Goal: Task Accomplishment & Management: Manage account settings

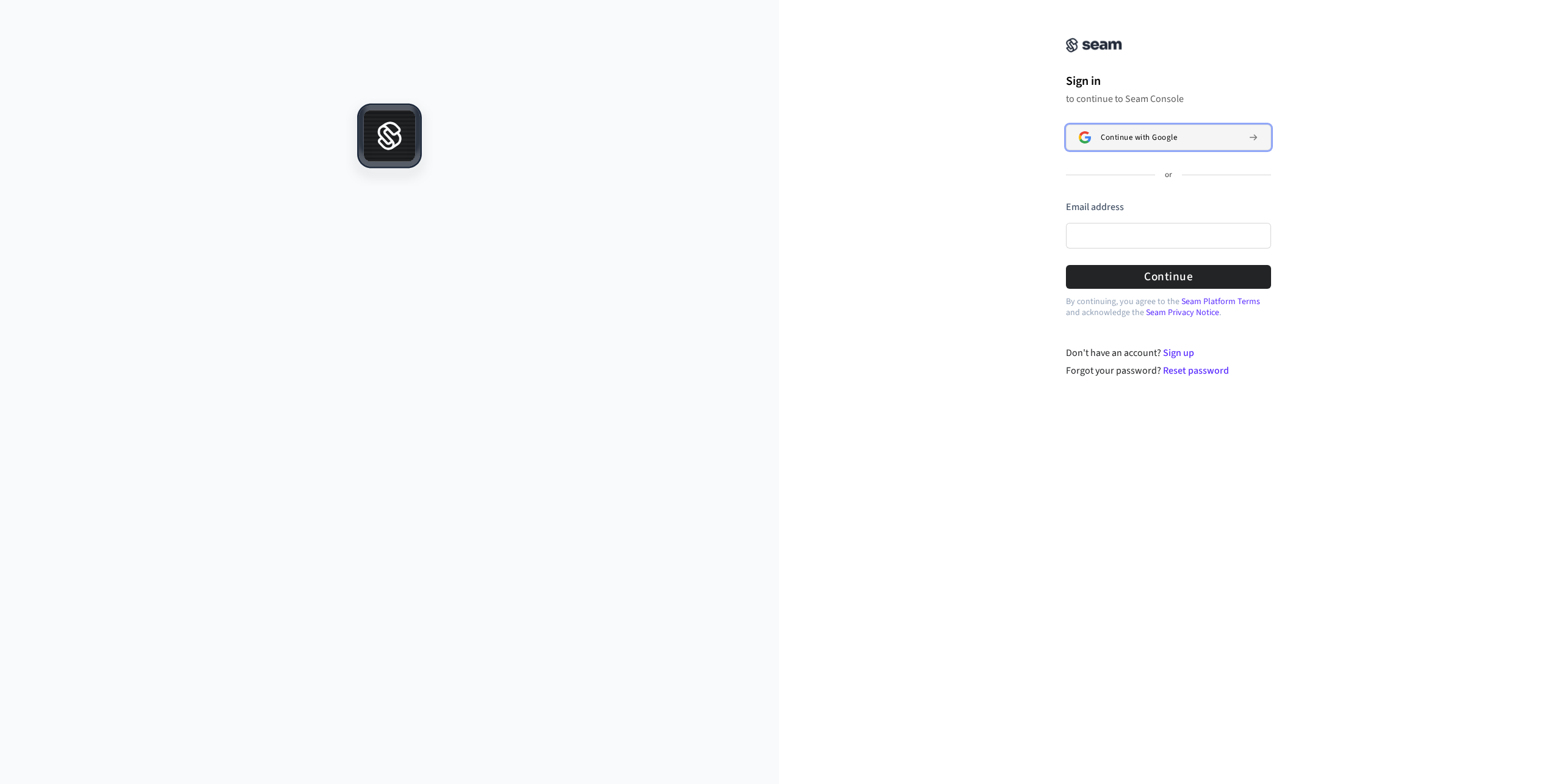
click at [1135, 141] on span "Continue with Google" at bounding box center [1139, 138] width 76 height 10
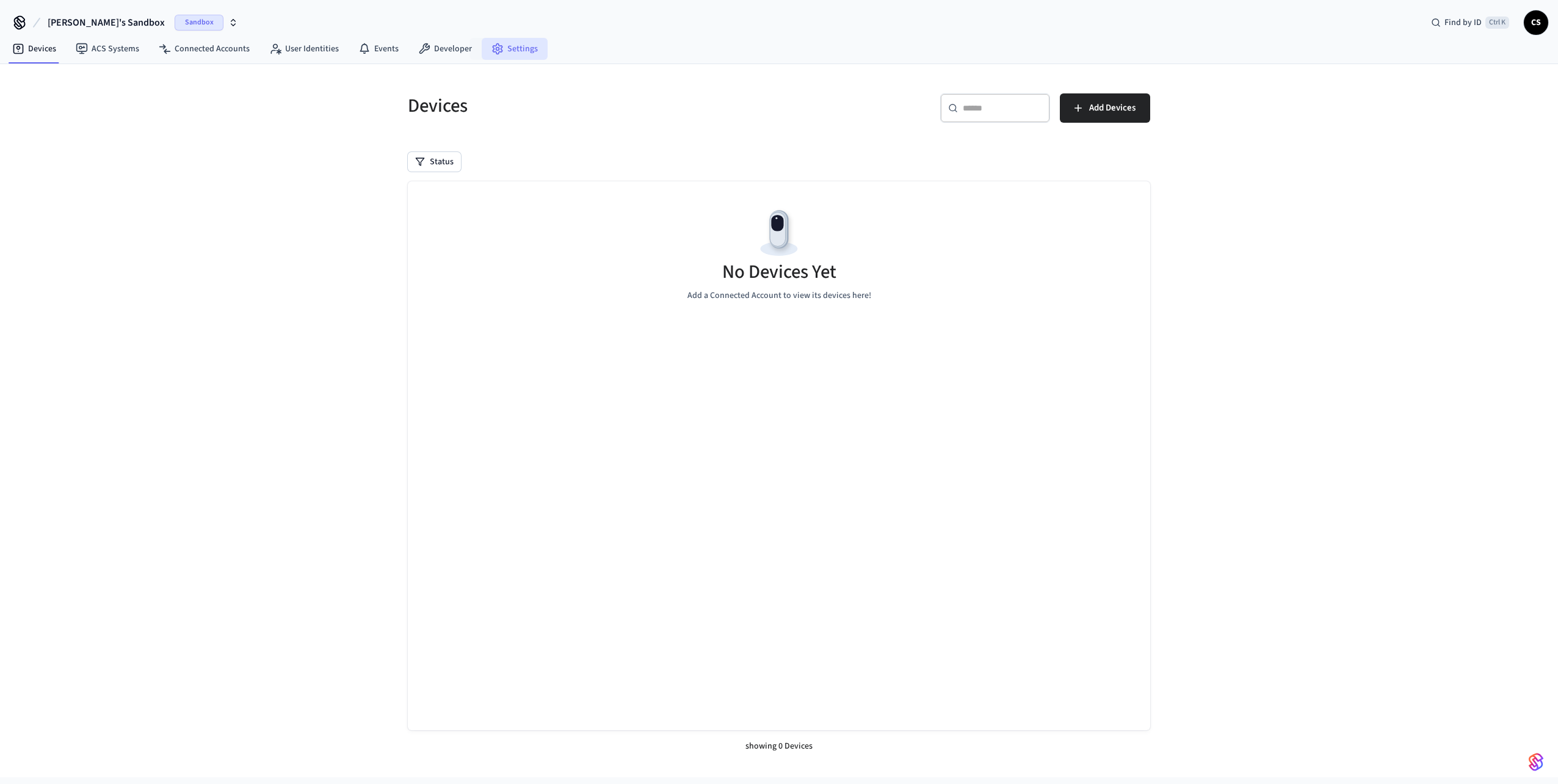
click at [526, 42] on link "Settings" at bounding box center [515, 49] width 66 height 22
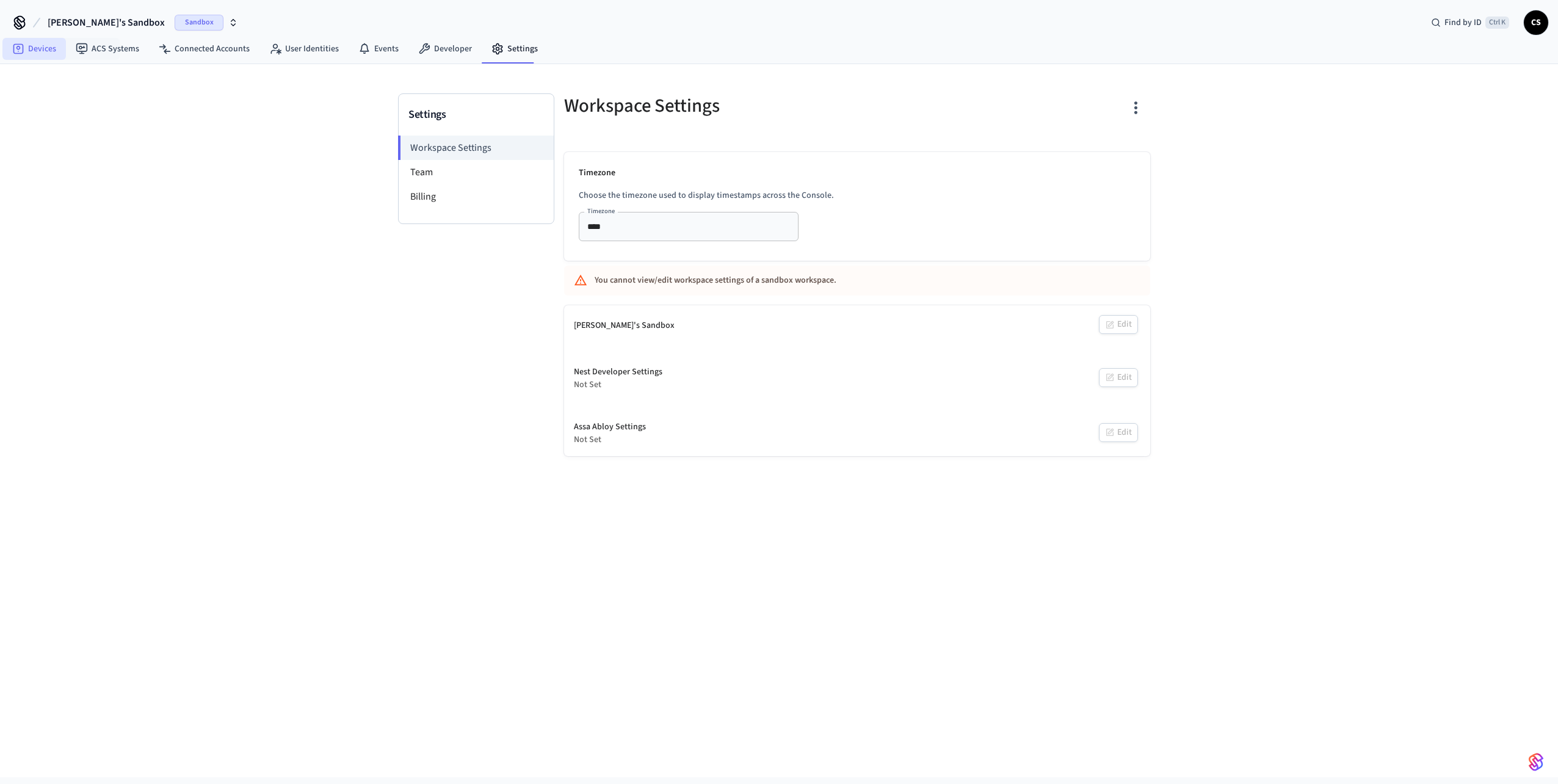
click at [62, 54] on link "Devices" at bounding box center [34, 49] width 64 height 22
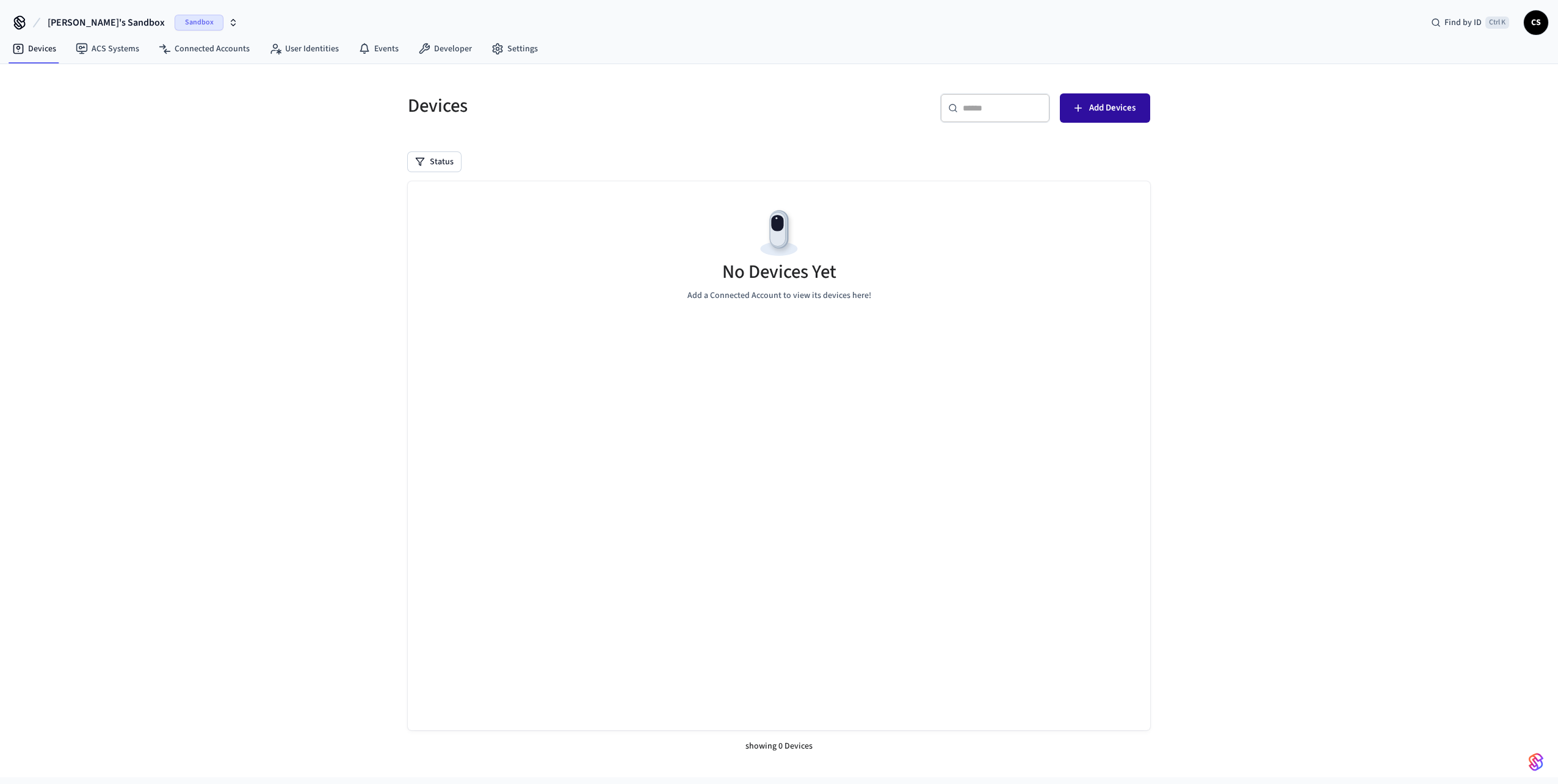
click at [1106, 103] on span "Add Devices" at bounding box center [1112, 108] width 46 height 16
click at [1054, 255] on div "No Devices Yet Add a Connected Account to view its devices here!" at bounding box center [779, 254] width 743 height 146
drag, startPoint x: 761, startPoint y: 294, endPoint x: 832, endPoint y: 284, distance: 71.7
click at [832, 284] on div "No Devices Yet Add a Connected Account to view its devices here!" at bounding box center [779, 254] width 743 height 146
drag, startPoint x: 832, startPoint y: 284, endPoint x: 840, endPoint y: 284, distance: 8.0
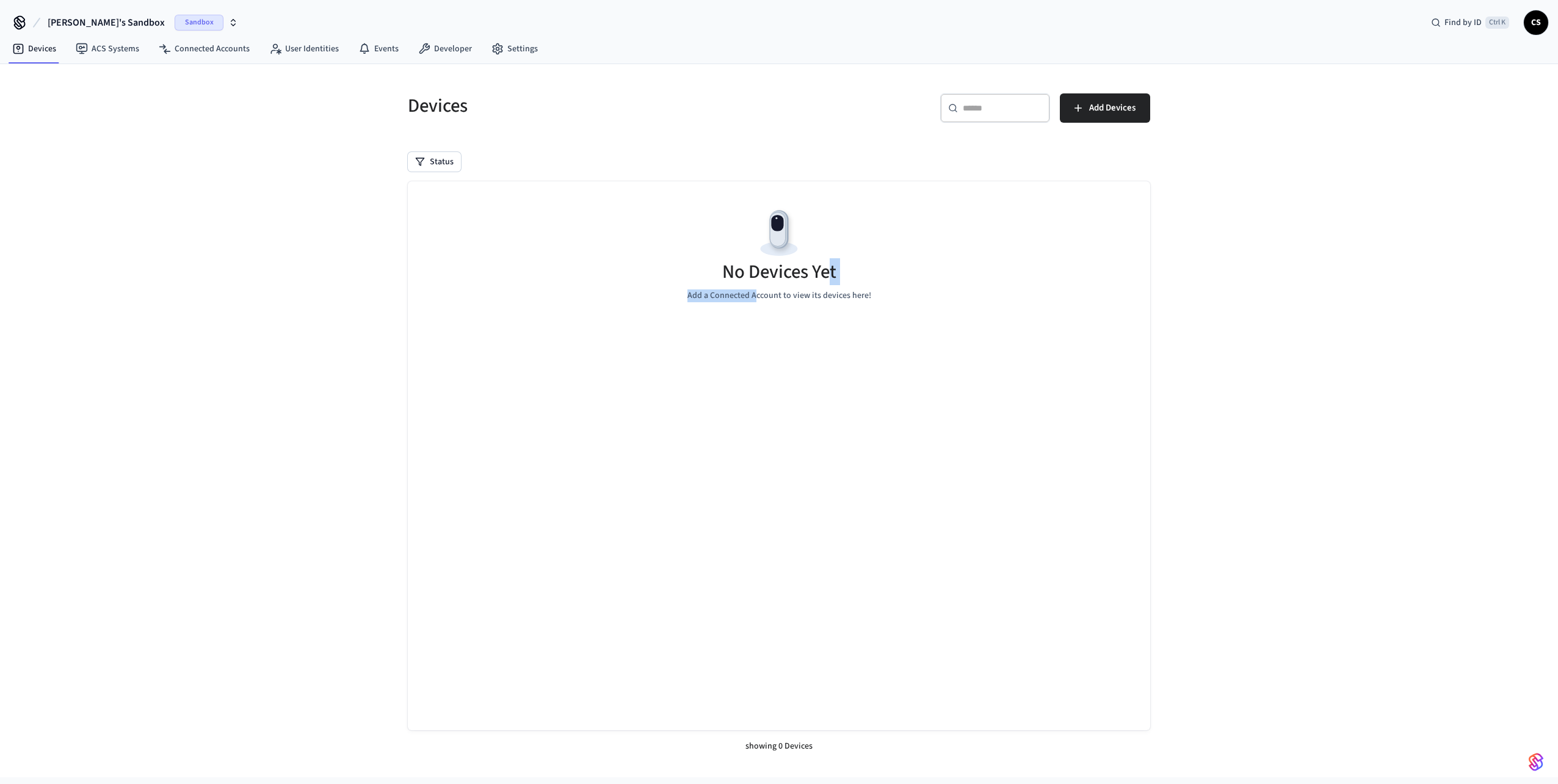
click at [840, 284] on div "No Devices Yet Add a Connected Account to view its devices here!" at bounding box center [779, 254] width 743 height 146
drag, startPoint x: 876, startPoint y: 293, endPoint x: 896, endPoint y: 294, distance: 20.0
click at [896, 294] on div "No Devices Yet Add a Connected Account to view its devices here!" at bounding box center [779, 254] width 743 height 146
click at [900, 294] on div "No Devices Yet Add a Connected Account to view its devices here!" at bounding box center [779, 254] width 743 height 146
click at [1117, 117] on button "Add Devices" at bounding box center [1105, 108] width 91 height 29
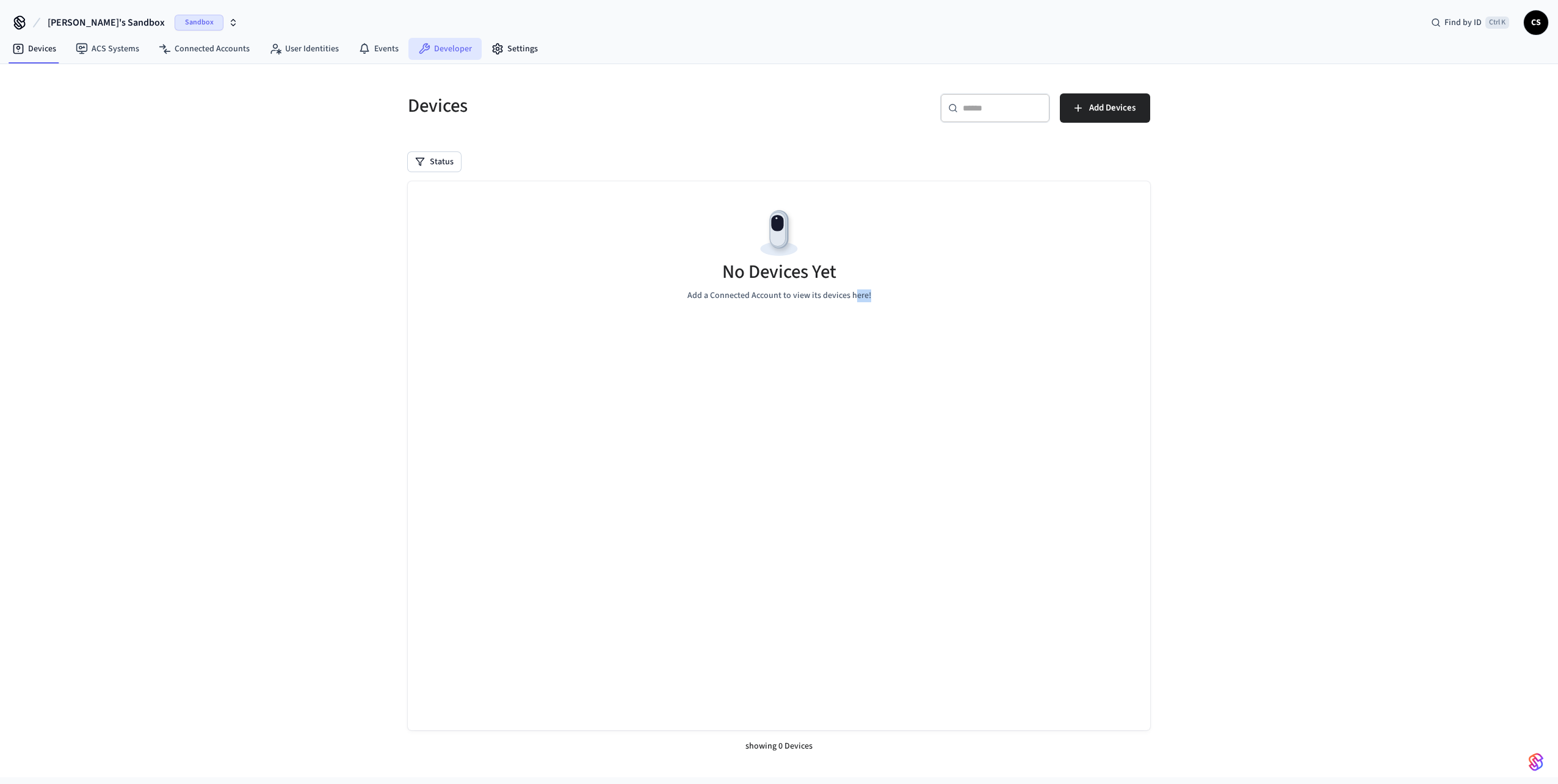
click at [448, 47] on link "Developer" at bounding box center [444, 49] width 73 height 22
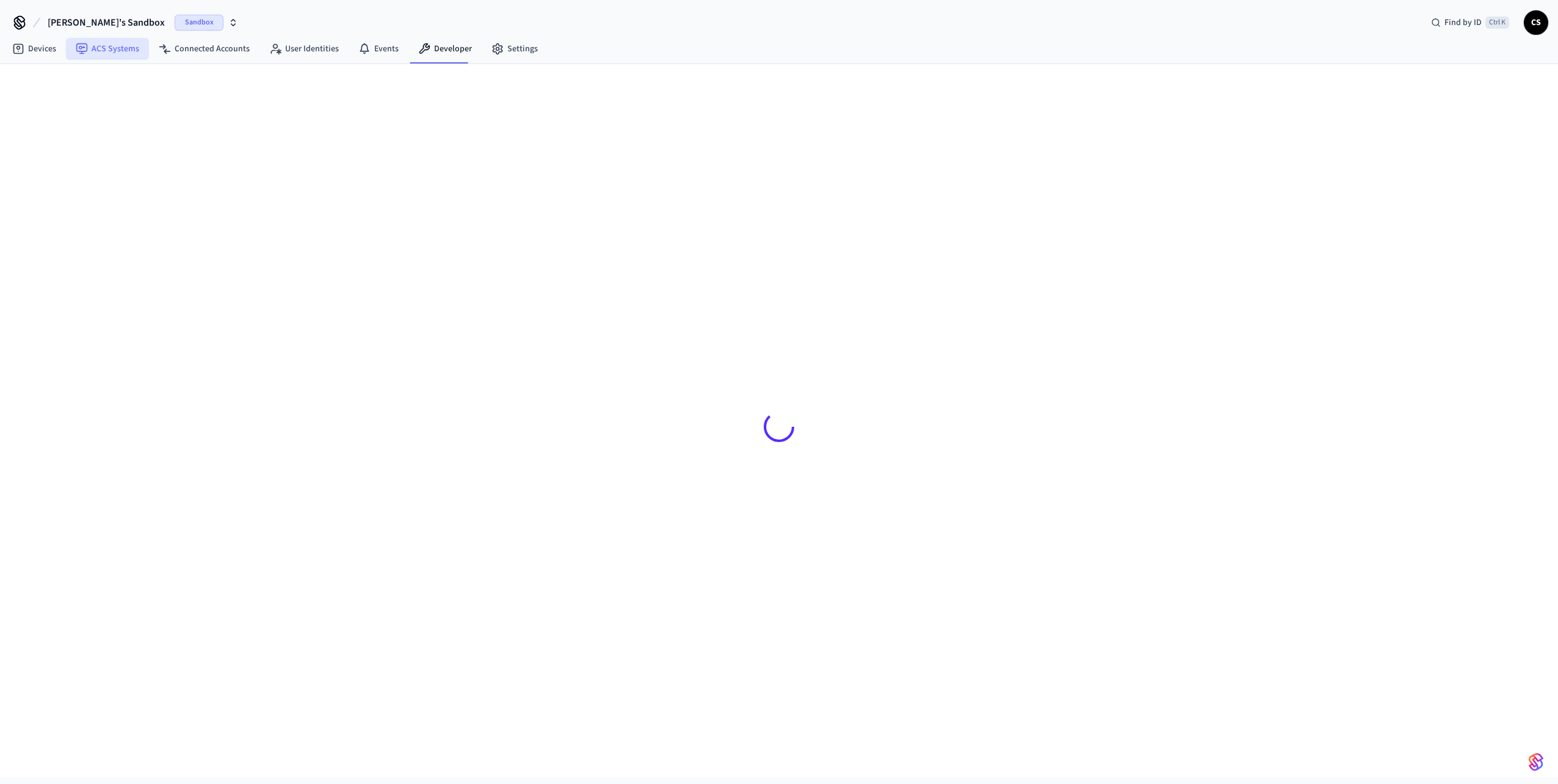
click at [126, 54] on link "ACS Systems" at bounding box center [107, 49] width 83 height 22
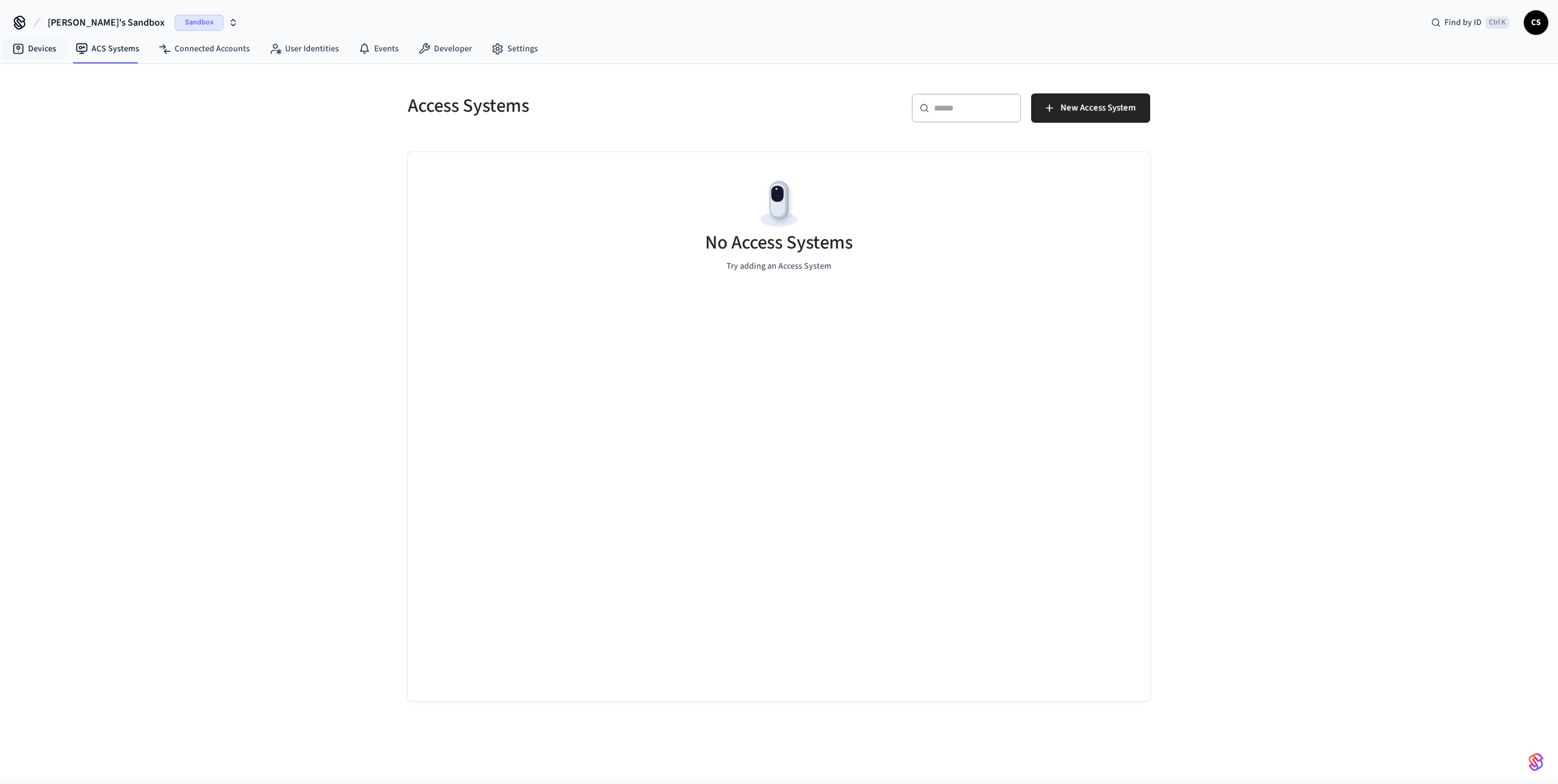
click at [37, 48] on link "Devices" at bounding box center [34, 49] width 64 height 22
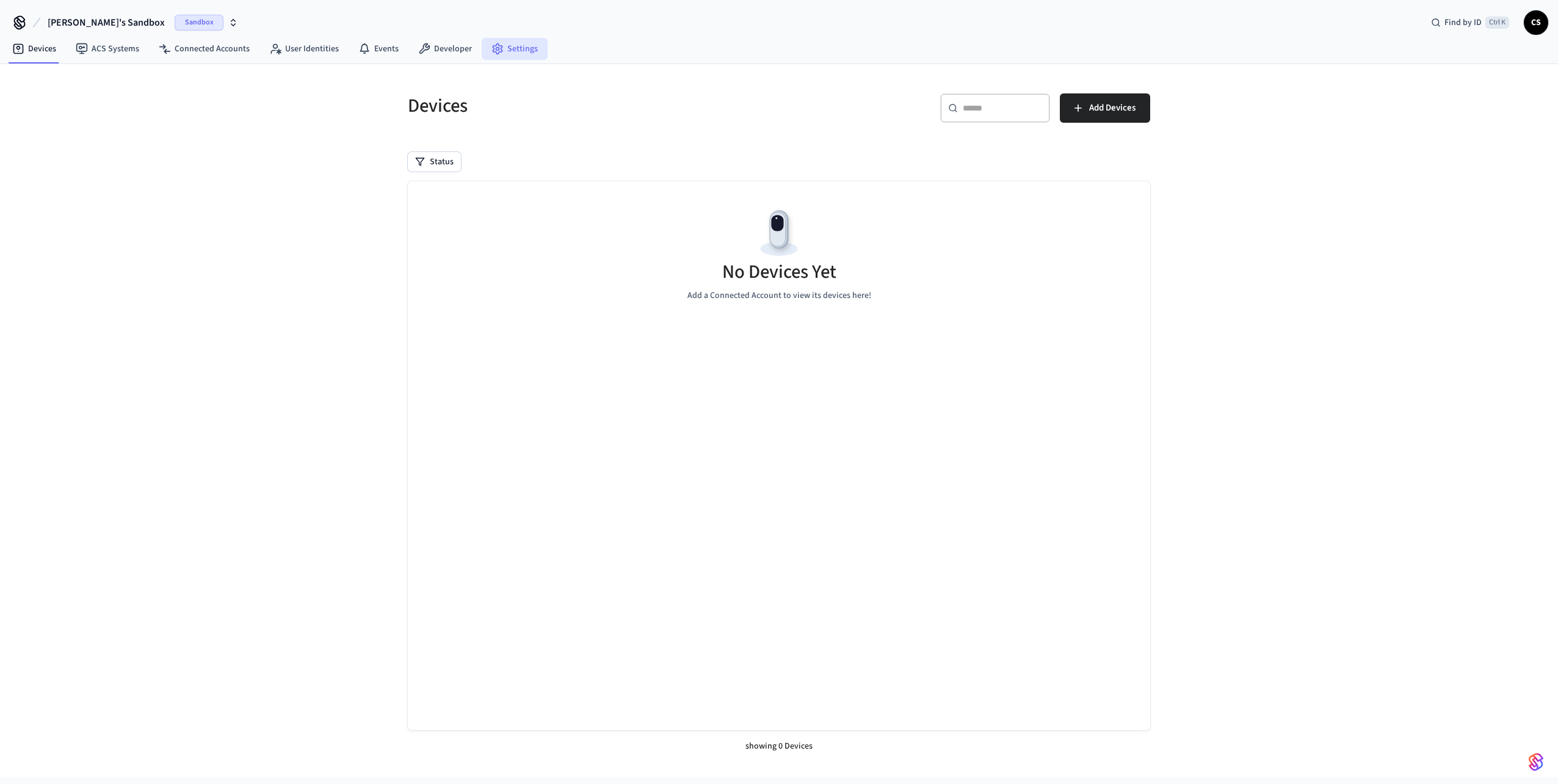
click at [502, 41] on link "Settings" at bounding box center [515, 49] width 66 height 22
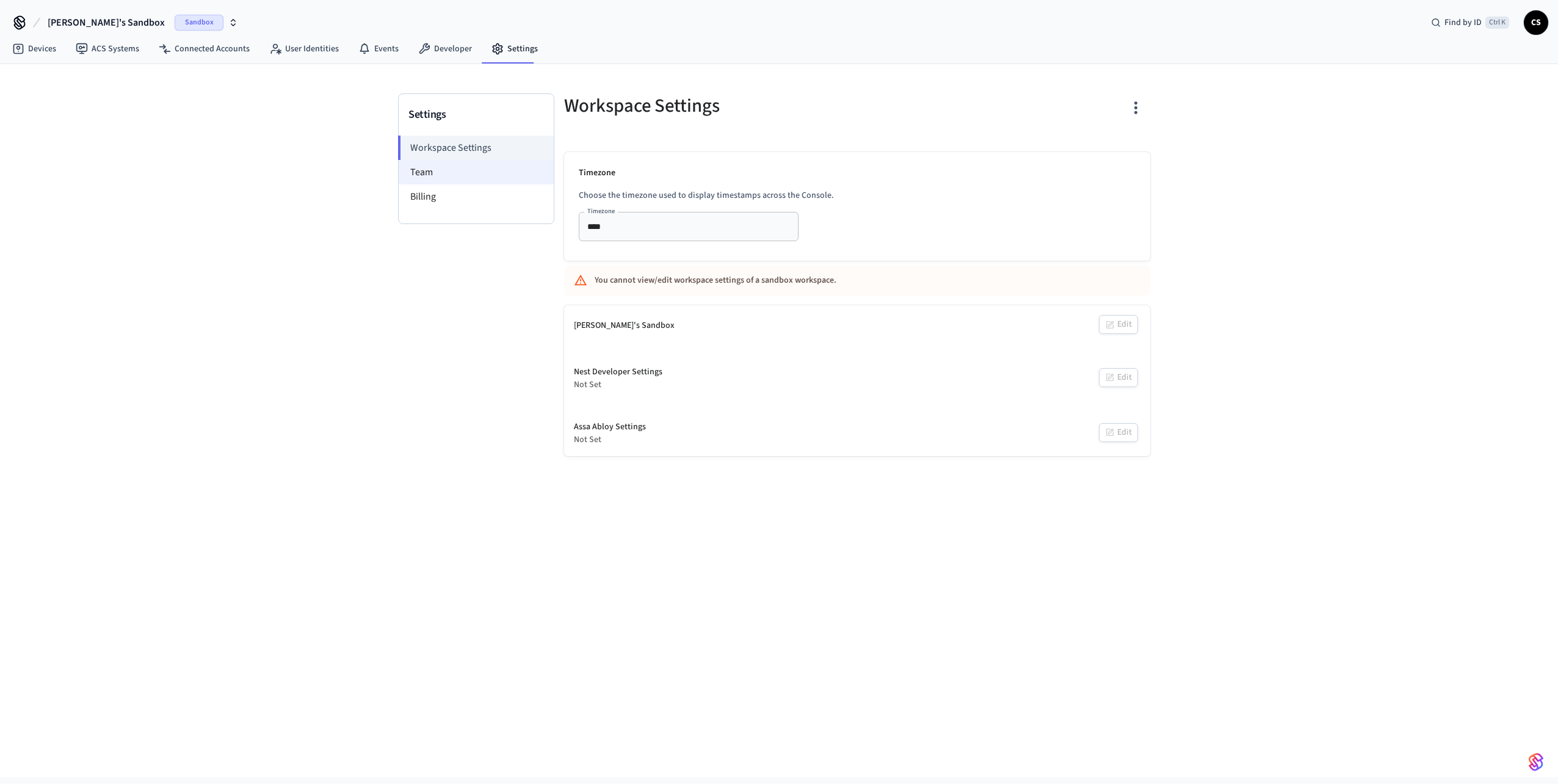
click at [471, 173] on li "Team" at bounding box center [475, 172] width 155 height 24
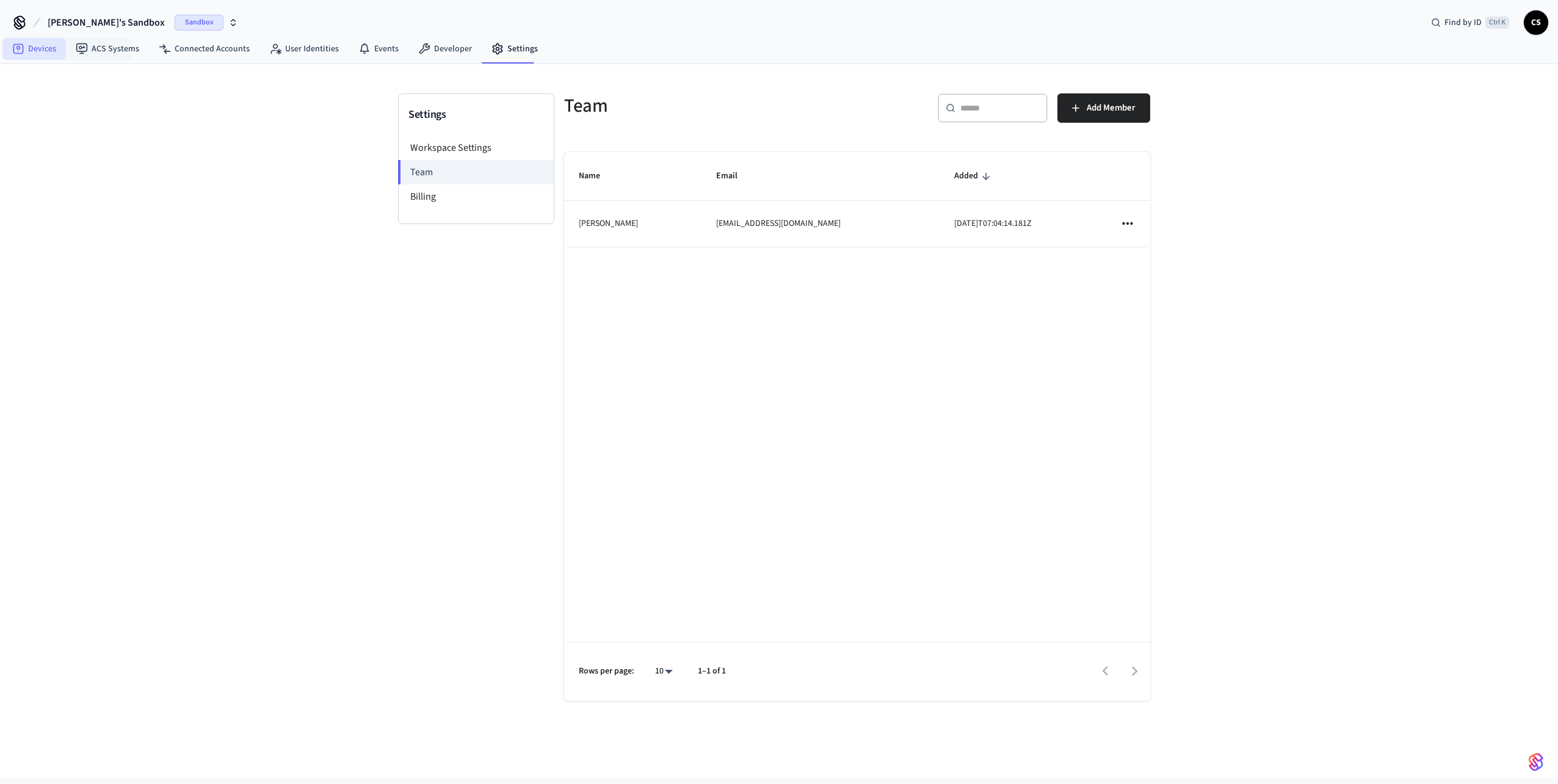
click at [51, 52] on link "Devices" at bounding box center [34, 49] width 64 height 22
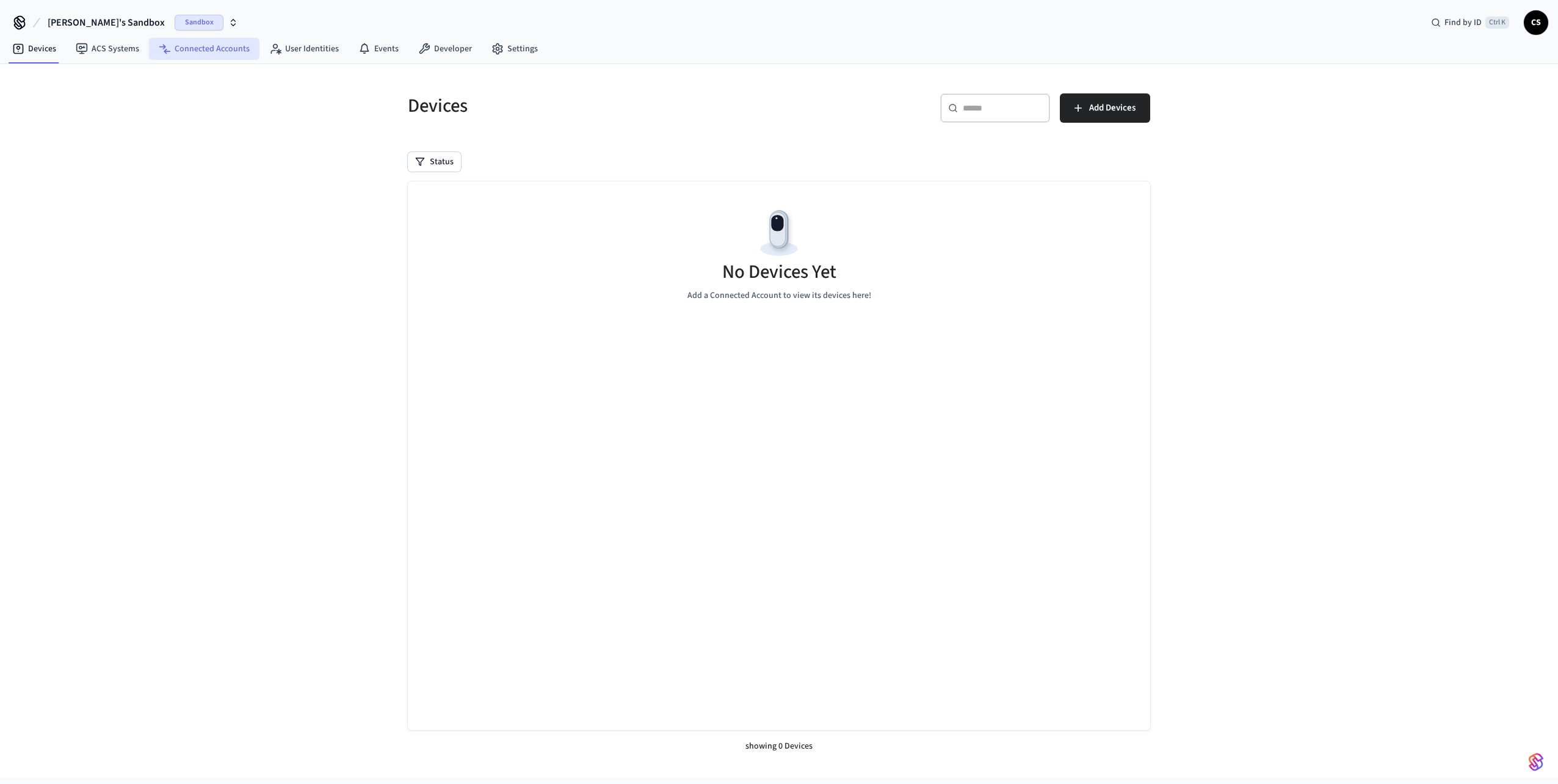
click at [202, 54] on link "Connected Accounts" at bounding box center [204, 49] width 111 height 22
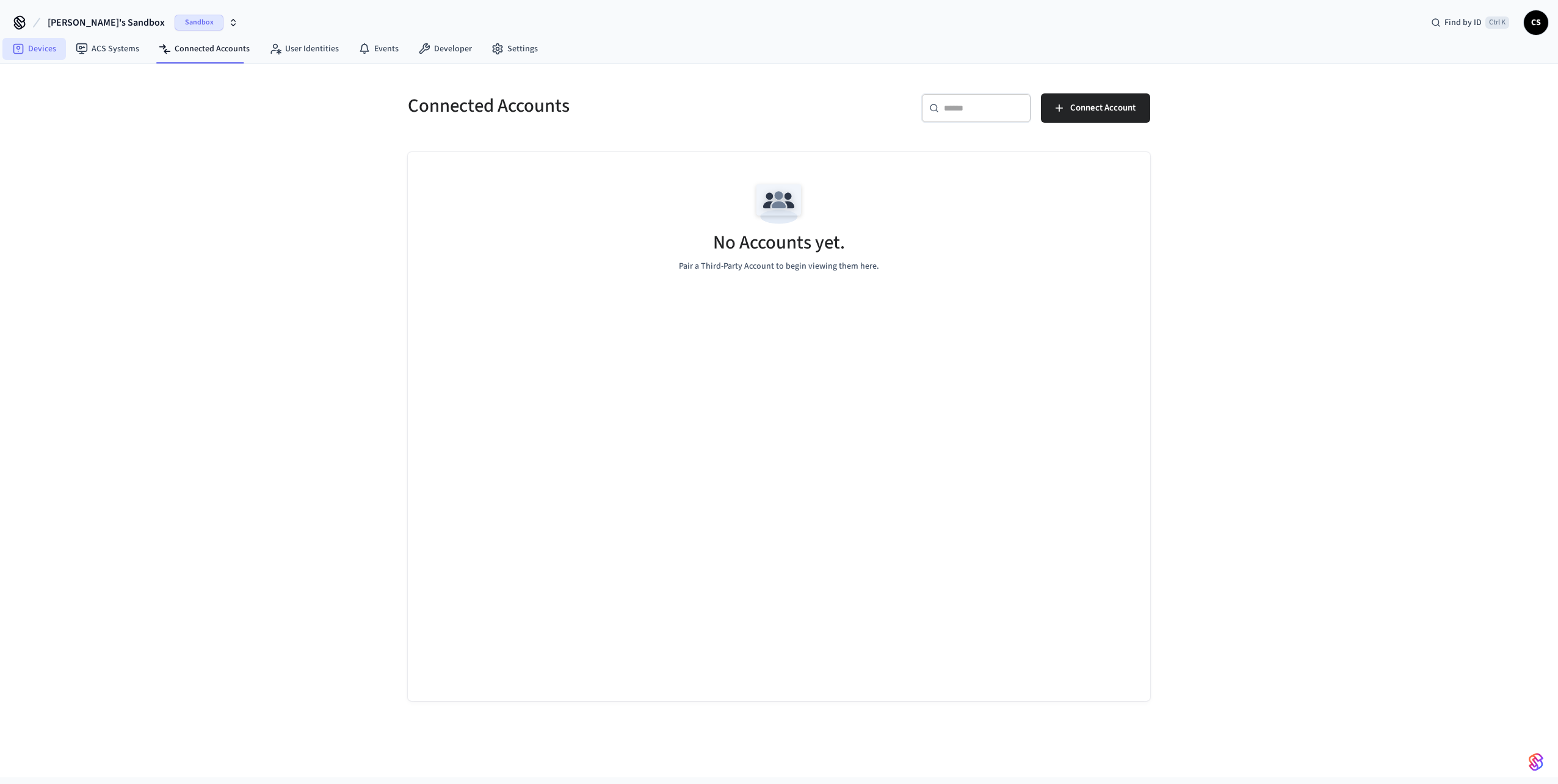
click at [27, 44] on link "Devices" at bounding box center [34, 49] width 64 height 22
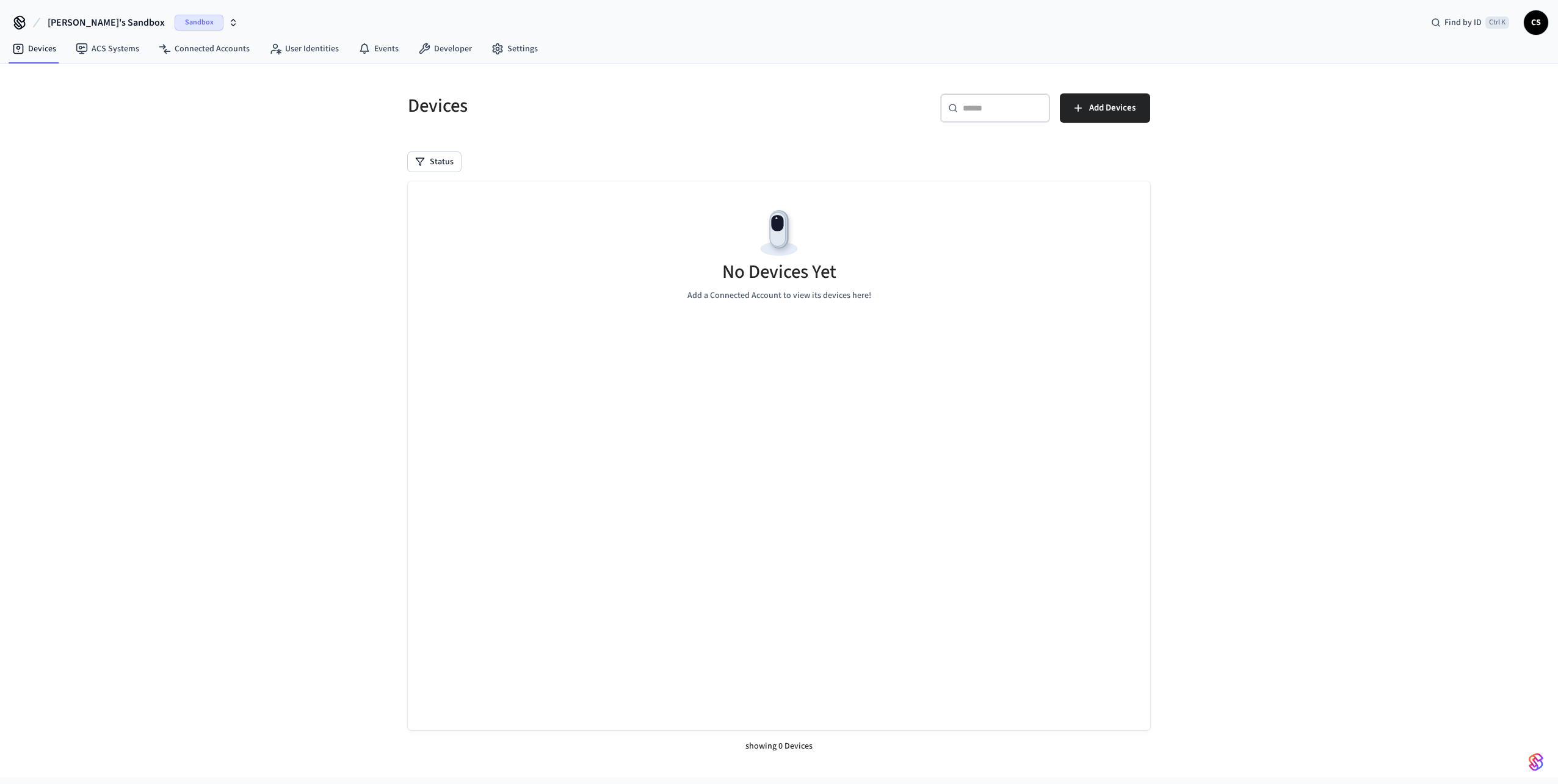
click at [1528, 21] on span "CS" at bounding box center [1536, 23] width 22 height 22
click at [1402, 70] on span "CS" at bounding box center [1387, 84] width 34 height 34
click at [1446, 65] on h4 "Charlie Schuyler" at bounding box center [1475, 72] width 116 height 39
drag, startPoint x: 1237, startPoint y: 47, endPoint x: 1227, endPoint y: 49, distance: 10.2
click at [1236, 47] on div "Devices ACS Systems Connected Accounts User Identities Events Developer Settings" at bounding box center [779, 49] width 1558 height 29
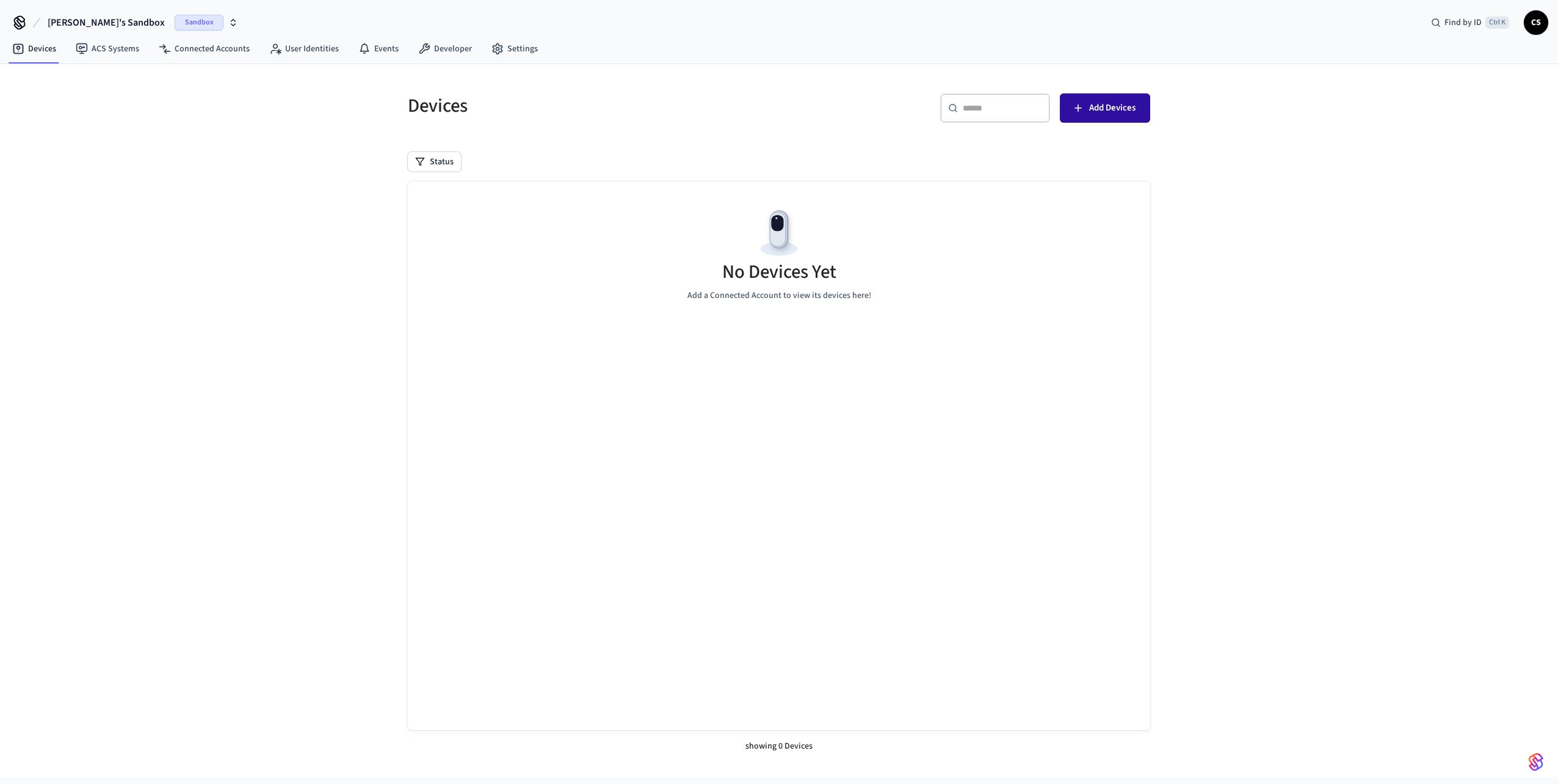
click at [1088, 119] on button "Add Devices" at bounding box center [1105, 108] width 91 height 29
click at [432, 164] on button "Status" at bounding box center [434, 162] width 53 height 20
click at [493, 142] on div "Devices ​ ​ Add Devices Status No Devices Yet Add a Connected Account to view i…" at bounding box center [779, 420] width 763 height 683
click at [120, 51] on link "ACS Systems" at bounding box center [107, 49] width 83 height 22
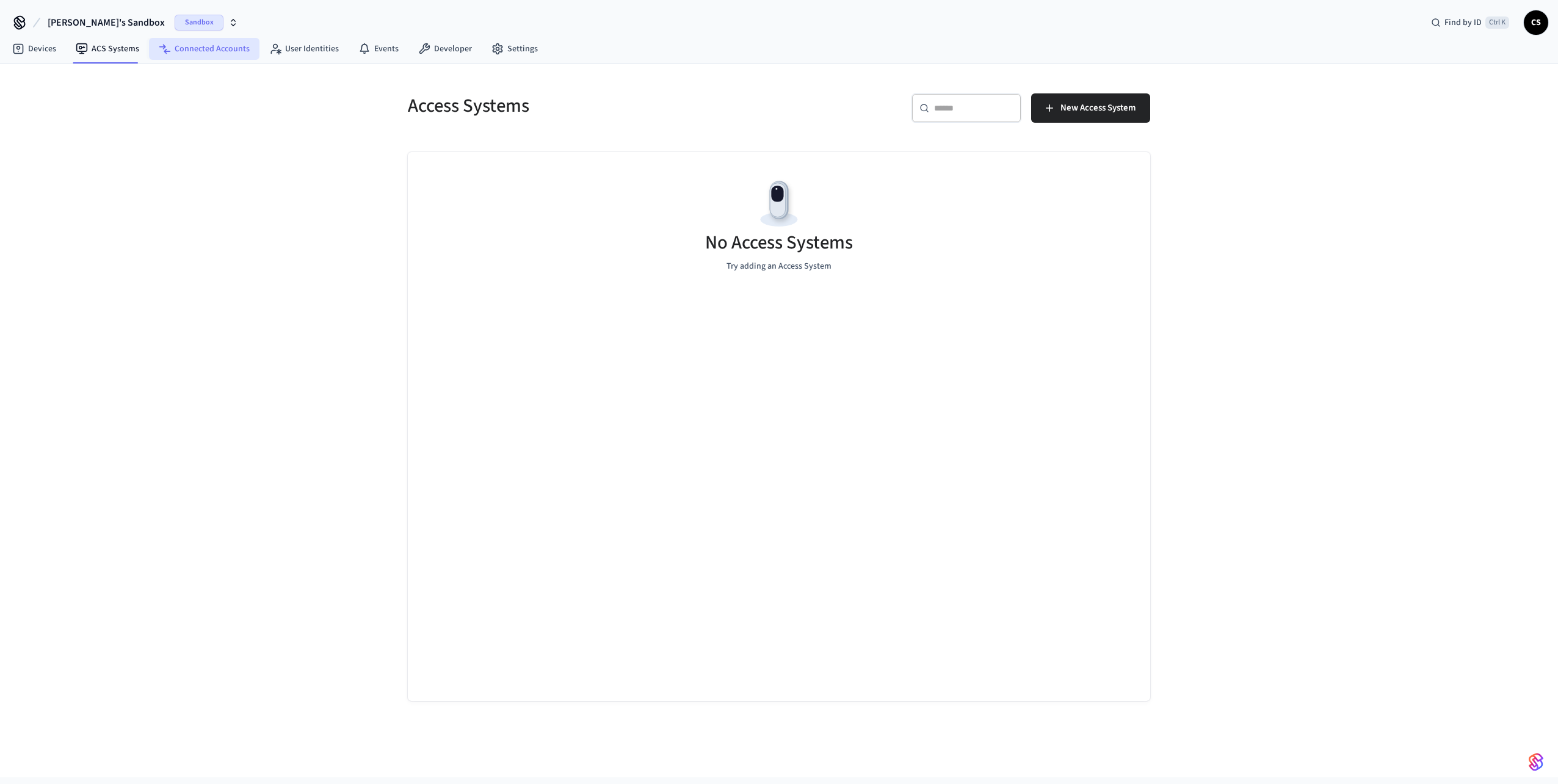
click at [202, 49] on link "Connected Accounts" at bounding box center [204, 49] width 111 height 22
click at [296, 37] on nav "Devices ACS Systems Connected Accounts User Identities Events Developer Settings" at bounding box center [274, 49] width 545 height 28
click at [298, 51] on link "User Identities" at bounding box center [303, 49] width 89 height 22
click at [425, 48] on icon at bounding box center [424, 49] width 12 height 12
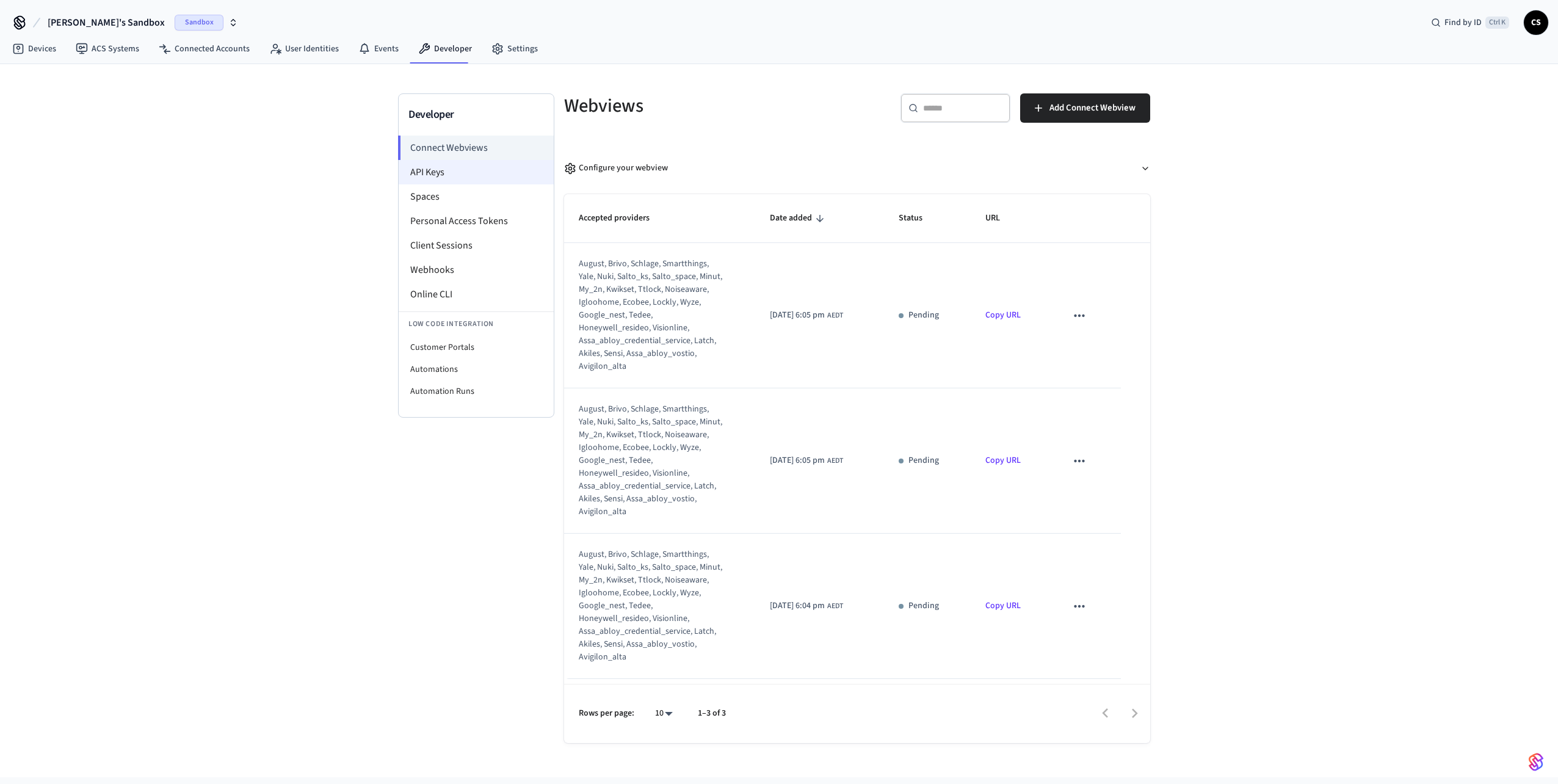
click at [463, 173] on li "API Keys" at bounding box center [475, 172] width 155 height 24
click at [479, 176] on li "API Keys" at bounding box center [475, 172] width 155 height 24
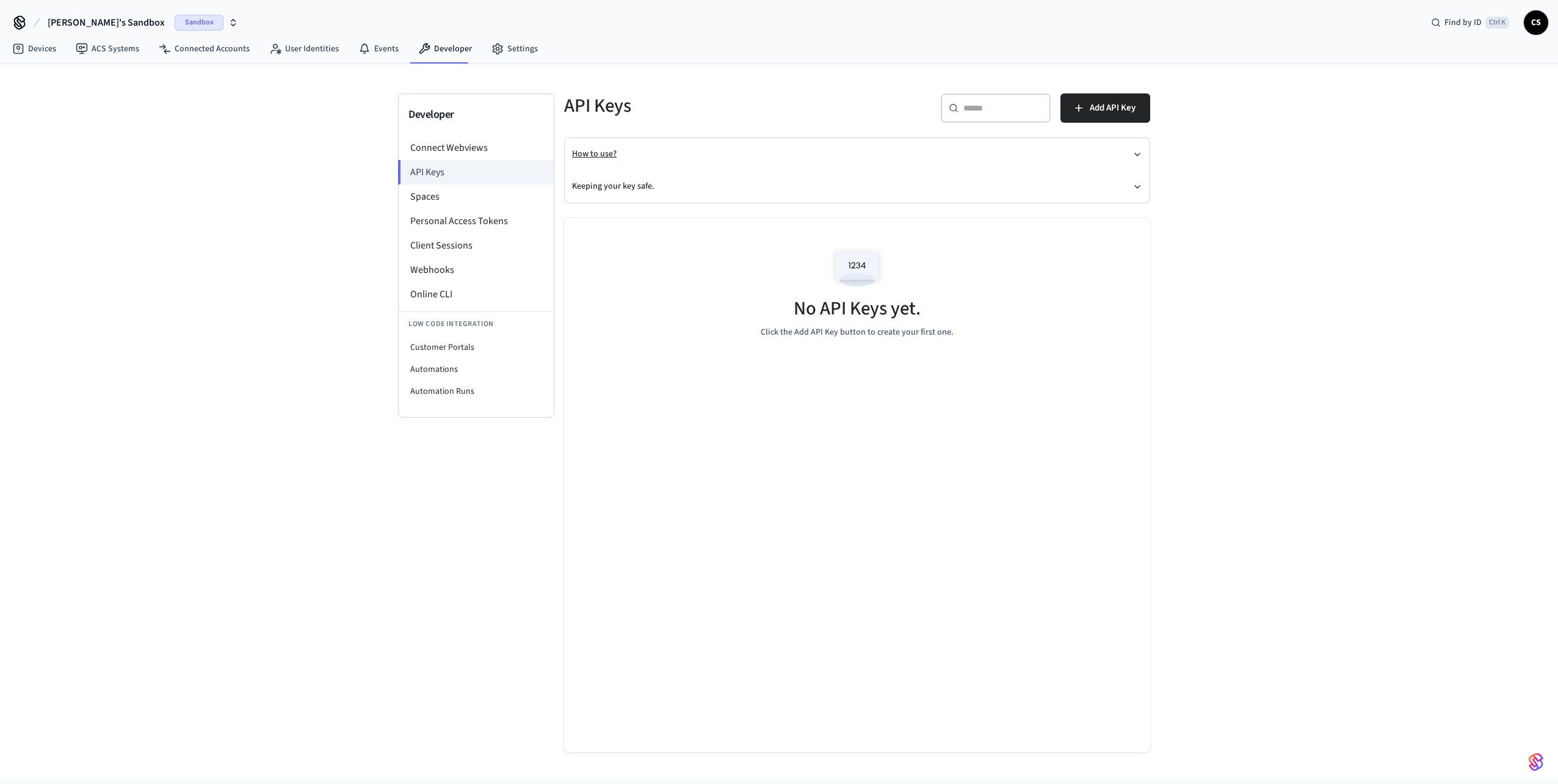
click at [745, 162] on button "How to use?" at bounding box center [856, 154] width 570 height 32
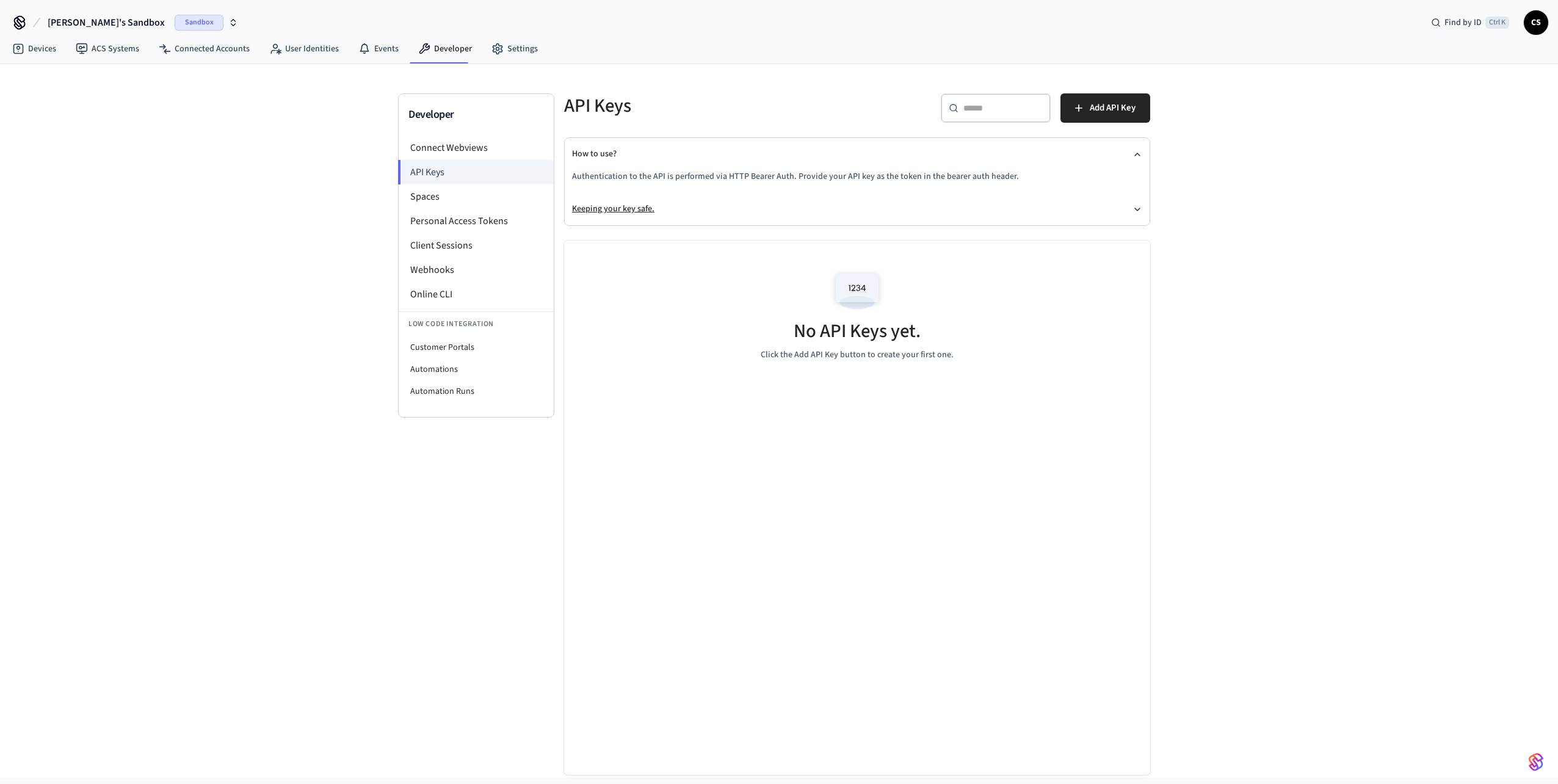
click at [780, 201] on button "Keeping your key safe." at bounding box center [856, 208] width 570 height 32
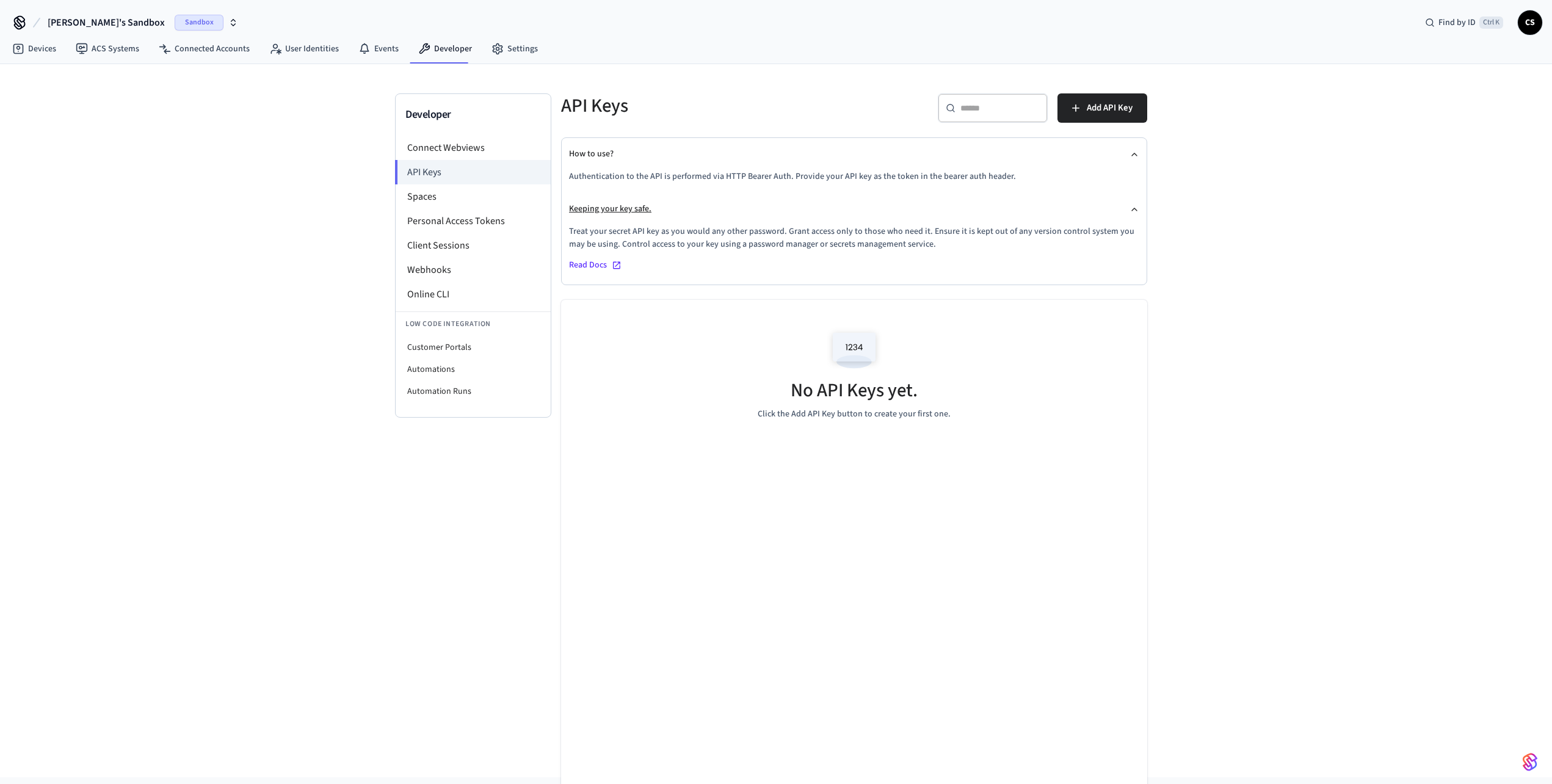
click at [737, 214] on button "Keeping your key safe." at bounding box center [853, 208] width 570 height 32
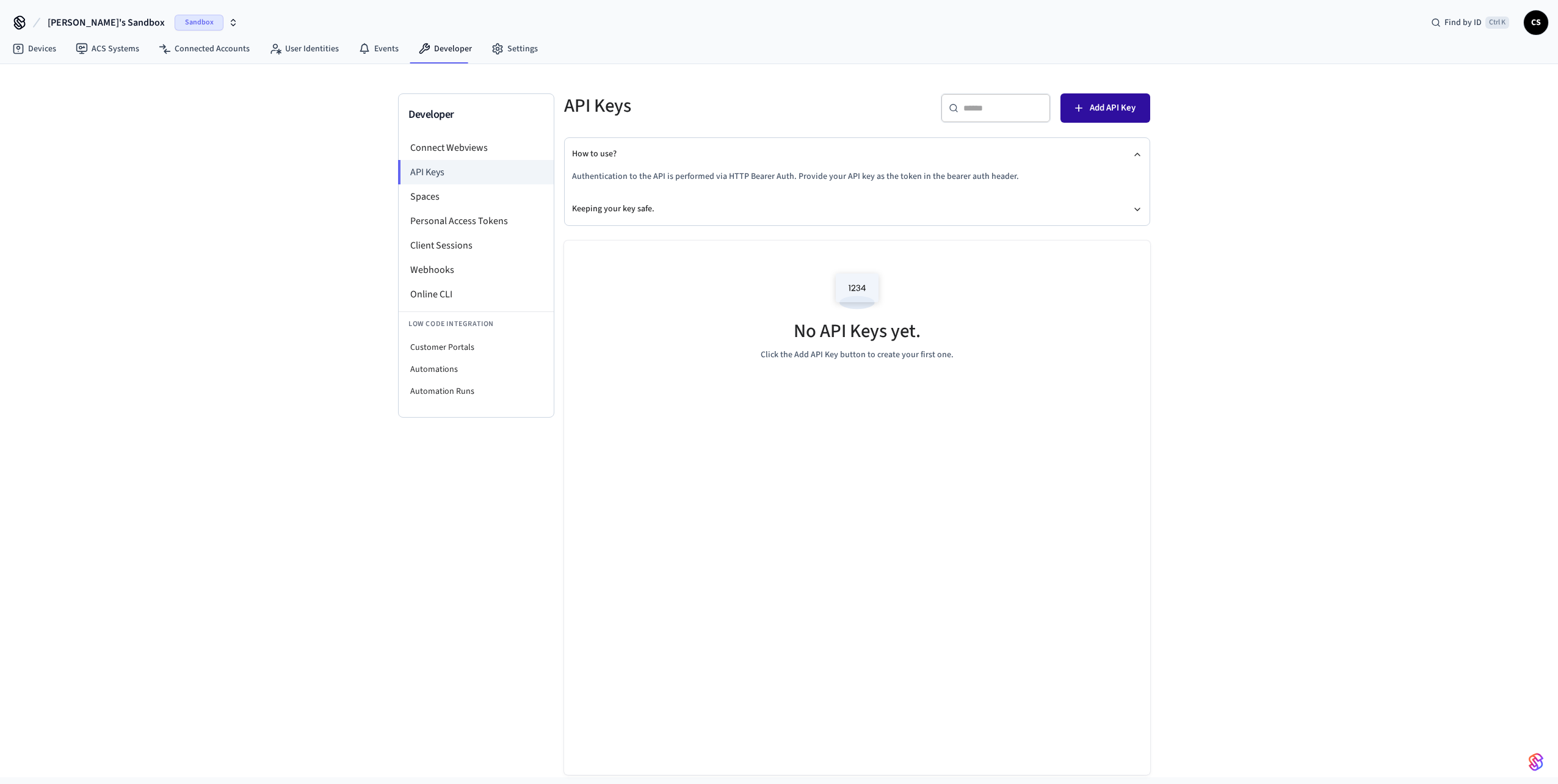
click at [1132, 114] on span "Add API Key" at bounding box center [1113, 108] width 46 height 16
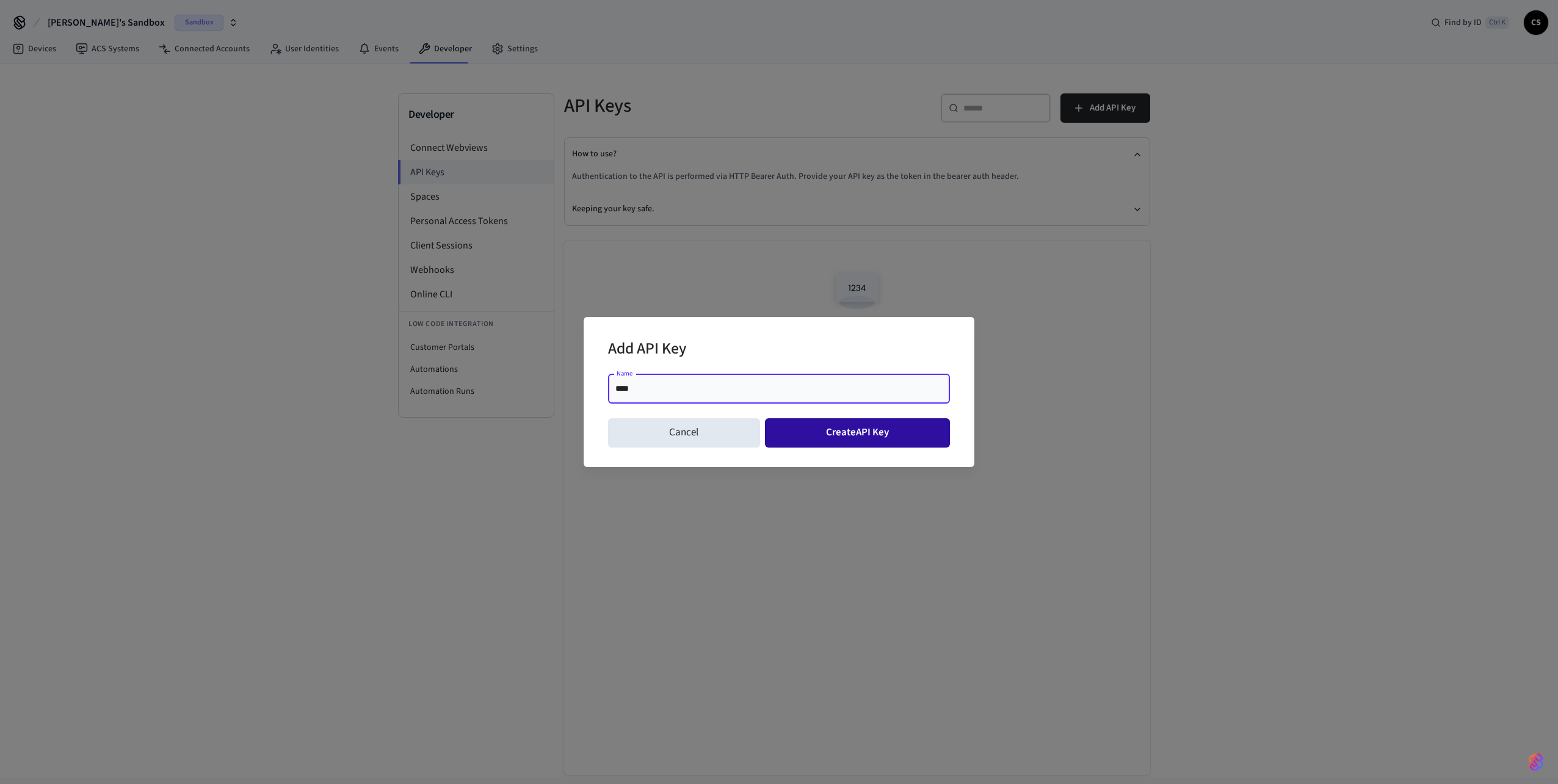
type input "****"
click at [853, 434] on button "Create API Key" at bounding box center [858, 432] width 186 height 29
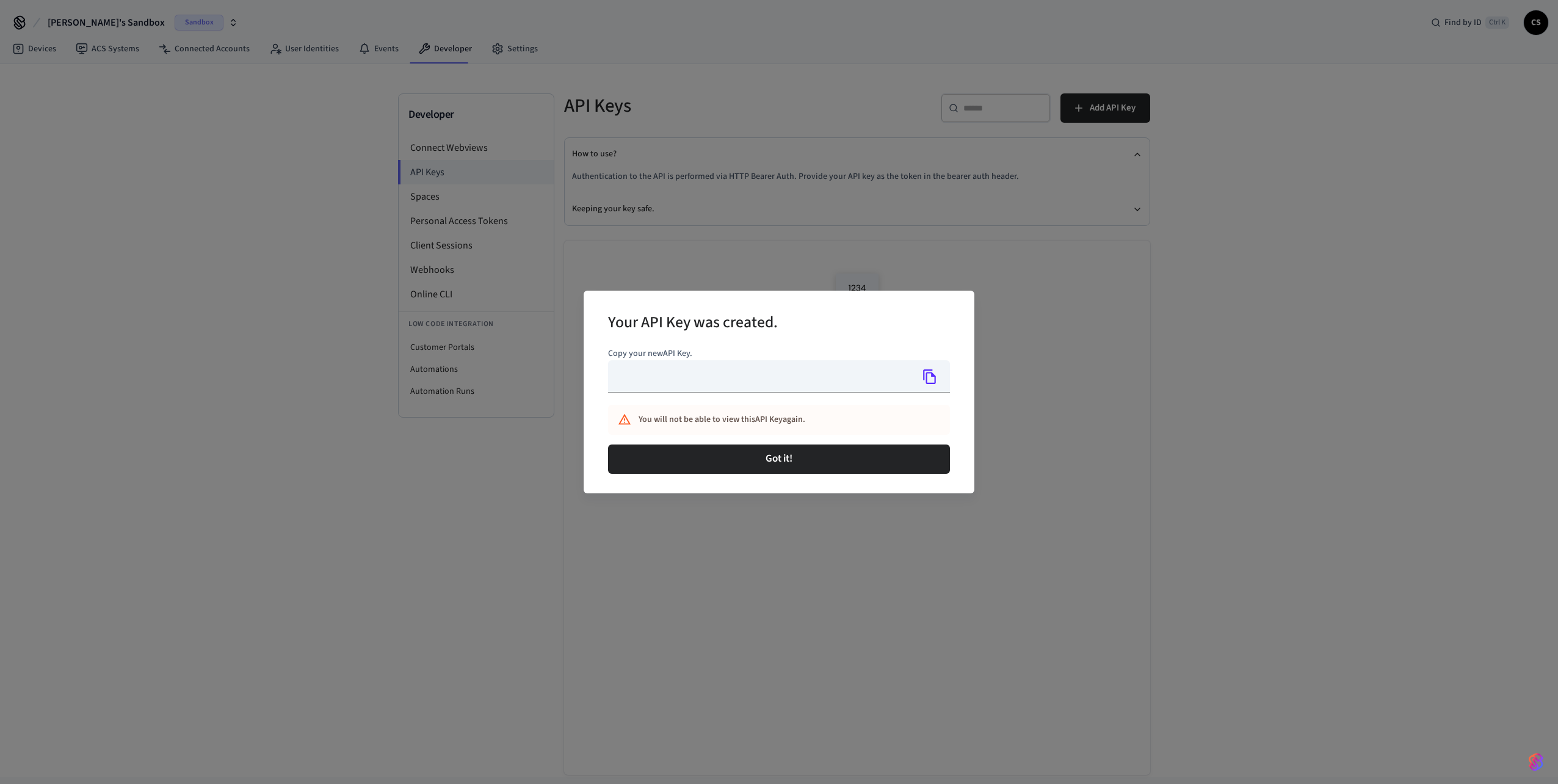
type input "**********"
drag, startPoint x: 845, startPoint y: 371, endPoint x: 522, endPoint y: 386, distance: 323.3
click at [522, 386] on div "**********" at bounding box center [779, 392] width 1558 height 784
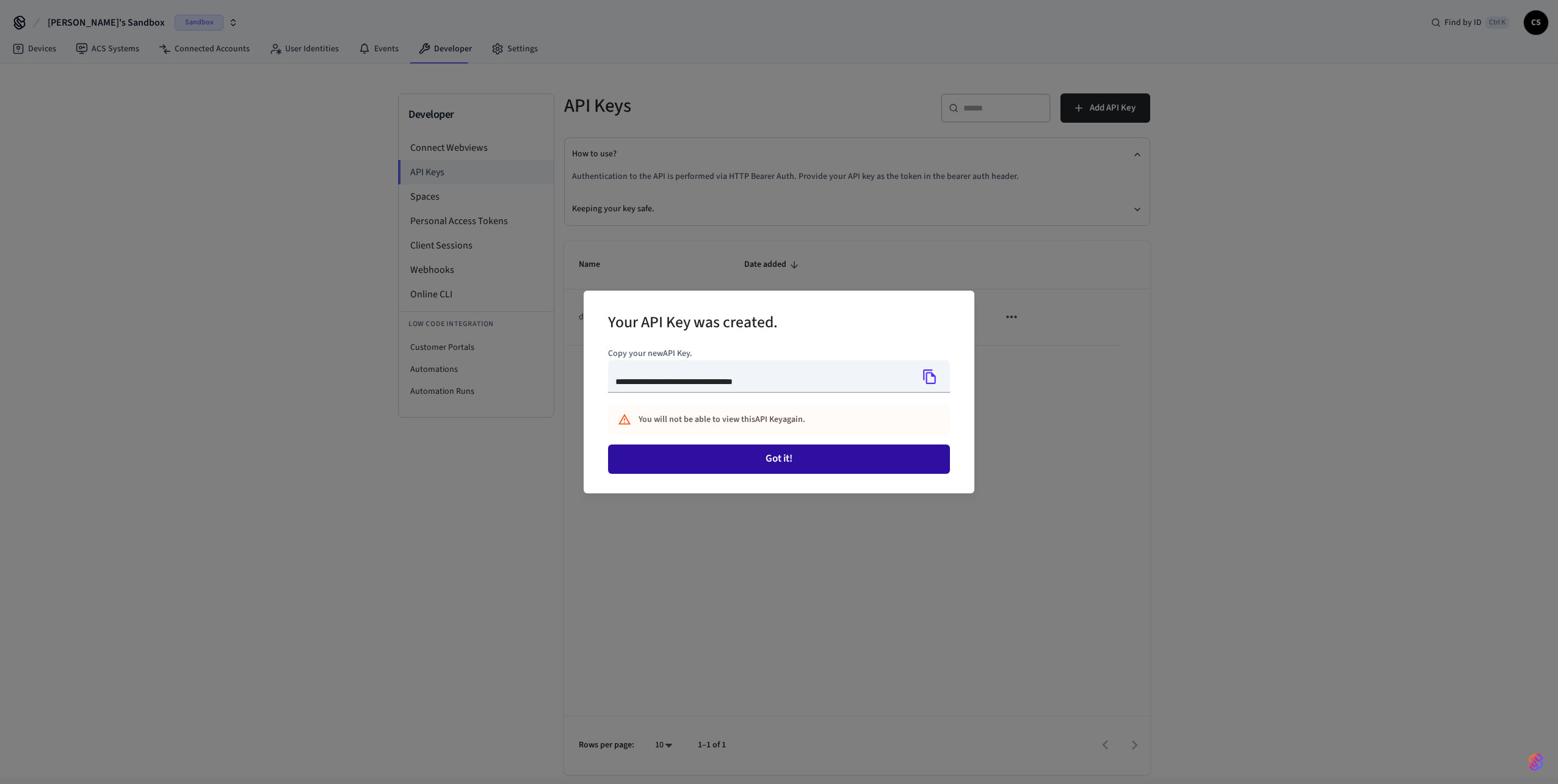
click at [830, 465] on button "Got it!" at bounding box center [779, 458] width 342 height 29
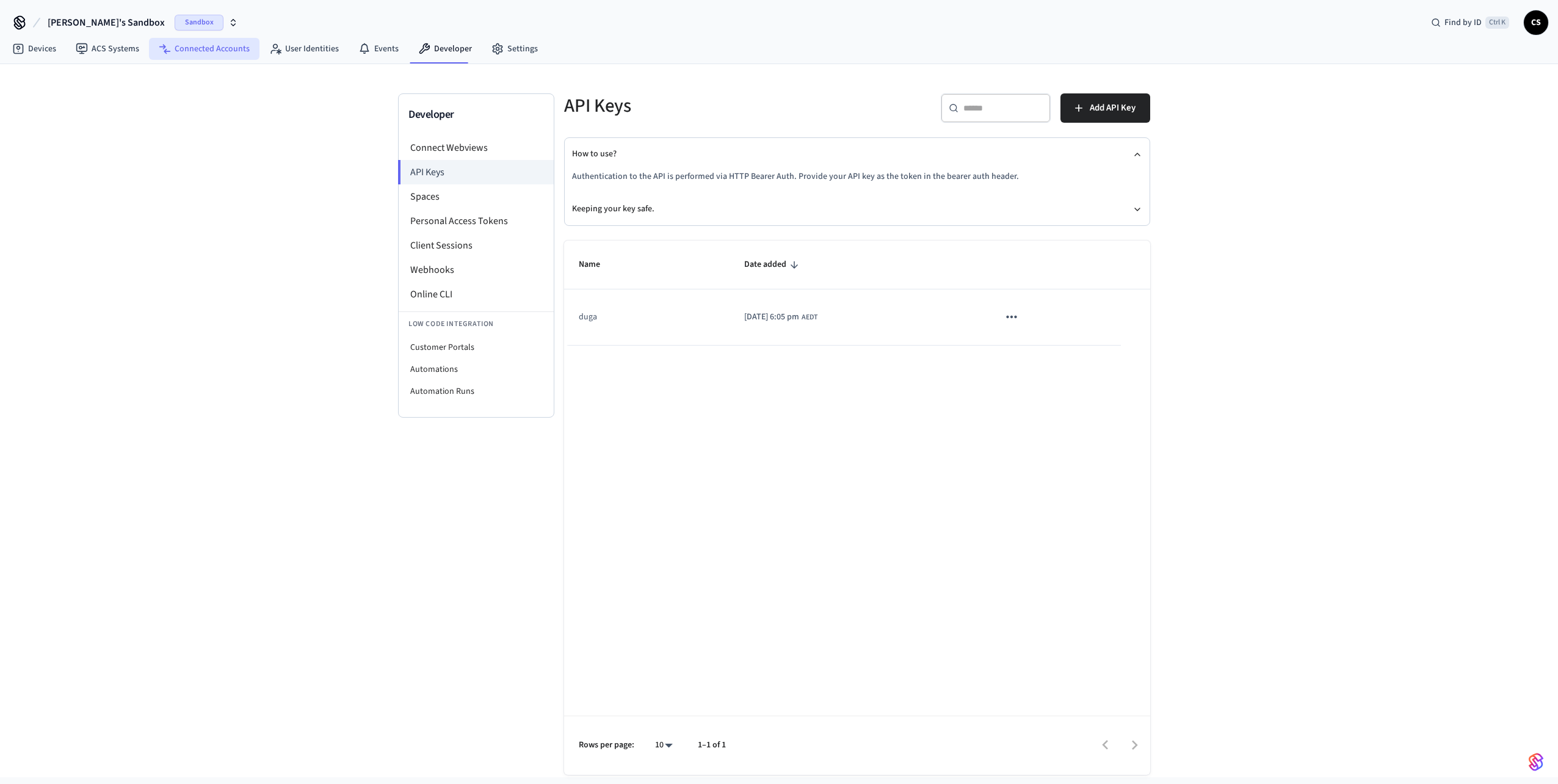
click at [203, 53] on link "Connected Accounts" at bounding box center [204, 49] width 111 height 22
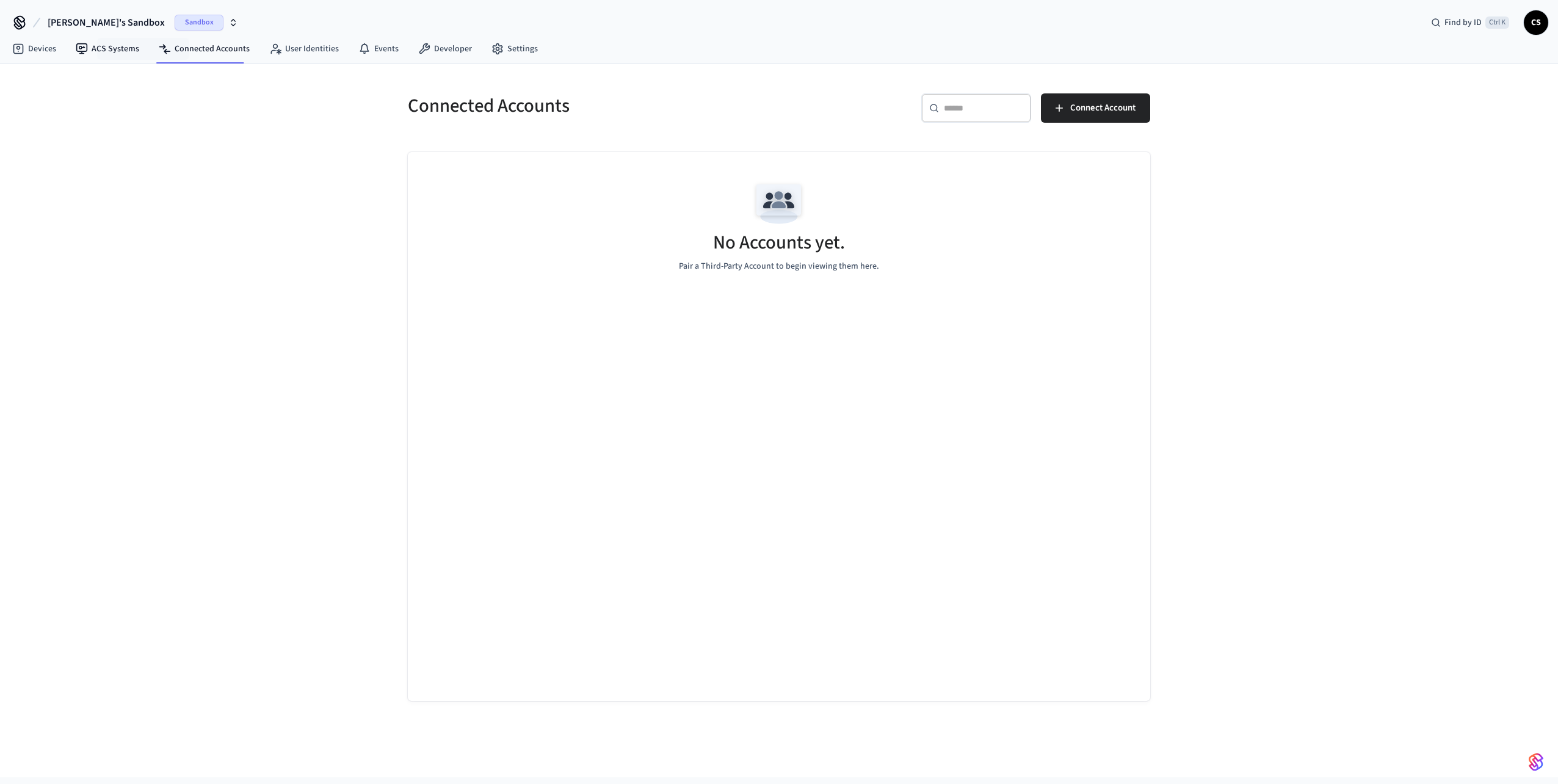
click at [125, 51] on link "ACS Systems" at bounding box center [107, 49] width 83 height 22
click at [1060, 96] on button "New Access System" at bounding box center [1090, 108] width 119 height 29
click at [43, 50] on link "Devices" at bounding box center [34, 49] width 64 height 22
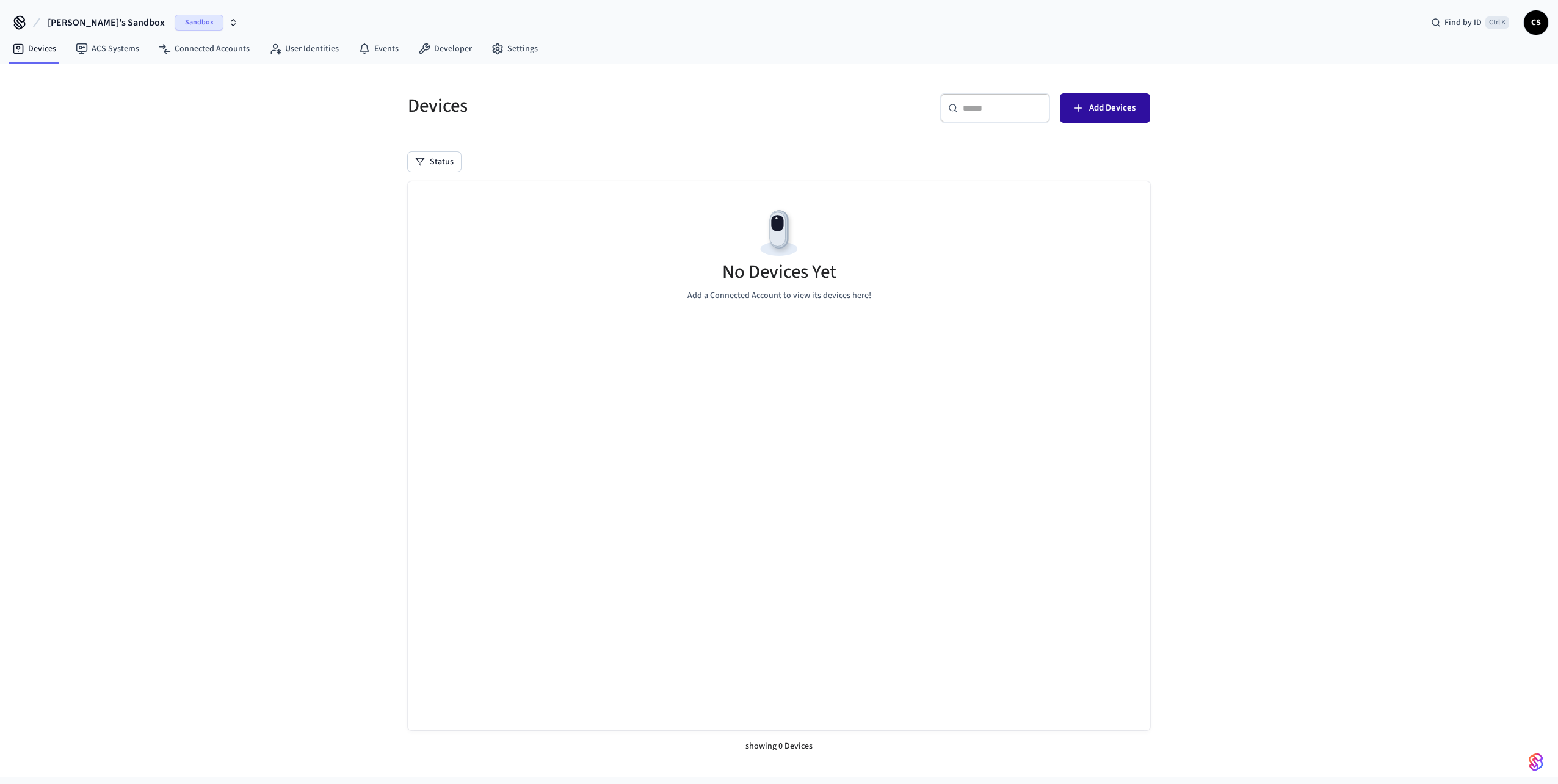
click at [1089, 116] on button "Add Devices" at bounding box center [1105, 108] width 91 height 29
click at [510, 45] on link "Settings" at bounding box center [515, 49] width 66 height 22
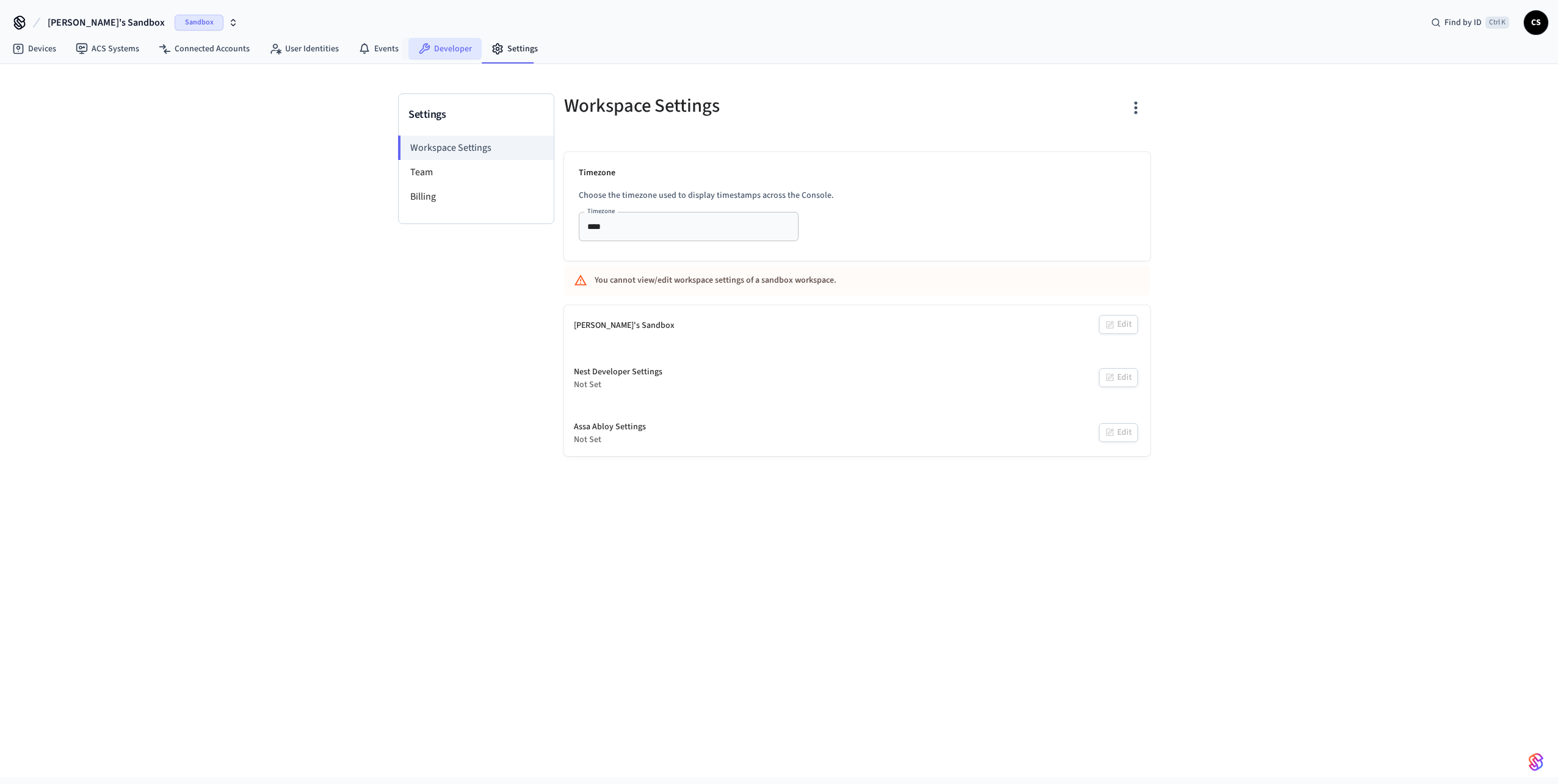
click at [438, 48] on link "Developer" at bounding box center [444, 49] width 73 height 22
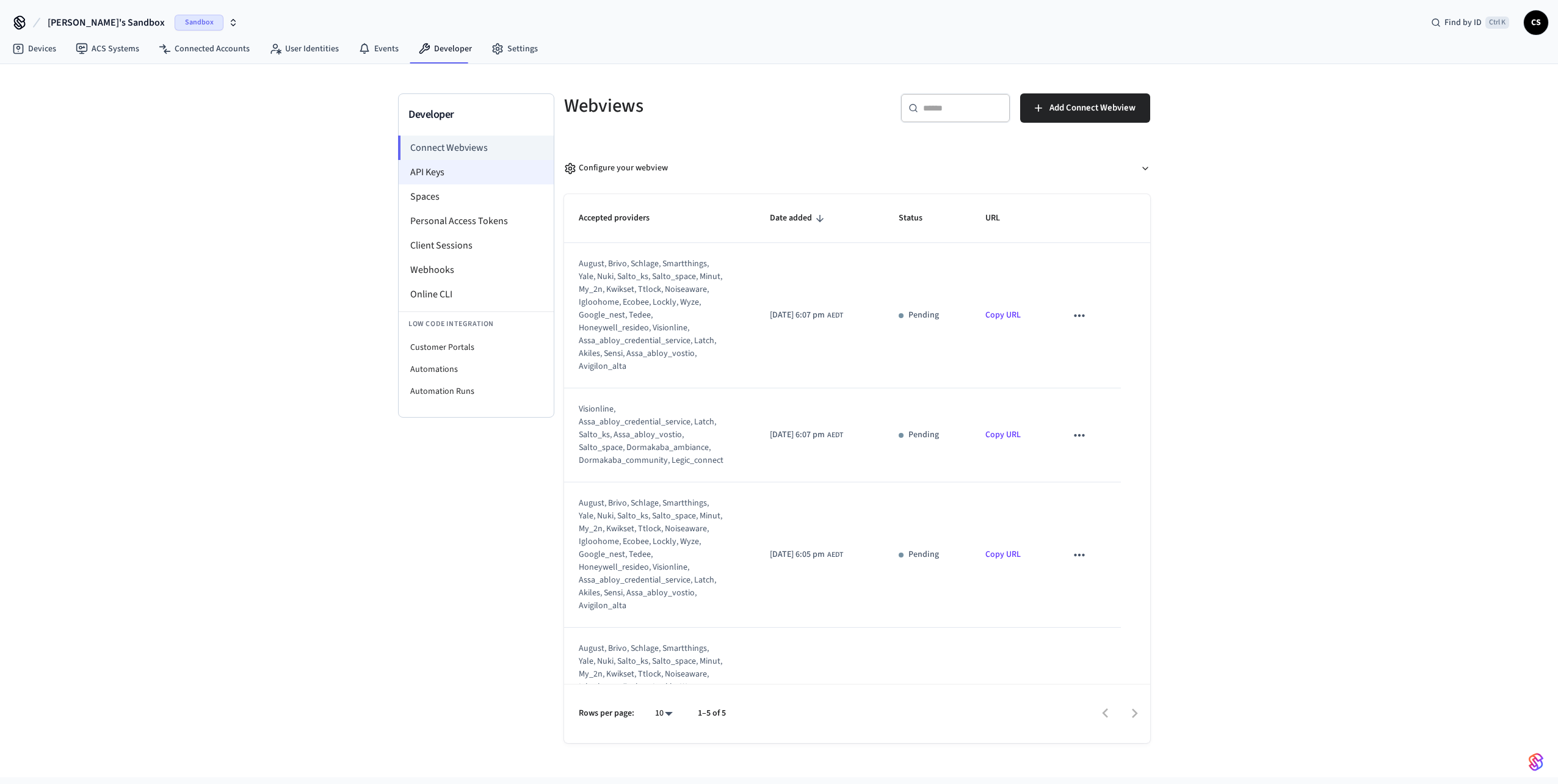
click at [450, 175] on li "API Keys" at bounding box center [475, 172] width 155 height 24
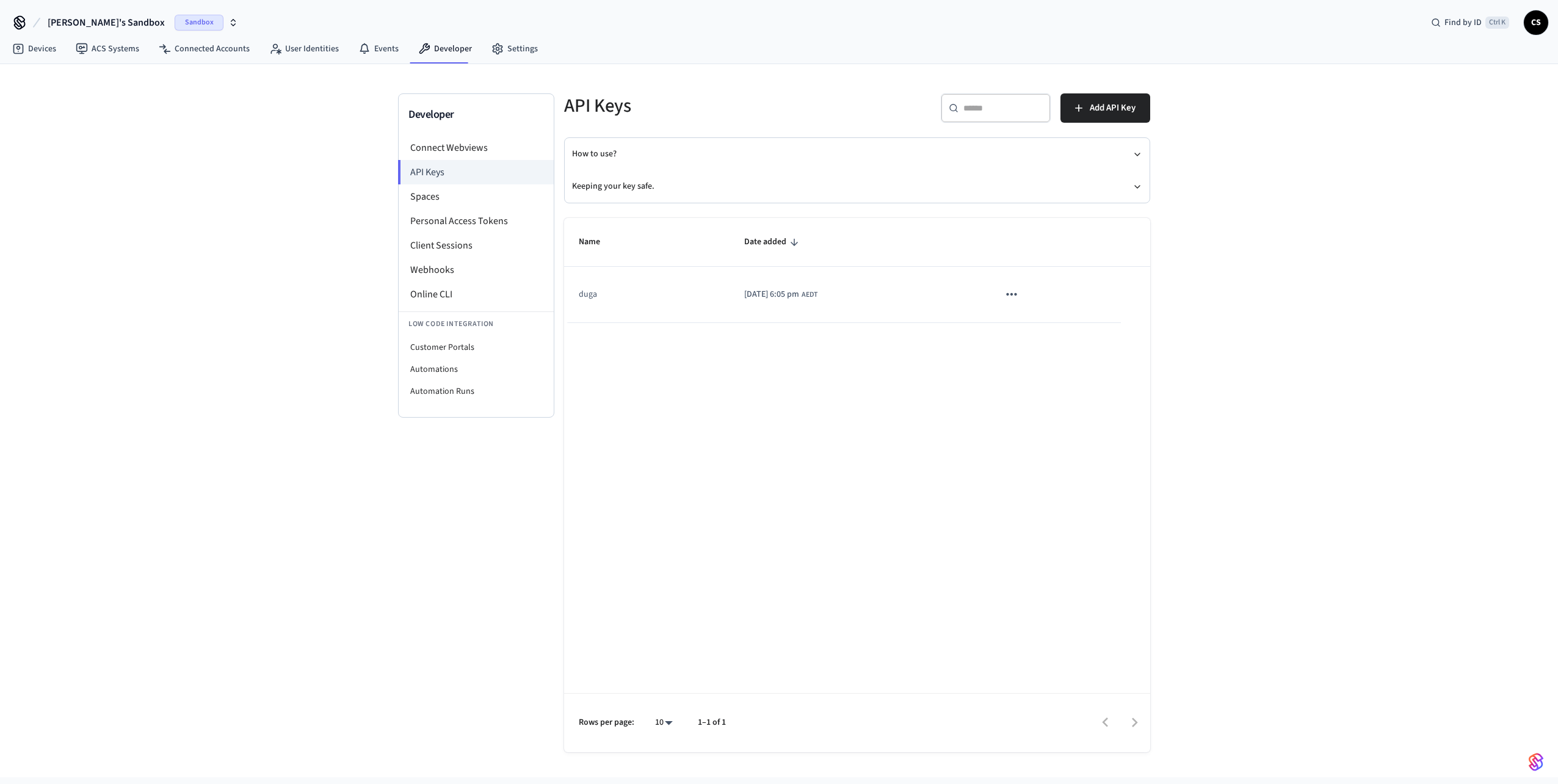
click at [659, 309] on td "duga" at bounding box center [647, 294] width 166 height 56
click at [1017, 294] on icon "sticky table" at bounding box center [1011, 294] width 10 height 2
click at [1043, 337] on ul "Edit Delete" at bounding box center [1052, 356] width 58 height 78
click at [871, 408] on div at bounding box center [779, 392] width 1558 height 784
click at [1037, 156] on button "How to use?" at bounding box center [856, 154] width 570 height 32
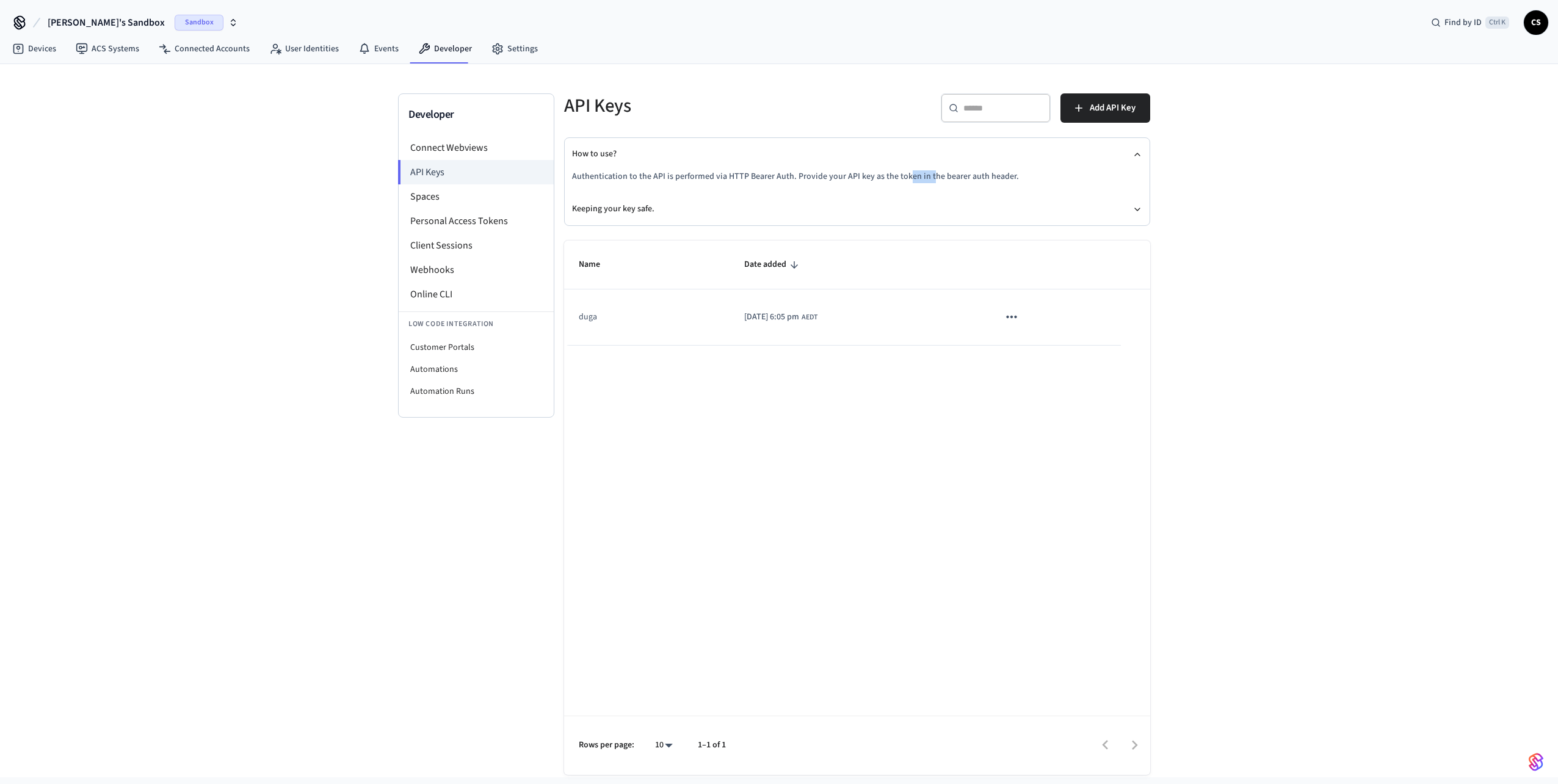
click at [934, 177] on p "Authentication to the API is performed via HTTP Bearer Auth. Provide your API k…" at bounding box center [856, 177] width 570 height 13
drag, startPoint x: 934, startPoint y: 177, endPoint x: 956, endPoint y: 179, distance: 22.1
click at [956, 179] on p "Authentication to the API is performed via HTTP Bearer Auth. Provide your API k…" at bounding box center [856, 177] width 570 height 13
click at [48, 29] on span "Charlie's Sandbox" at bounding box center [106, 22] width 117 height 15
click at [24, 23] on icon at bounding box center [20, 25] width 10 height 8
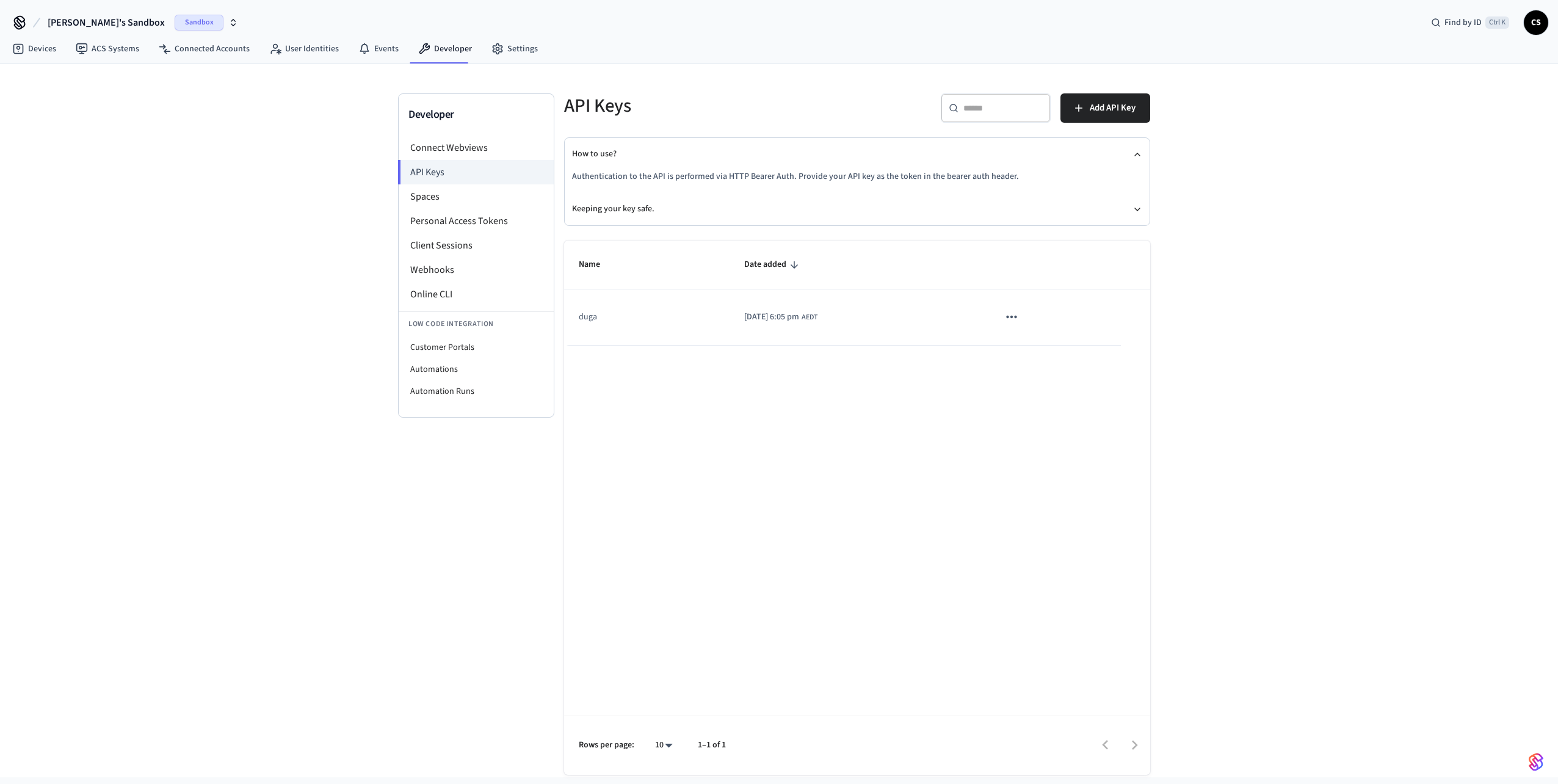
click at [18, 21] on icon at bounding box center [20, 23] width 20 height 20
click at [35, 46] on link "Devices" at bounding box center [34, 49] width 64 height 22
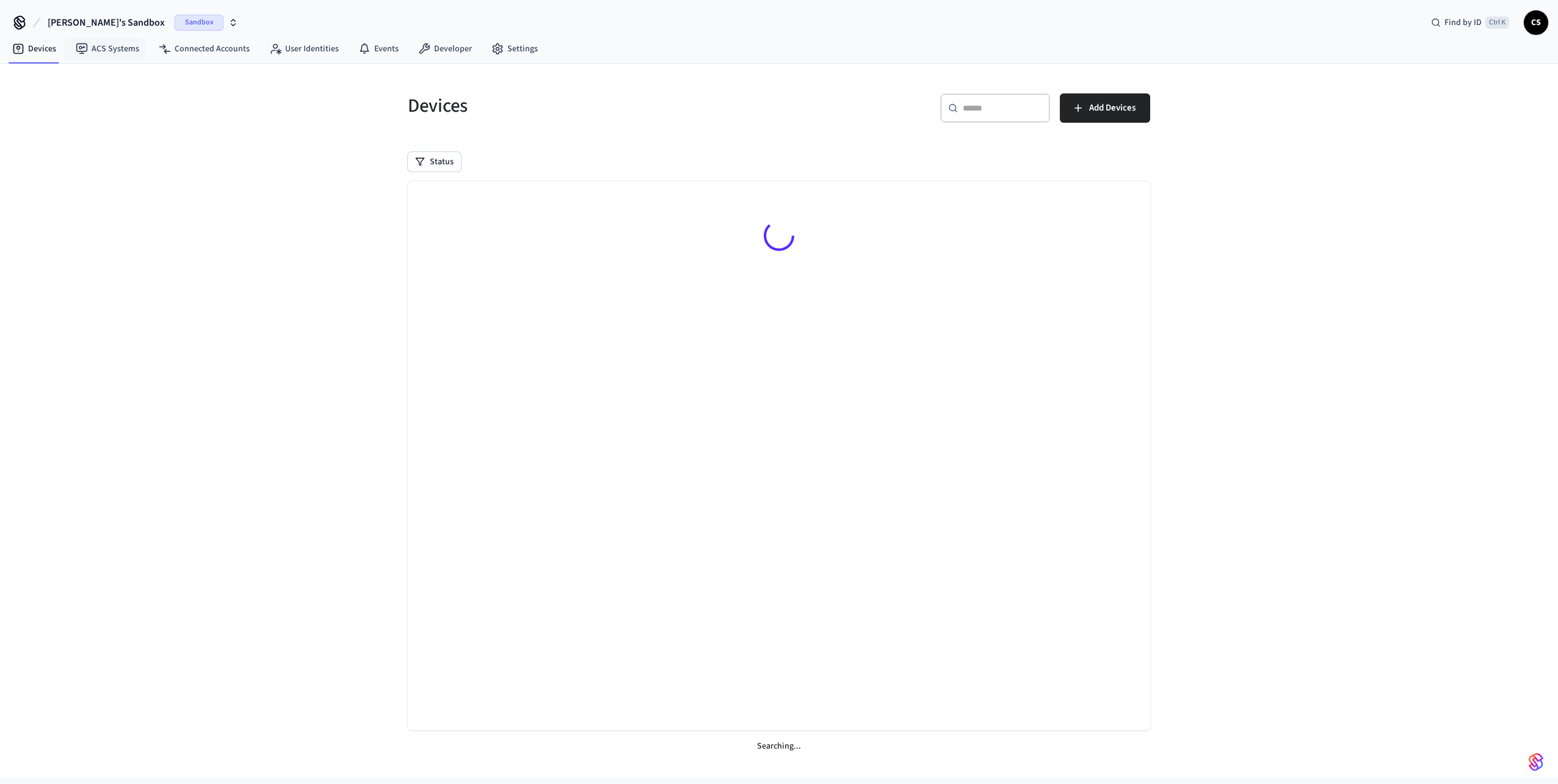
click at [175, 24] on span "Sandbox" at bounding box center [199, 23] width 49 height 16
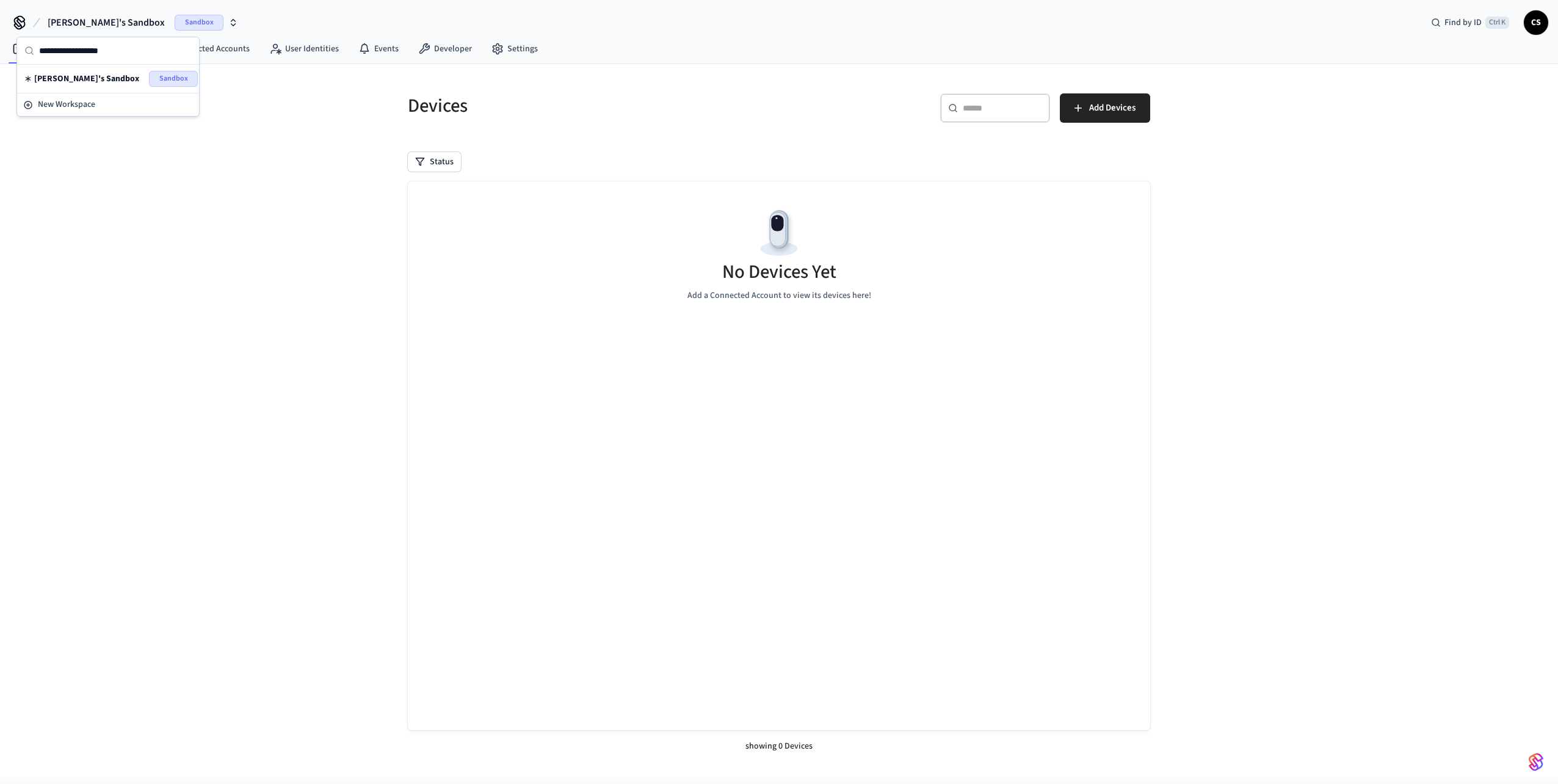
click at [89, 78] on span "Charlie's Sandbox" at bounding box center [86, 79] width 105 height 12
click at [175, 15] on span "Sandbox" at bounding box center [199, 23] width 49 height 16
click at [162, 78] on span "Sandbox" at bounding box center [173, 79] width 49 height 16
click at [200, 28] on button "Charlie's Sandbox Sandbox" at bounding box center [143, 23] width 198 height 26
click at [67, 103] on span "New Workspace" at bounding box center [67, 104] width 58 height 13
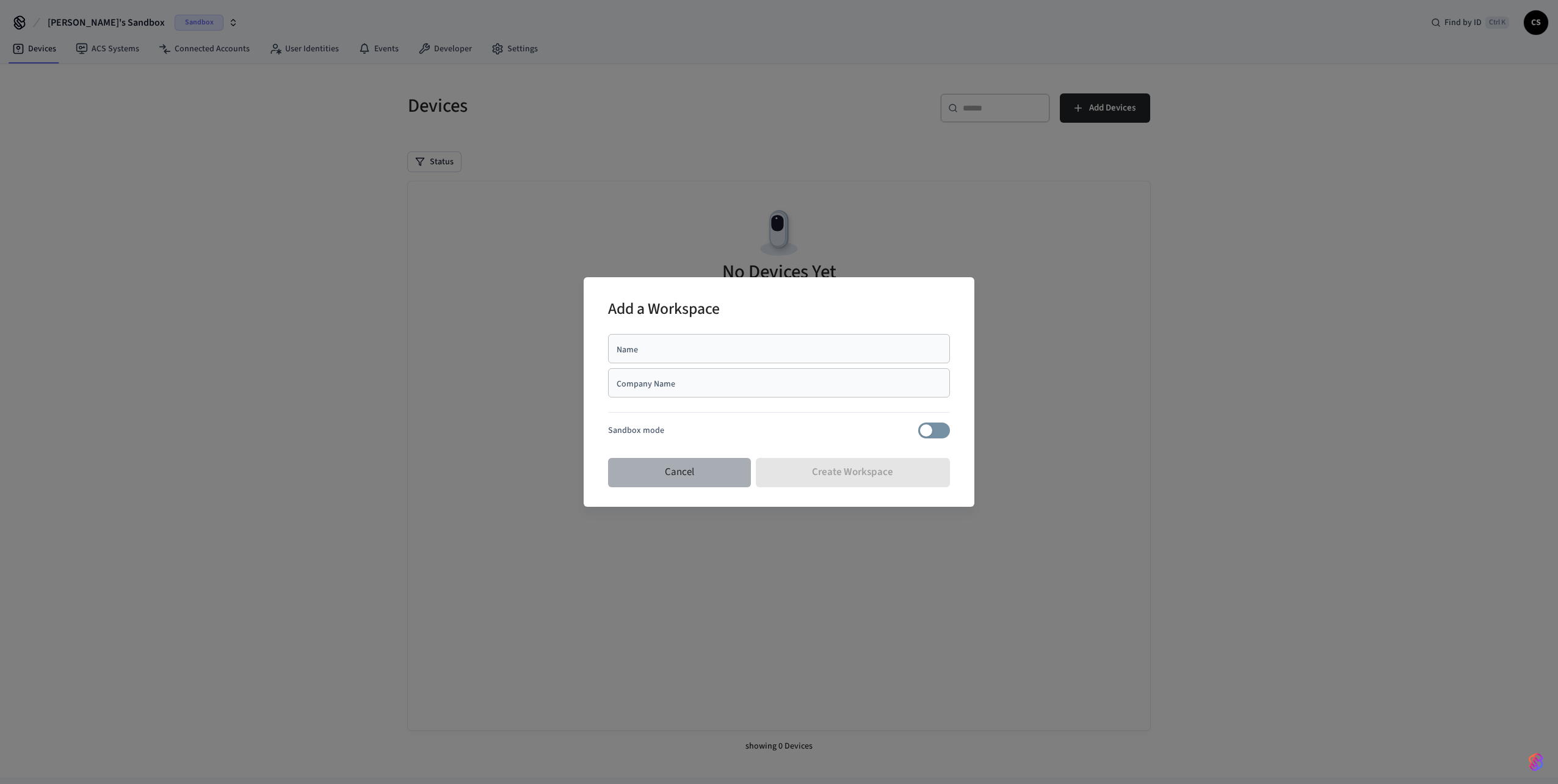
drag, startPoint x: 707, startPoint y: 470, endPoint x: 548, endPoint y: 337, distance: 207.3
click at [707, 469] on button "Cancel" at bounding box center [679, 472] width 143 height 29
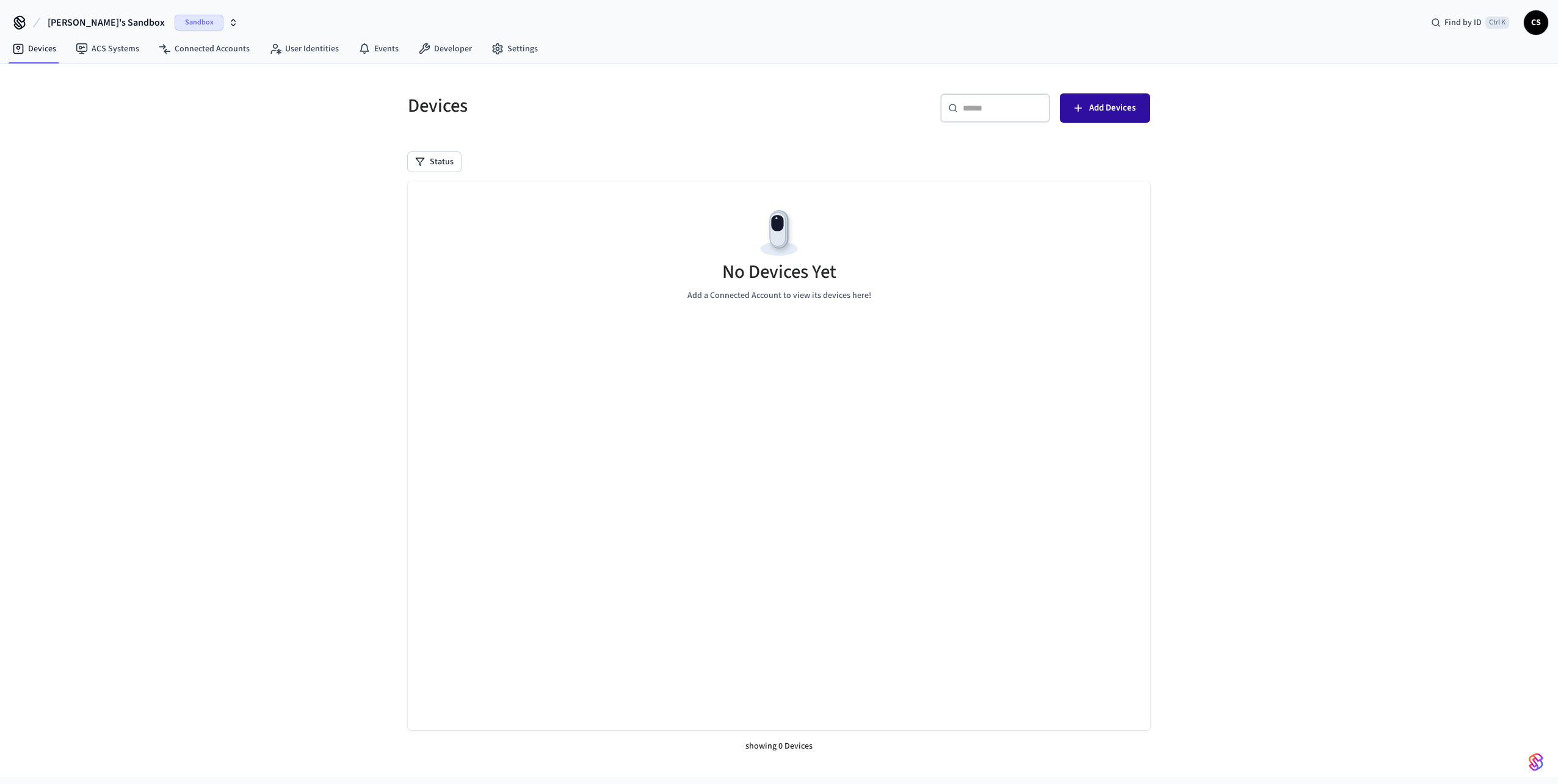
click at [1100, 105] on span "Add Devices" at bounding box center [1112, 108] width 46 height 16
drag, startPoint x: 764, startPoint y: 294, endPoint x: 824, endPoint y: 299, distance: 60.2
click at [824, 299] on p "Add a Connected Account to view its devices here!" at bounding box center [779, 295] width 184 height 13
drag, startPoint x: 824, startPoint y: 299, endPoint x: 843, endPoint y: 301, distance: 19.1
click at [843, 301] on p "Add a Connected Account to view its devices here!" at bounding box center [779, 295] width 184 height 13
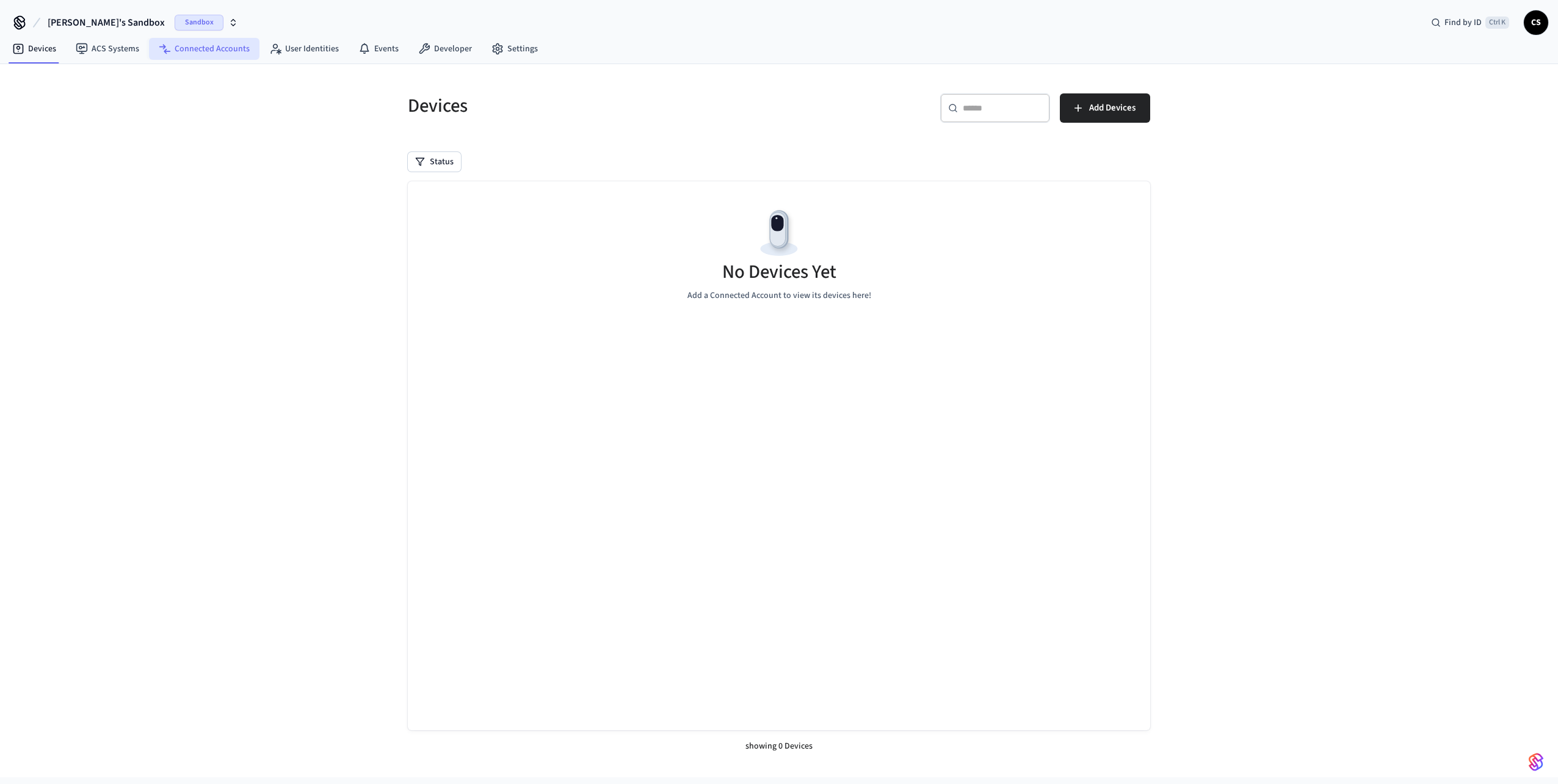
click at [226, 43] on link "Connected Accounts" at bounding box center [204, 49] width 111 height 22
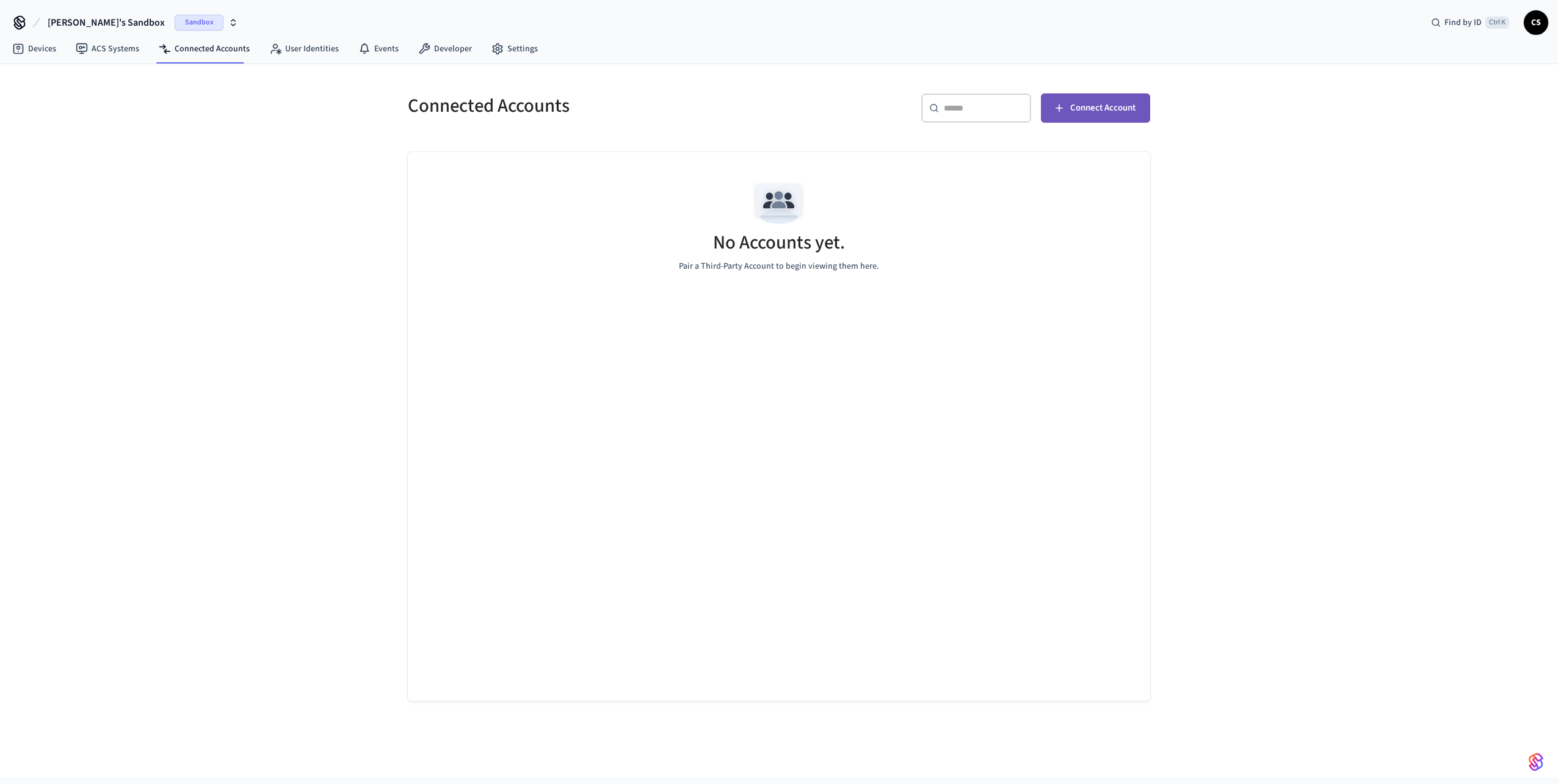
click at [1100, 111] on span "Connect Account" at bounding box center [1102, 108] width 65 height 16
drag, startPoint x: 1024, startPoint y: 35, endPoint x: 1044, endPoint y: 62, distance: 33.6
click at [1024, 35] on div "Devices ACS Systems Connected Accounts User Identities Events Developer Settings" at bounding box center [779, 49] width 1558 height 29
click at [1093, 89] on div "​ ​ Connect Account" at bounding box center [960, 106] width 378 height 54
click at [1100, 110] on span "Connect Account" at bounding box center [1102, 108] width 65 height 16
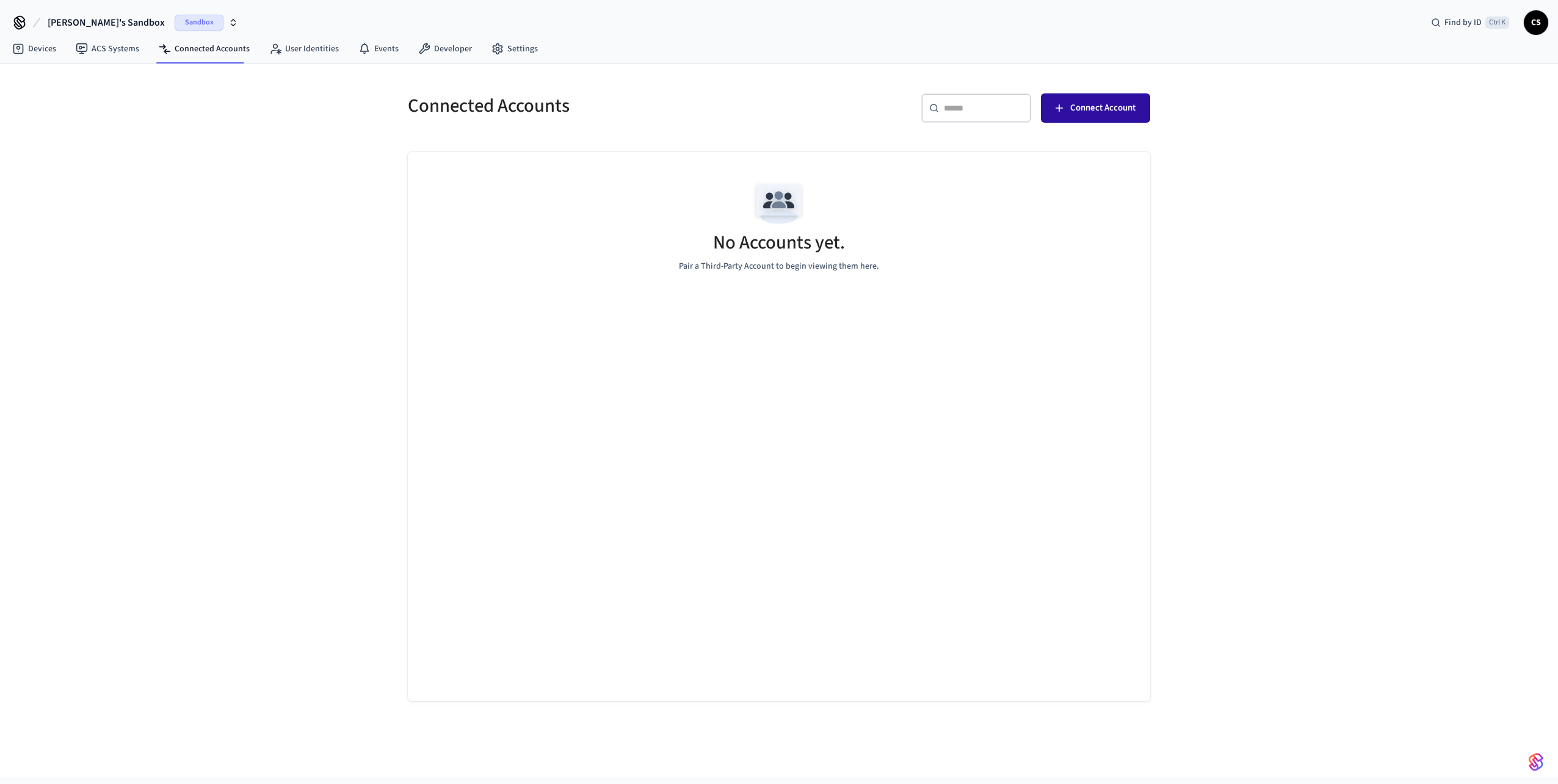
click at [1101, 106] on span "Connect Account" at bounding box center [1102, 108] width 65 height 16
click at [42, 23] on icon at bounding box center [36, 22] width 15 height 15
click at [93, 23] on span "Charlie's Sandbox" at bounding box center [106, 22] width 117 height 15
click at [59, 99] on span "New Workspace" at bounding box center [67, 104] width 58 height 13
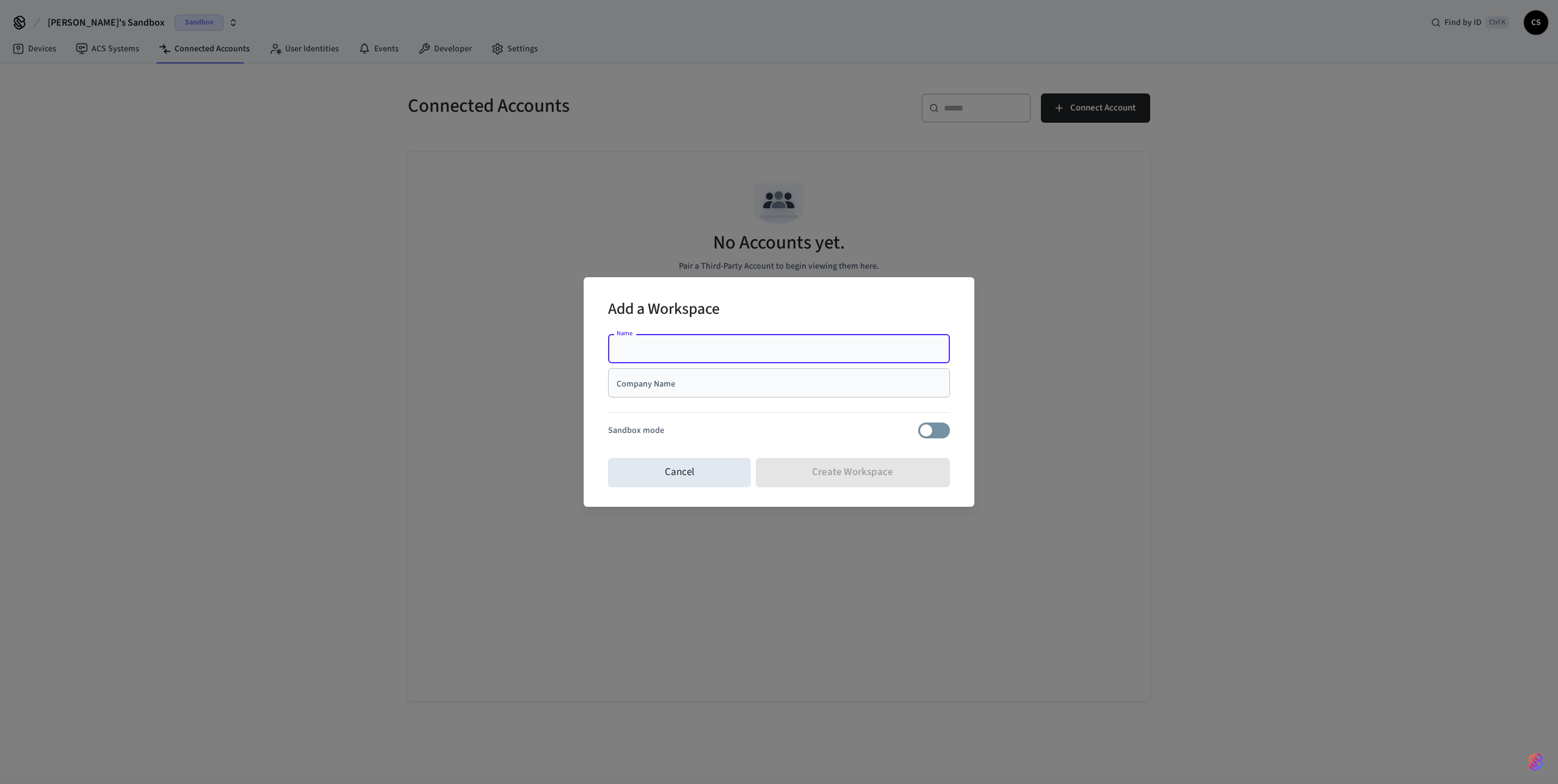
type input "*"
type input "**********"
click at [668, 365] on div "**********" at bounding box center [779, 351] width 342 height 34
drag, startPoint x: 678, startPoint y: 380, endPoint x: 693, endPoint y: 378, distance: 15.1
click at [679, 380] on input "Company Name" at bounding box center [779, 382] width 327 height 12
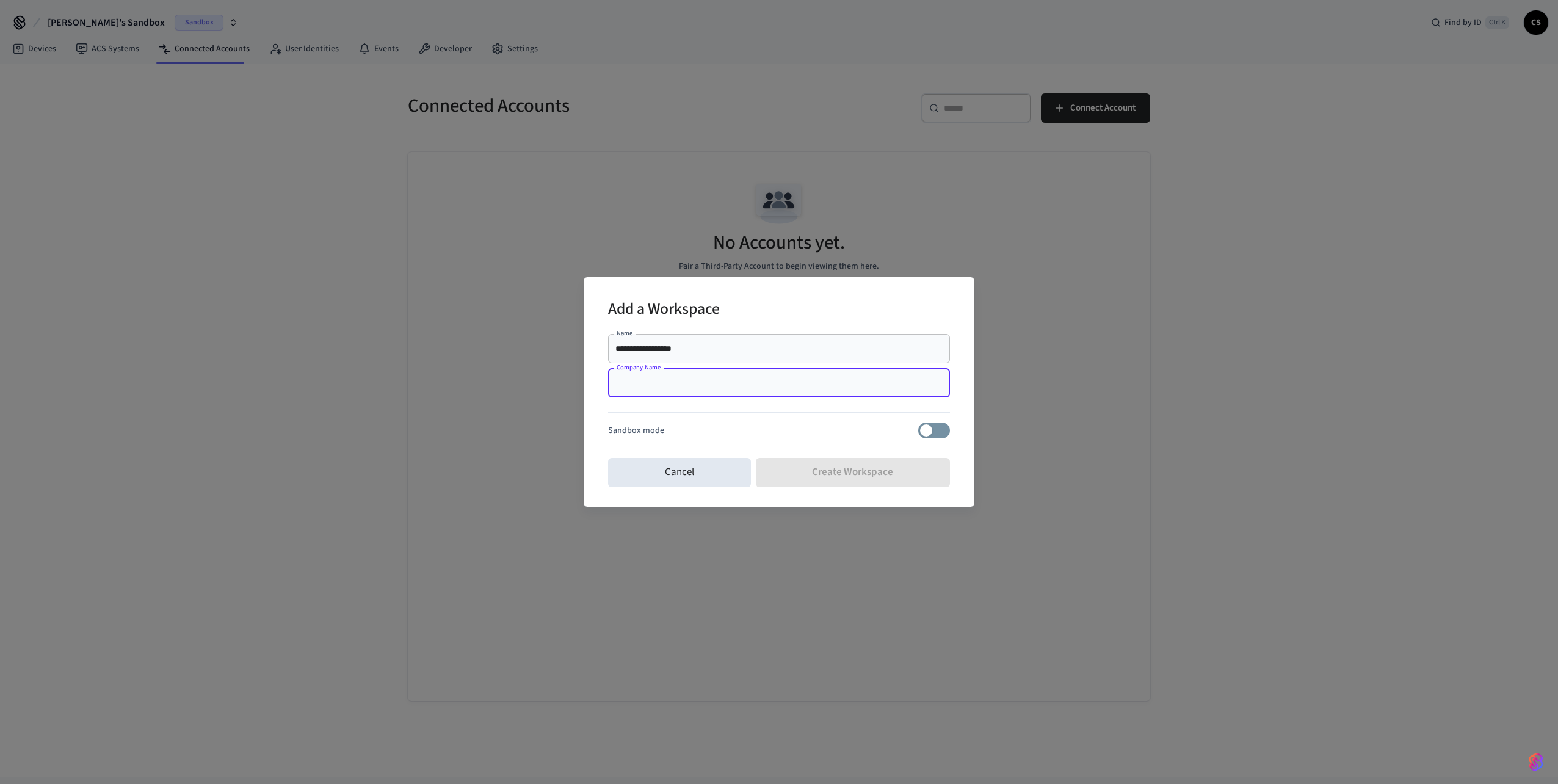
type input "*"
type input "**********"
click at [837, 473] on button "Create Workspace" at bounding box center [852, 472] width 195 height 29
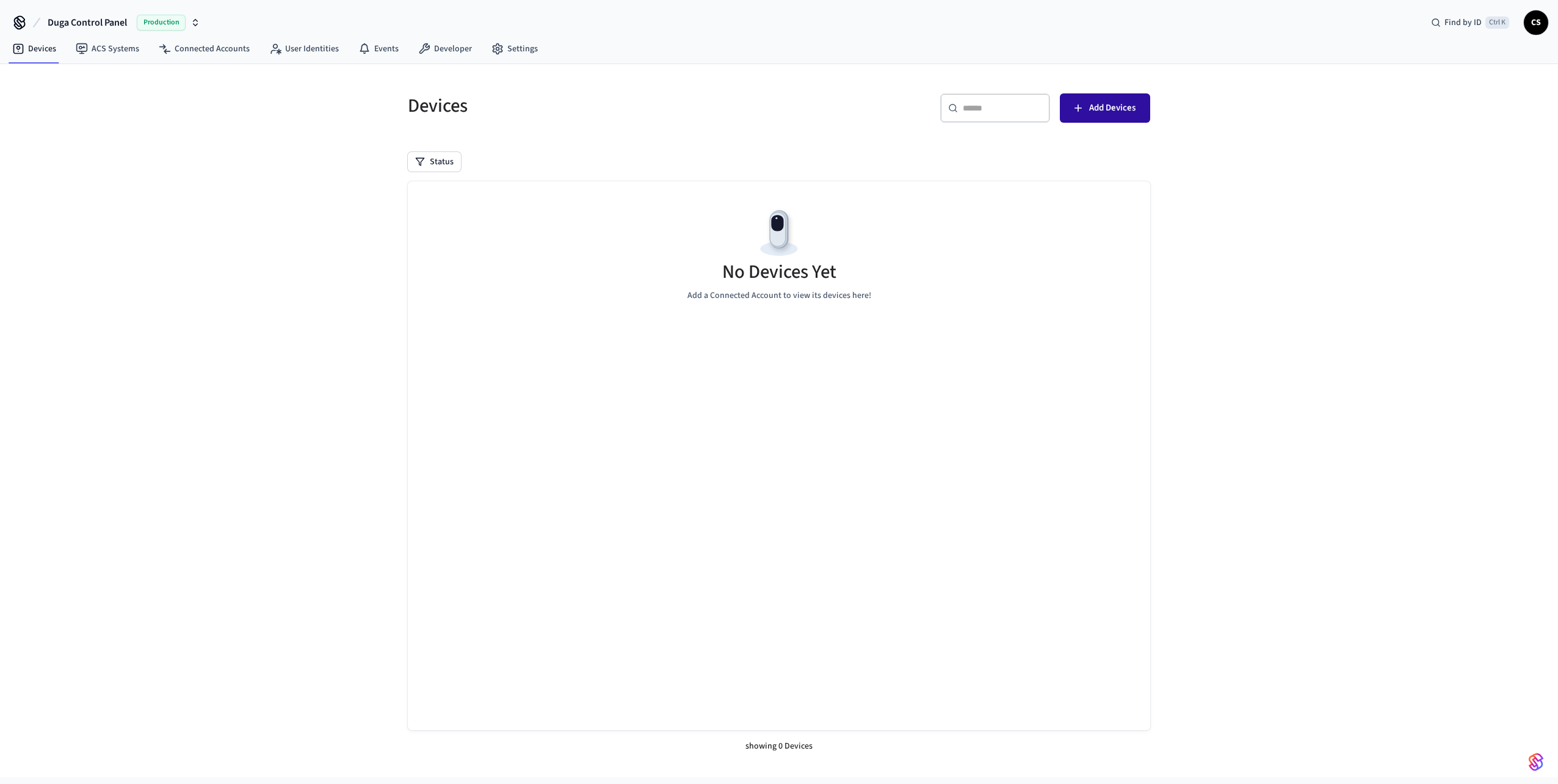
click at [1107, 111] on span "Add Devices" at bounding box center [1112, 108] width 46 height 16
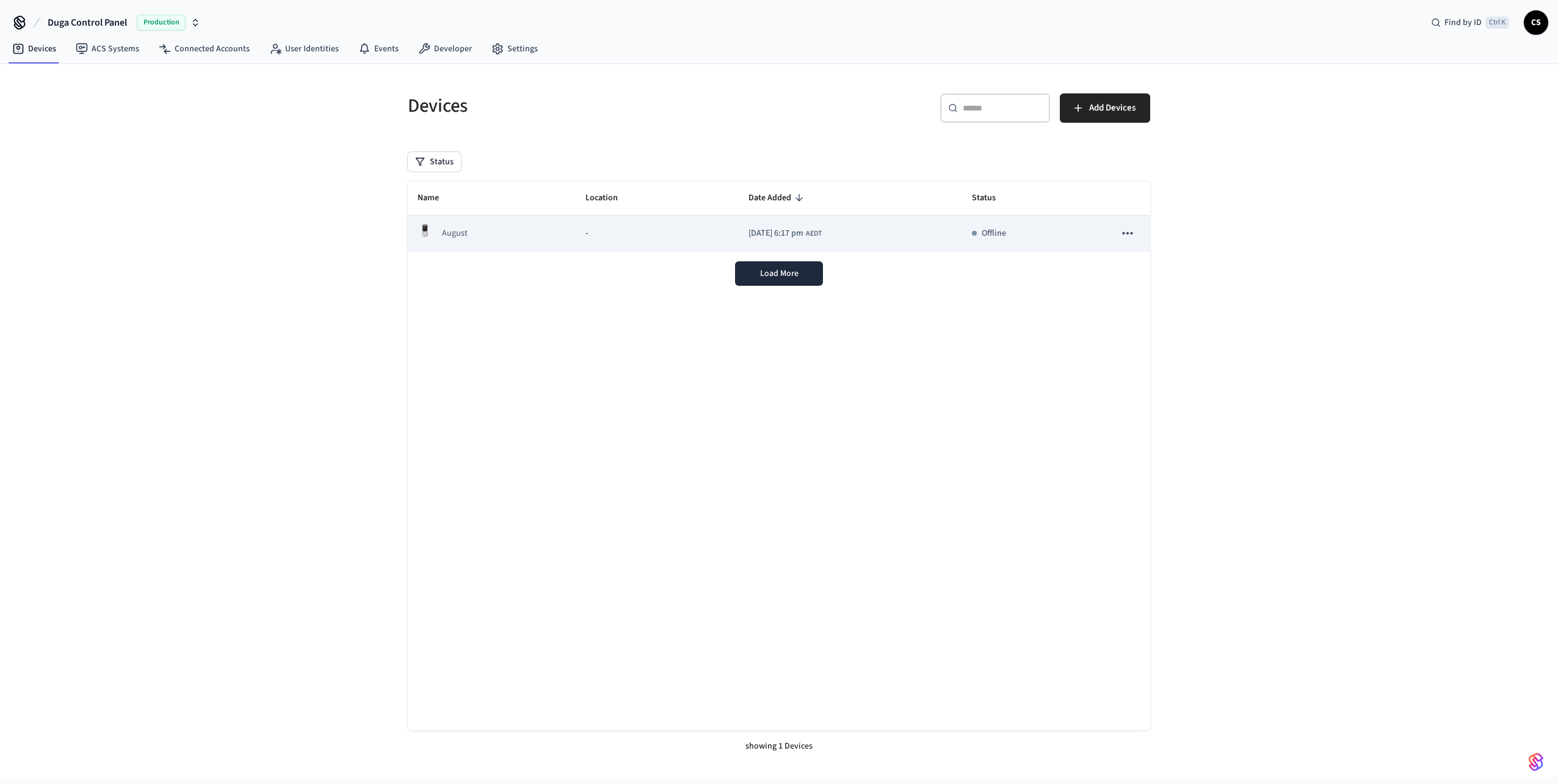
click at [1133, 234] on icon "sticky table" at bounding box center [1128, 233] width 16 height 16
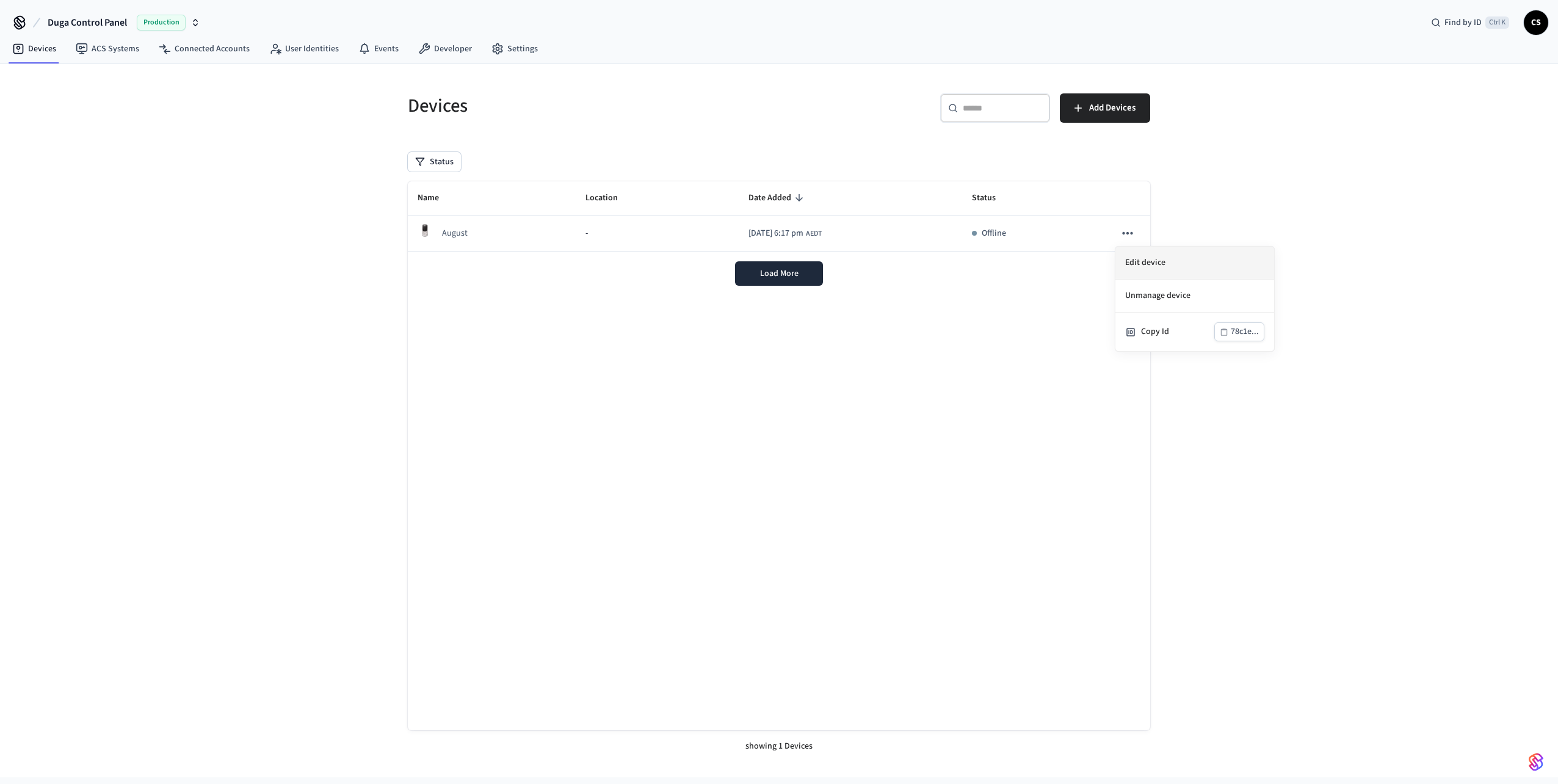
click at [1158, 272] on li "Edit device" at bounding box center [1195, 262] width 159 height 33
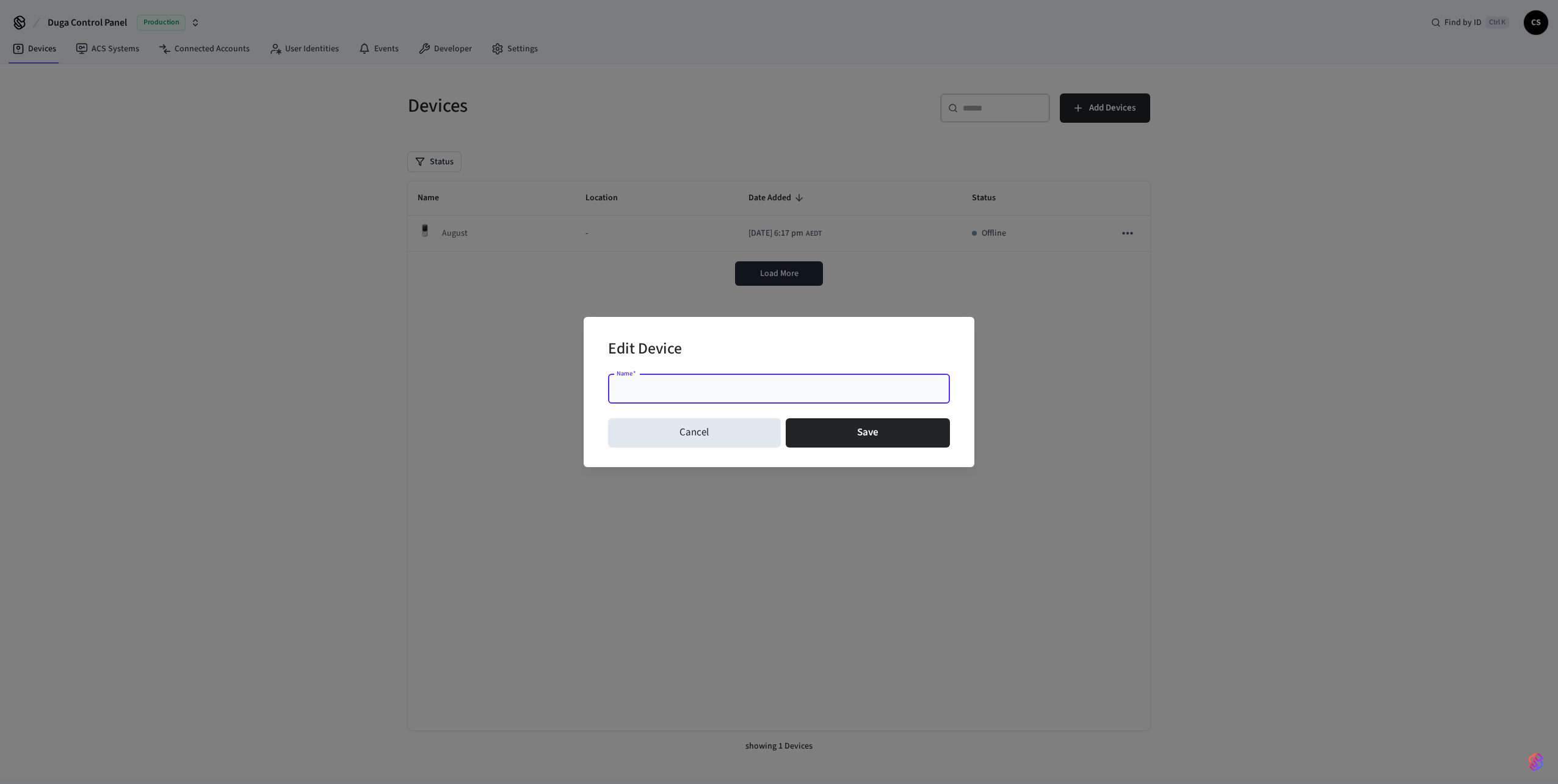
click at [752, 387] on input "Name   *" at bounding box center [779, 389] width 327 height 12
type input "***"
type input "**********"
click at [884, 437] on button "Save" at bounding box center [867, 432] width 165 height 29
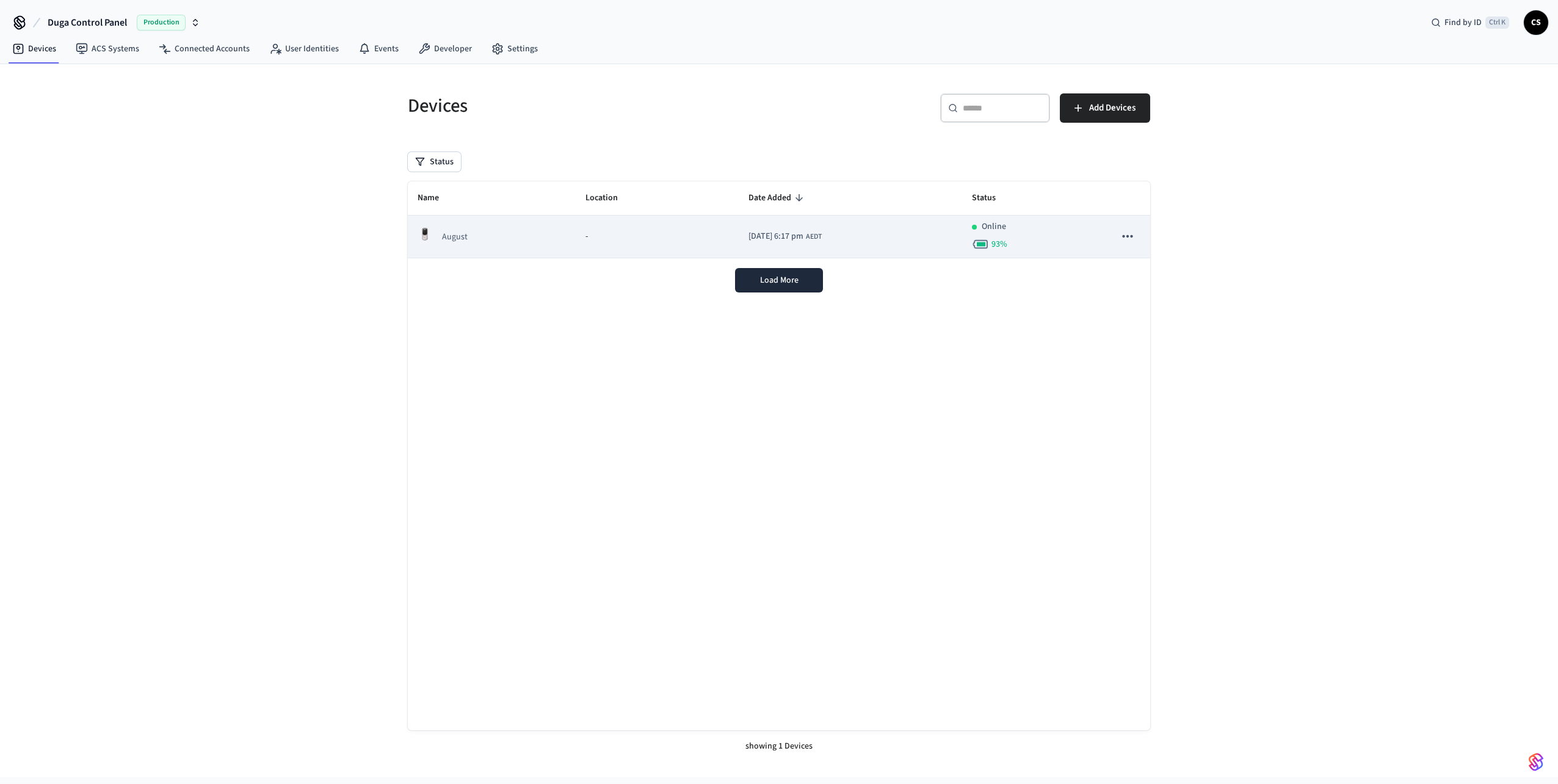
drag, startPoint x: 1111, startPoint y: 237, endPoint x: 1118, endPoint y: 236, distance: 7.1
click at [1119, 236] on td "sticky table" at bounding box center [1127, 236] width 45 height 43
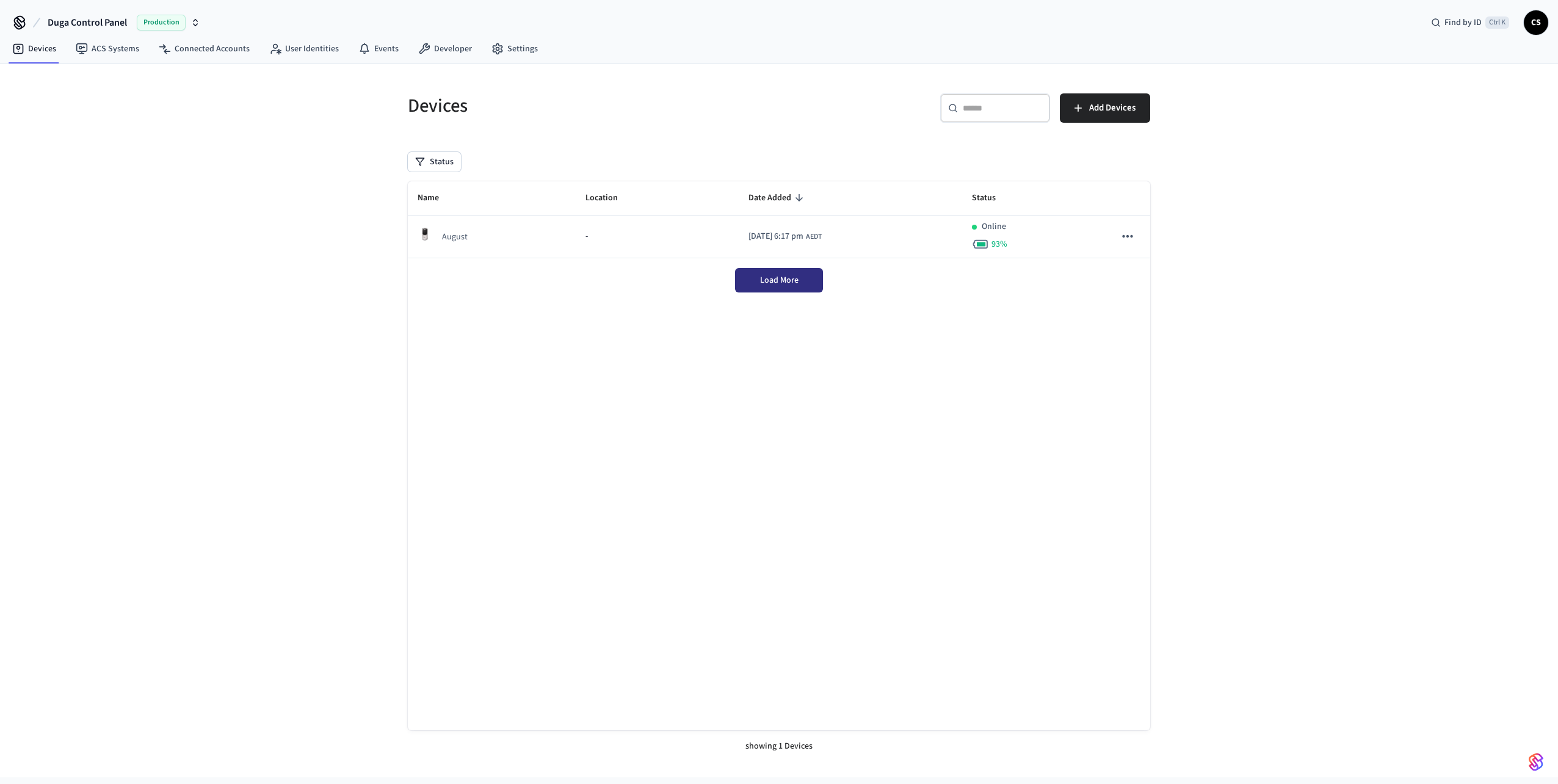
click at [779, 280] on span "Load More" at bounding box center [779, 280] width 39 height 12
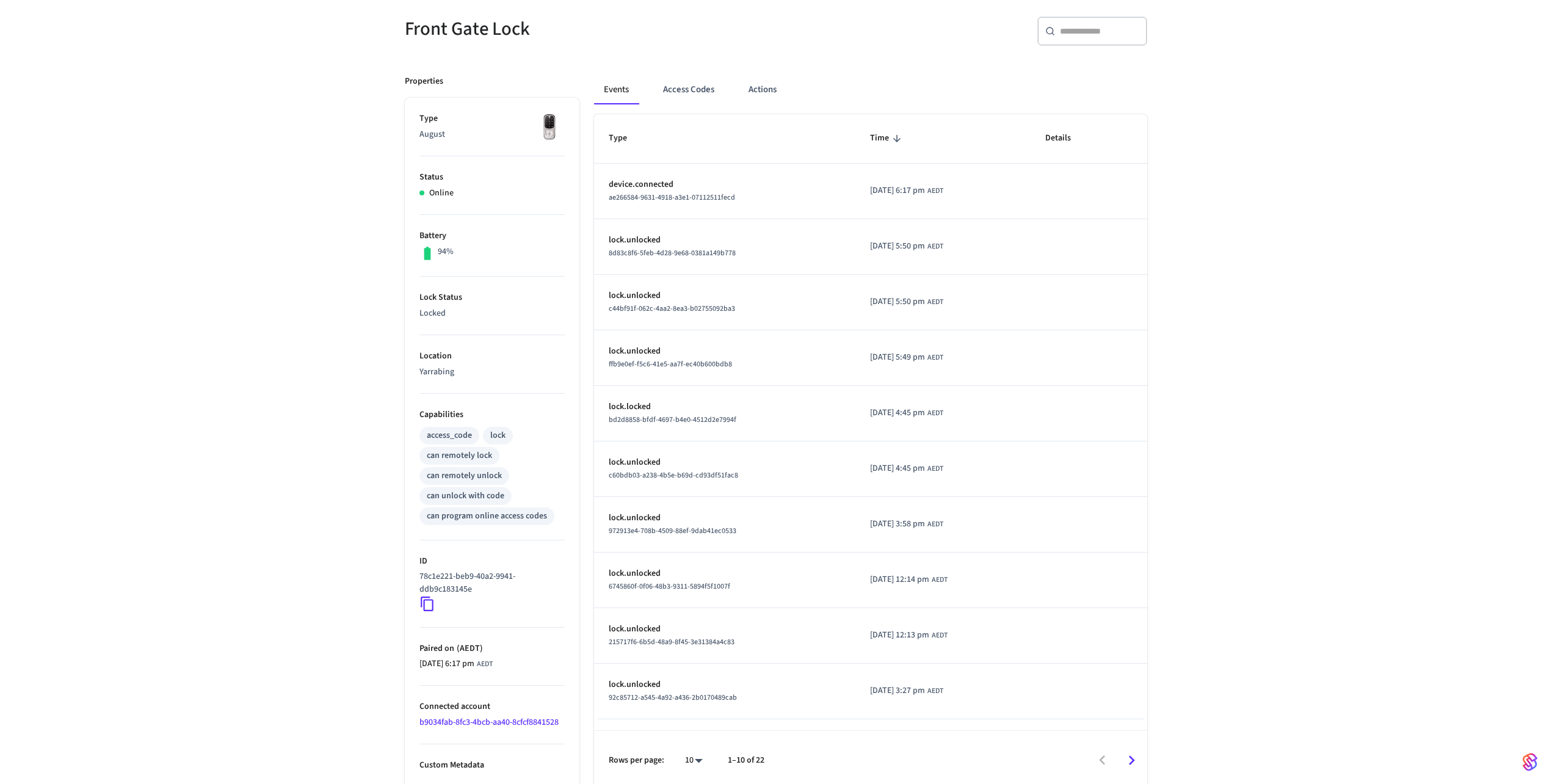
scroll to position [109, 0]
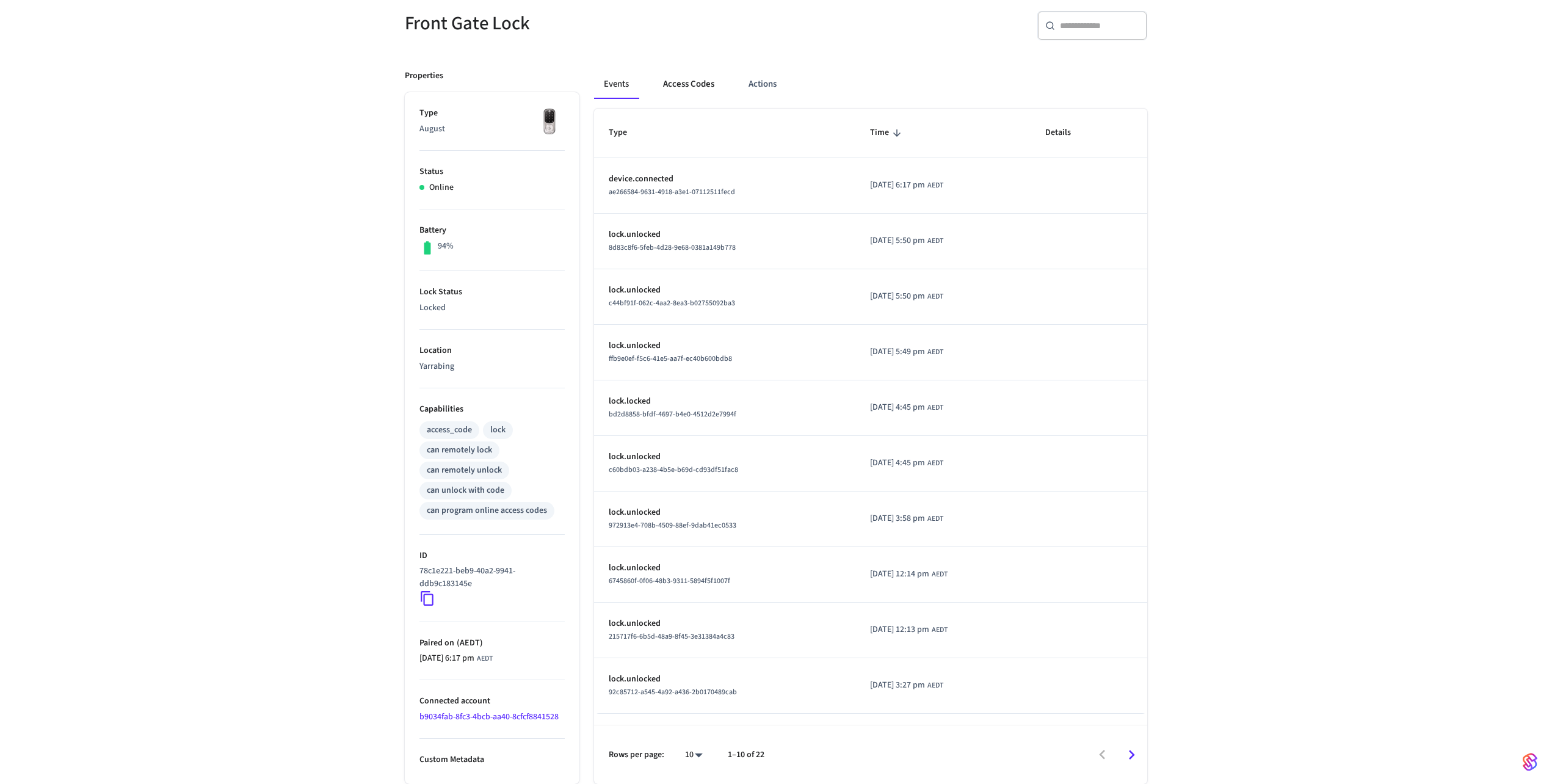
click at [689, 81] on button "Access Codes" at bounding box center [689, 84] width 71 height 29
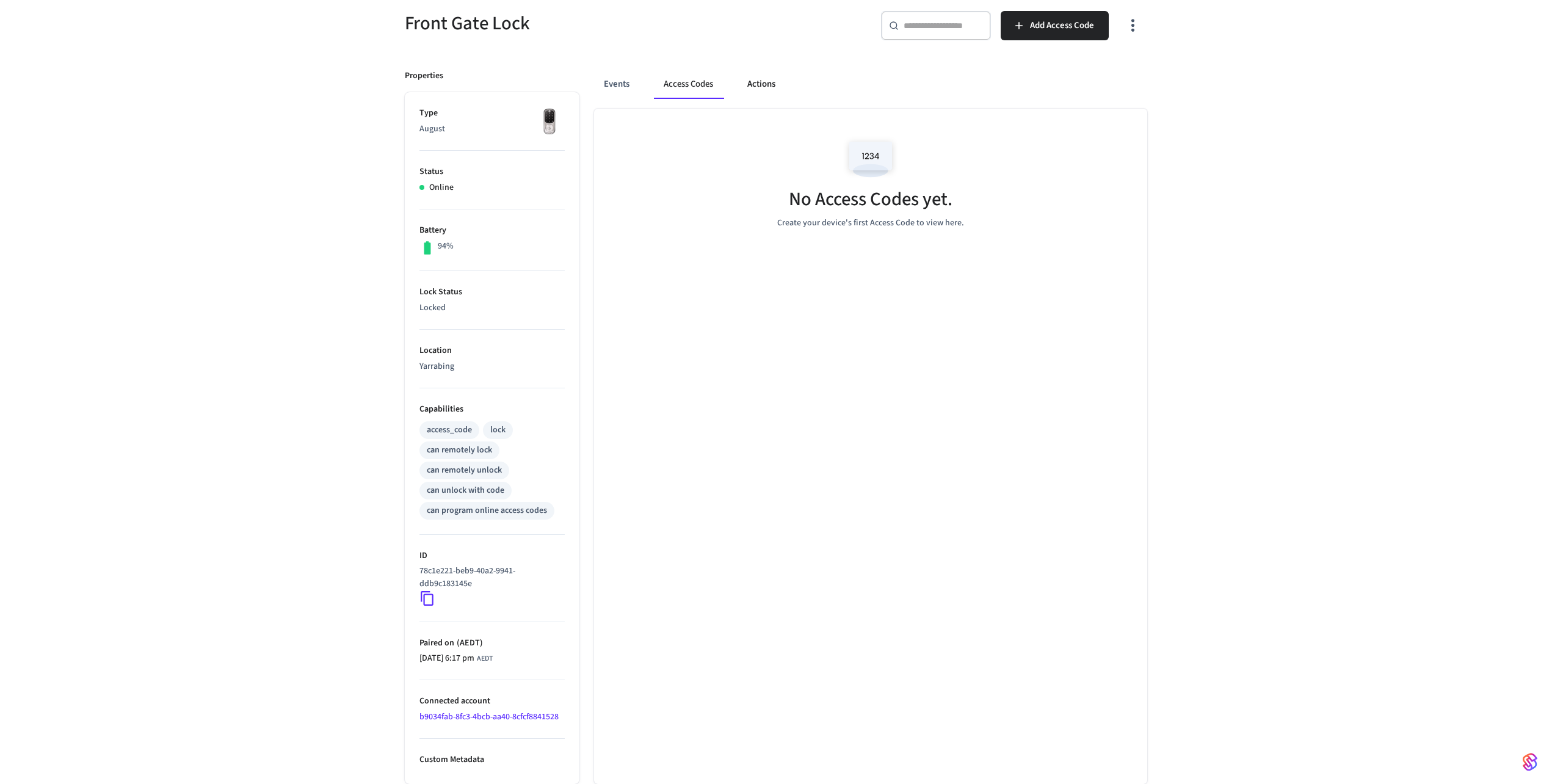
click at [760, 86] on button "Actions" at bounding box center [762, 84] width 48 height 29
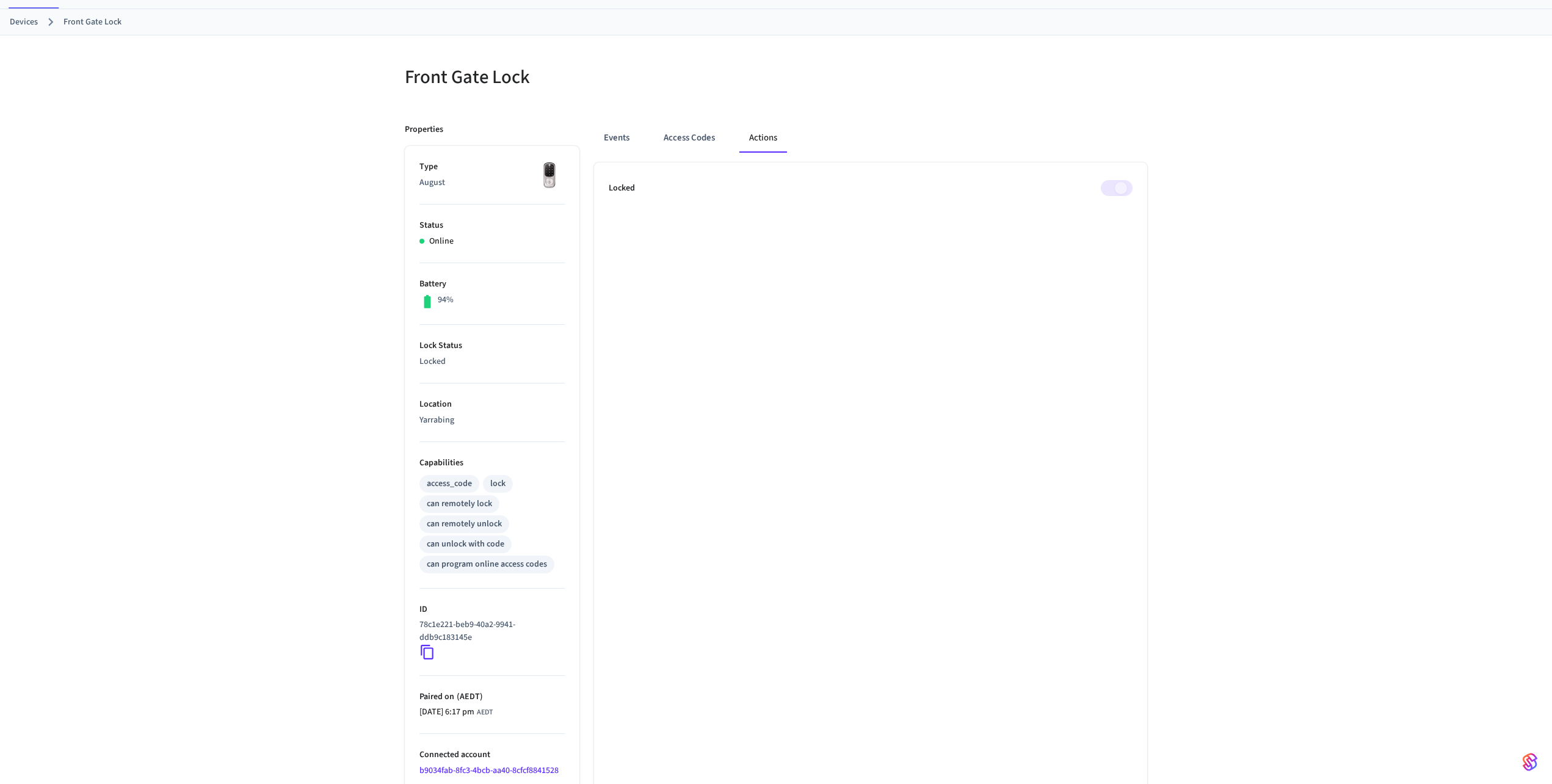
scroll to position [0, 0]
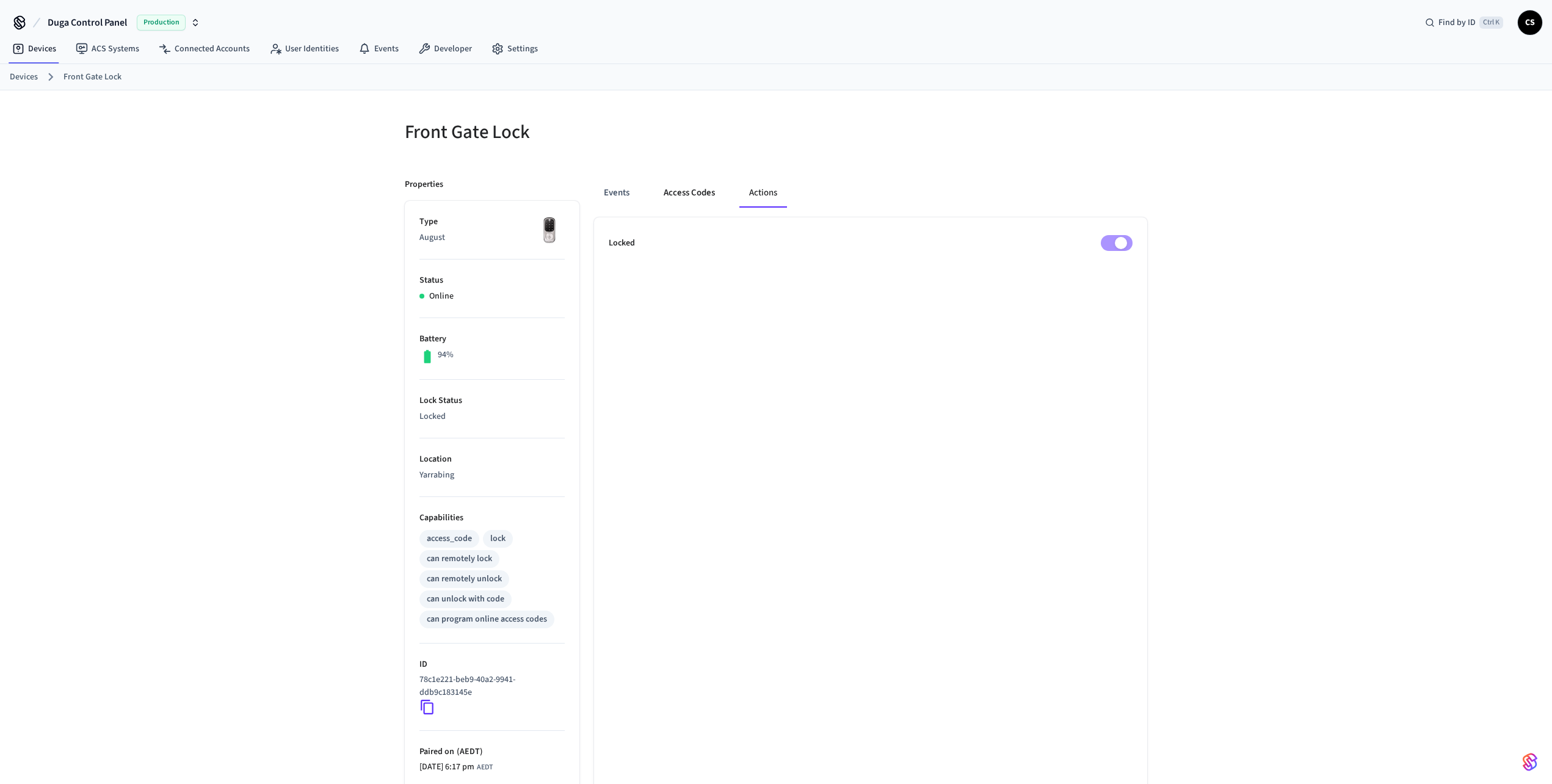
click at [687, 200] on button "Access Codes" at bounding box center [689, 193] width 71 height 29
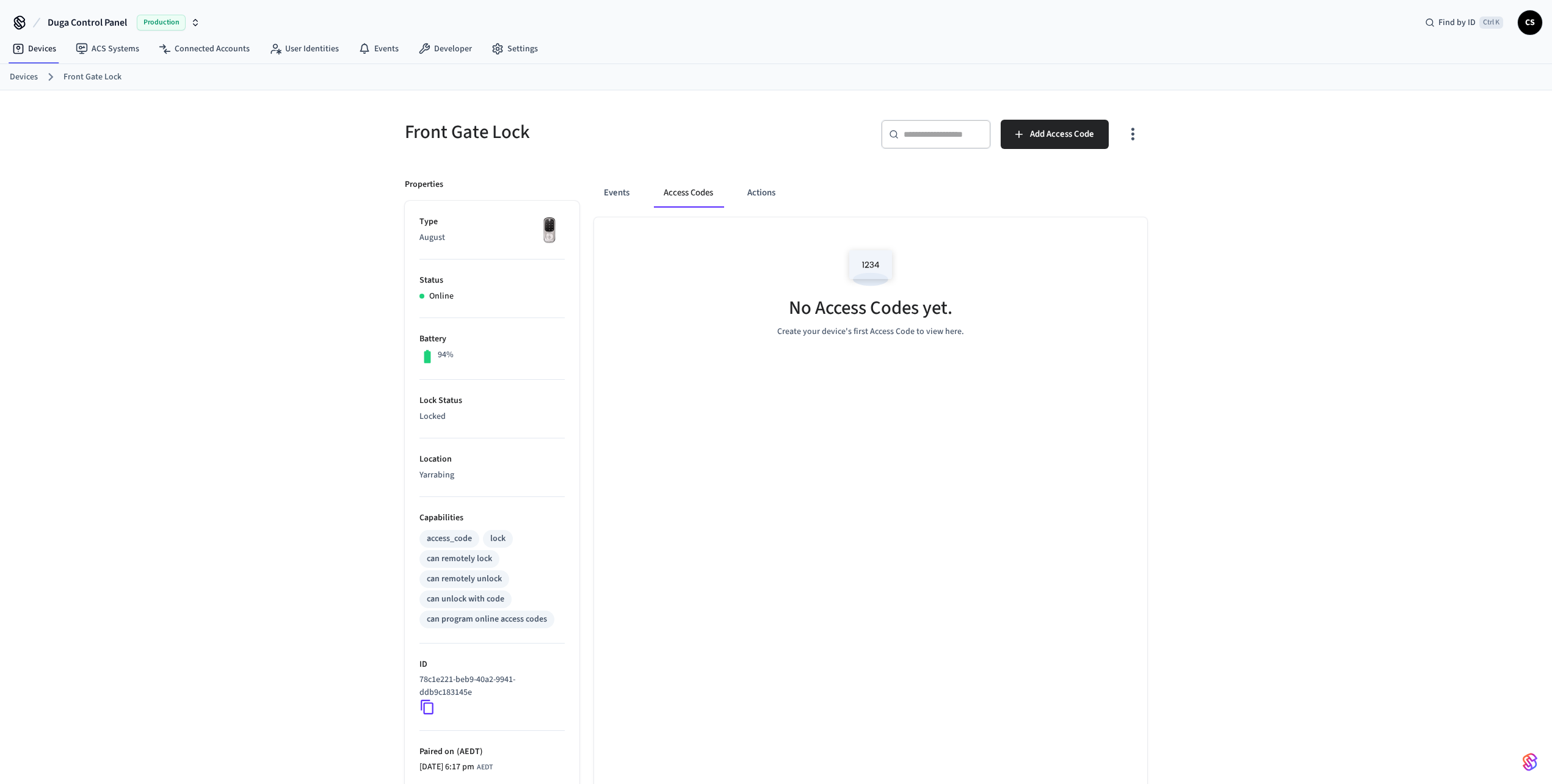
click at [671, 201] on button "Access Codes" at bounding box center [688, 193] width 69 height 29
click at [624, 196] on button "Events" at bounding box center [616, 193] width 45 height 29
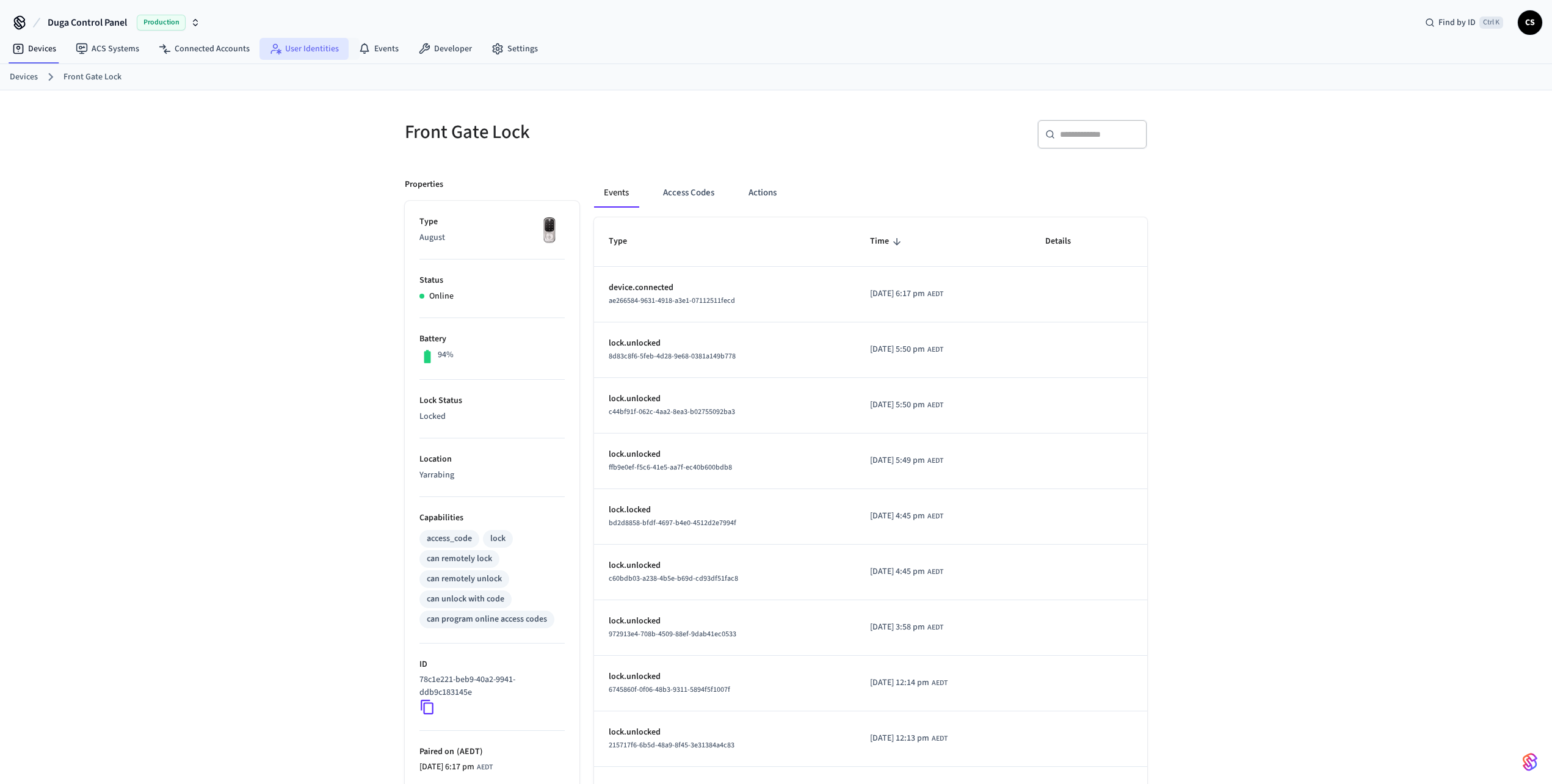
click at [279, 53] on link "User Identities" at bounding box center [303, 49] width 89 height 22
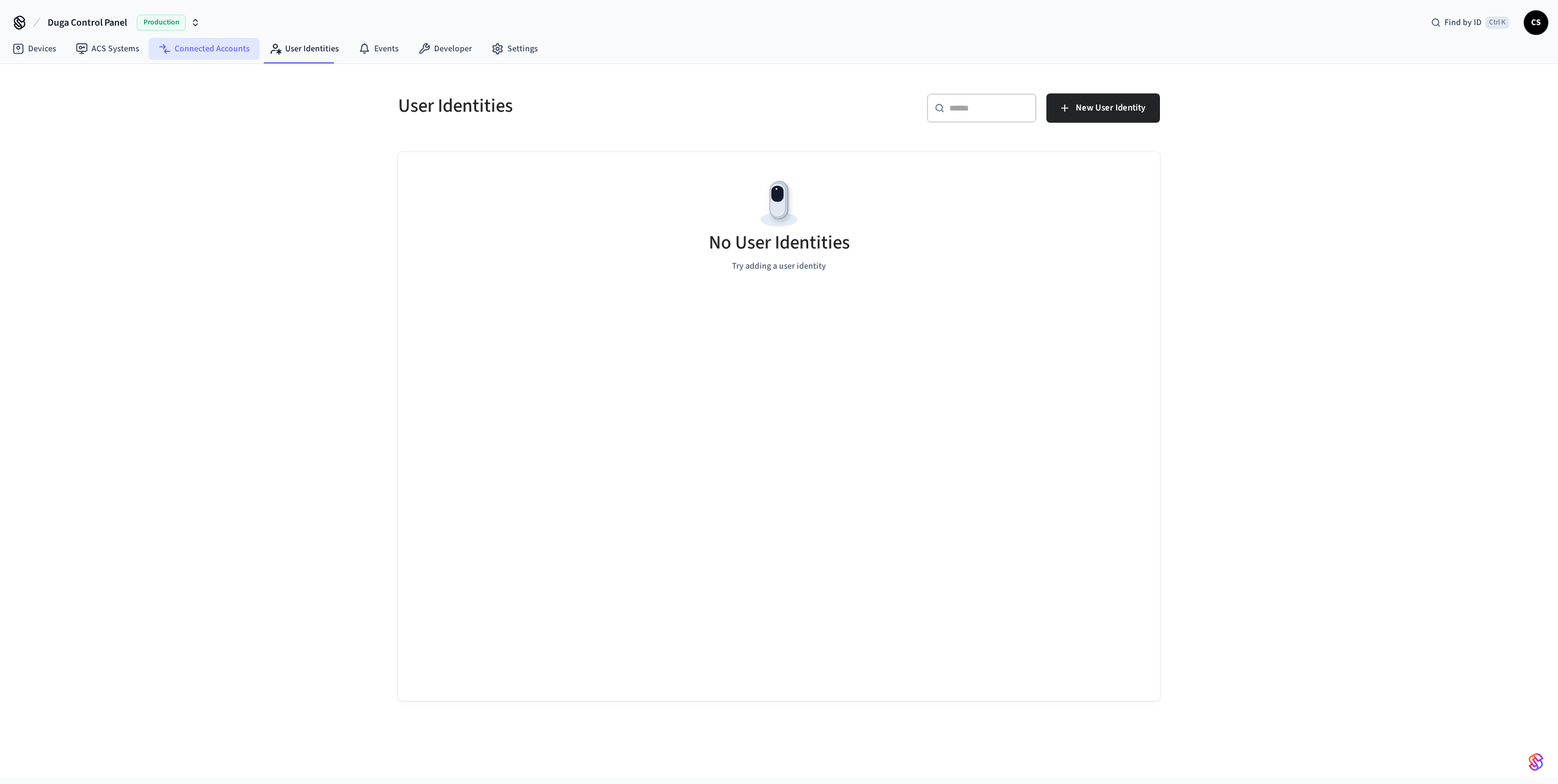
click at [188, 55] on link "Connected Accounts" at bounding box center [204, 49] width 111 height 22
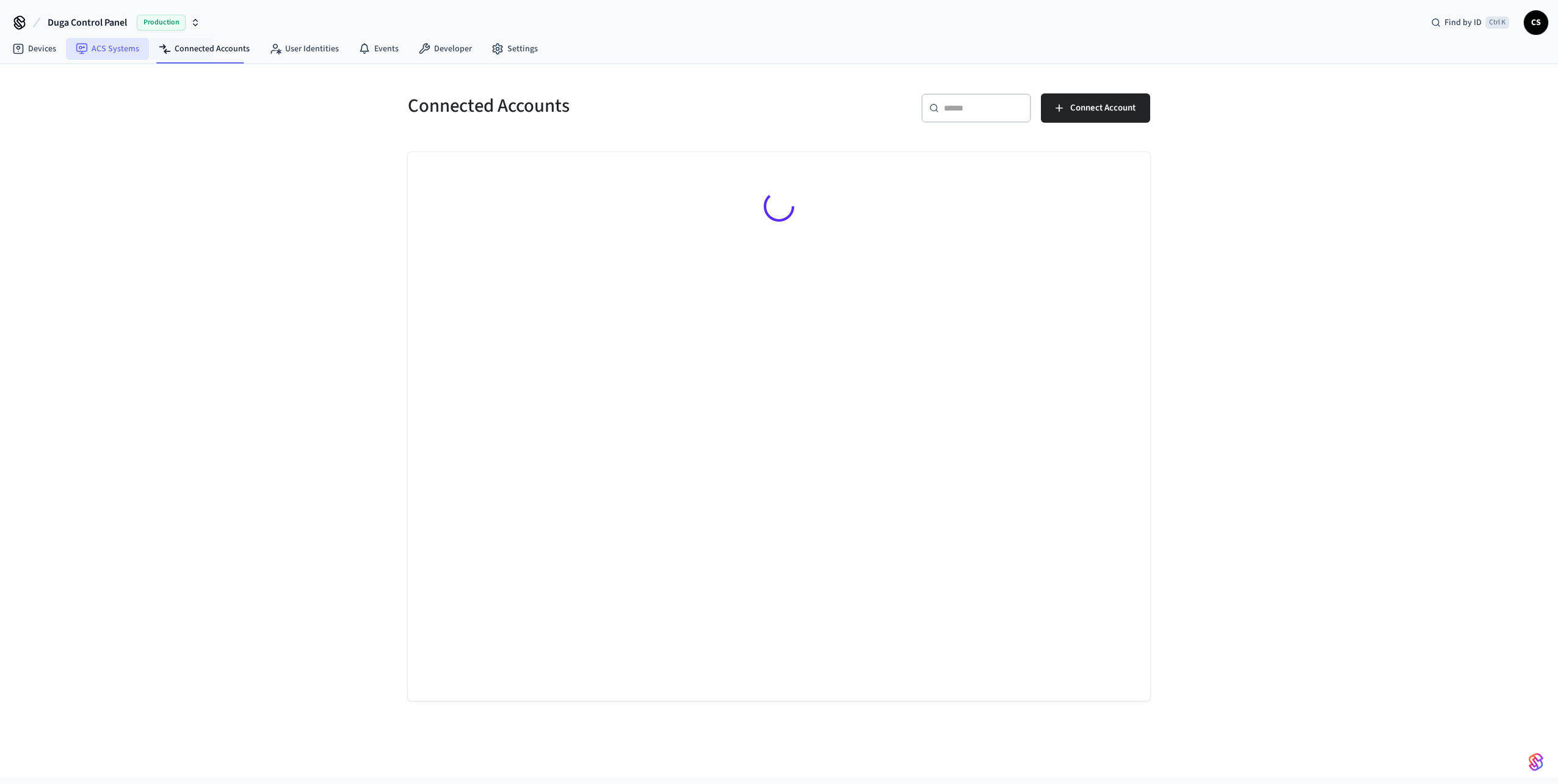
click at [109, 56] on link "ACS Systems" at bounding box center [107, 49] width 83 height 22
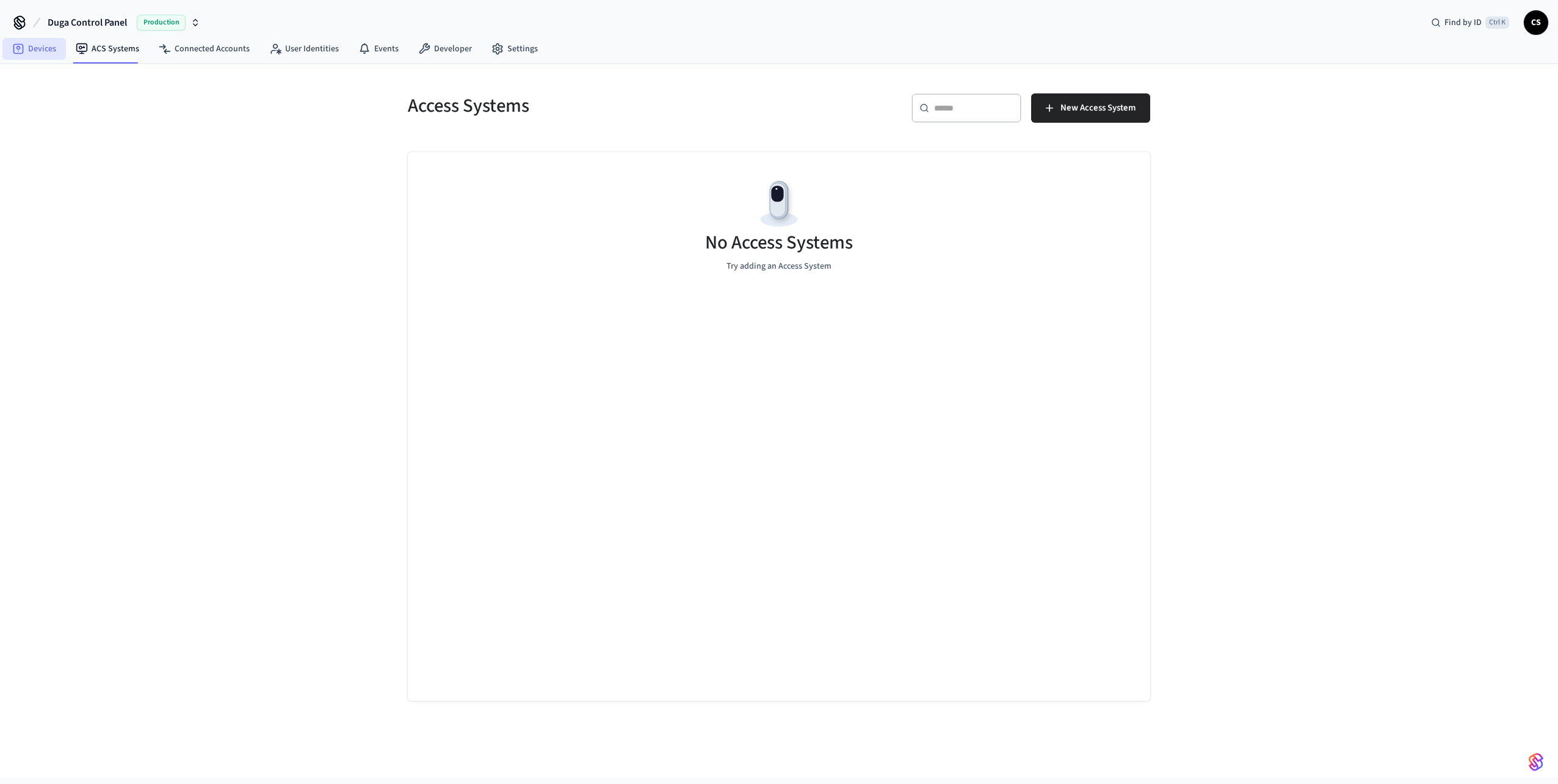
click at [26, 48] on link "Devices" at bounding box center [34, 49] width 64 height 22
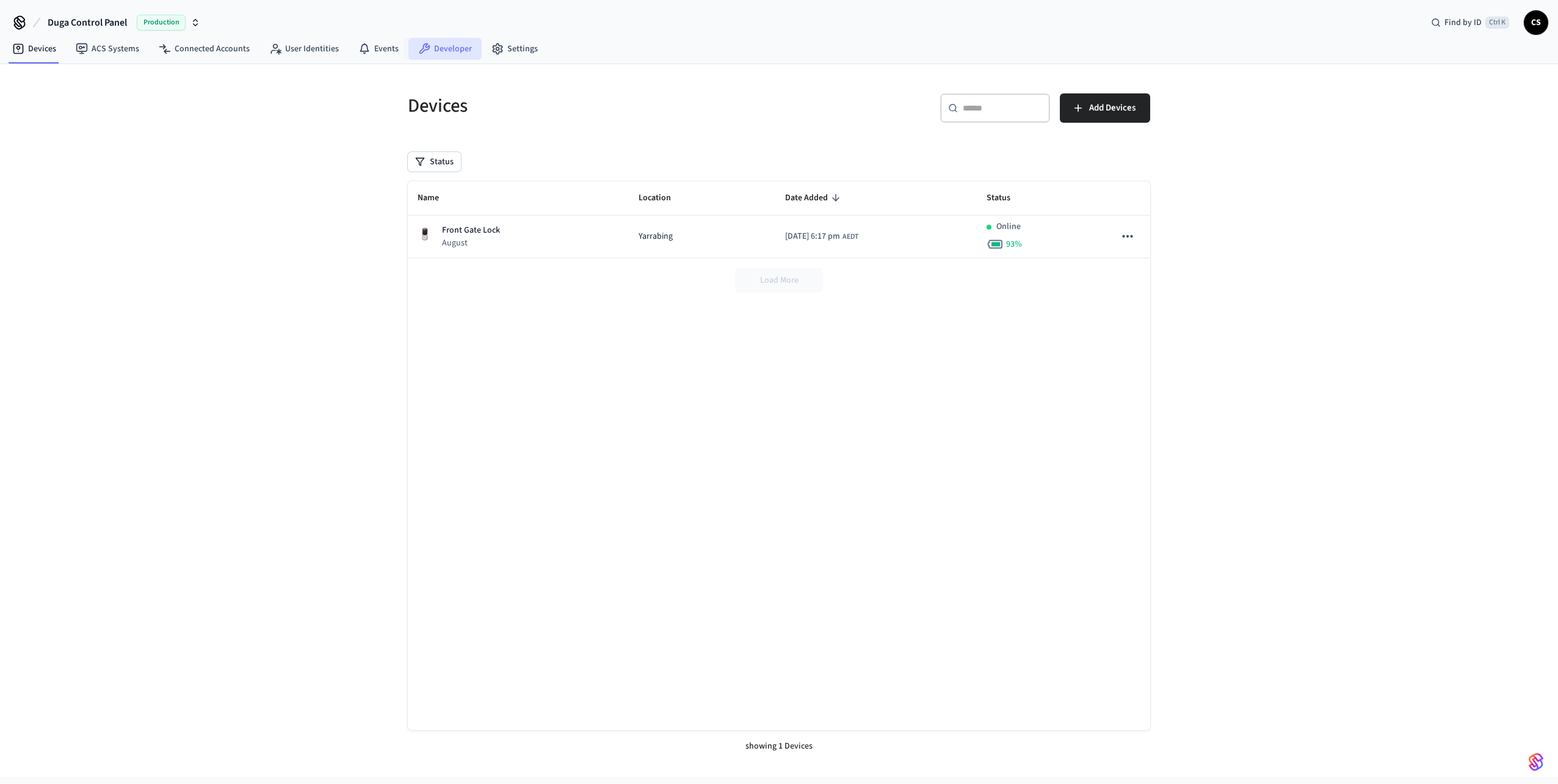
click at [465, 51] on link "Developer" at bounding box center [444, 49] width 73 height 22
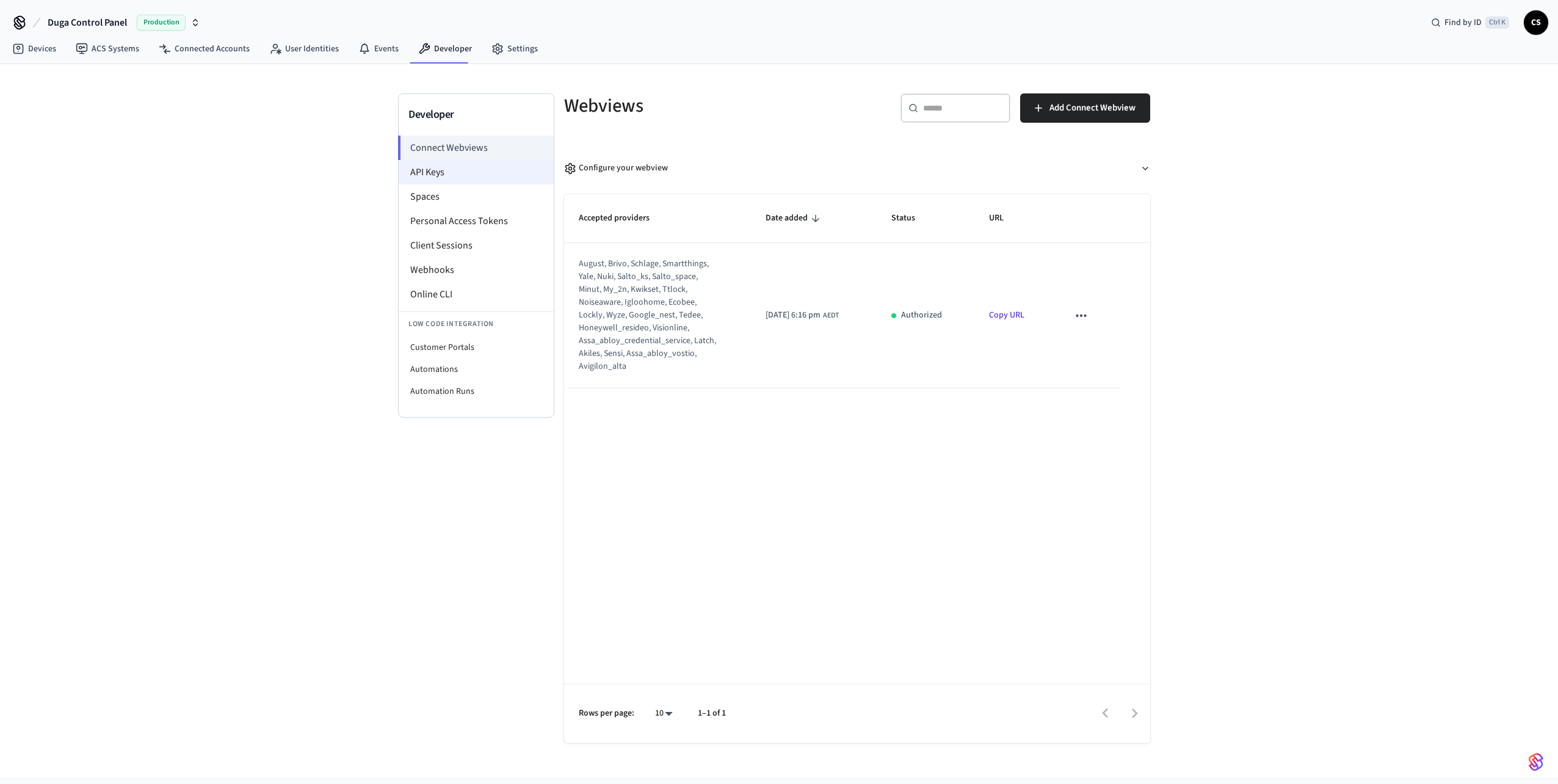
click at [440, 169] on li "API Keys" at bounding box center [475, 172] width 155 height 24
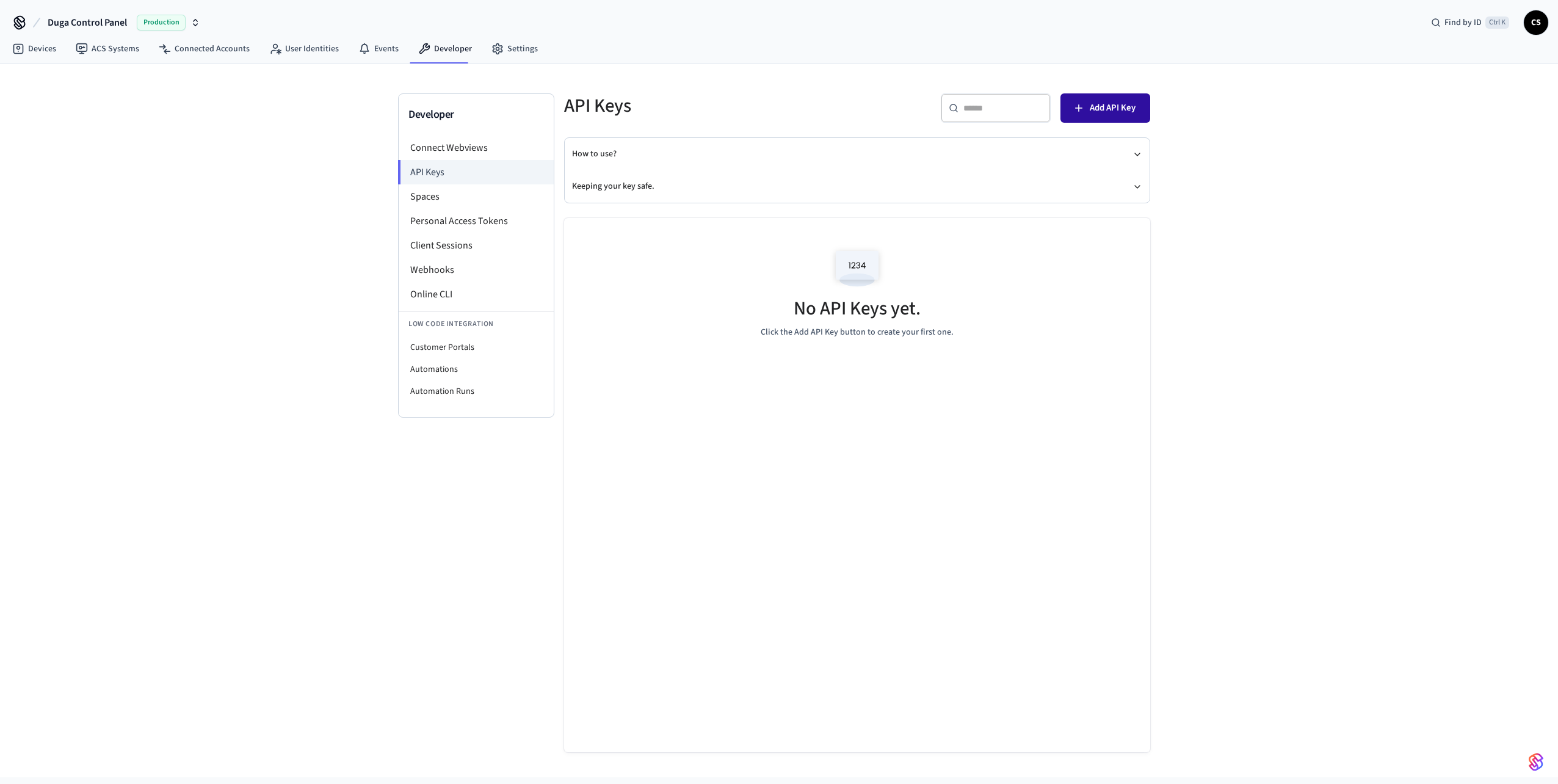
click at [1135, 110] on span "Add API Key" at bounding box center [1113, 108] width 46 height 16
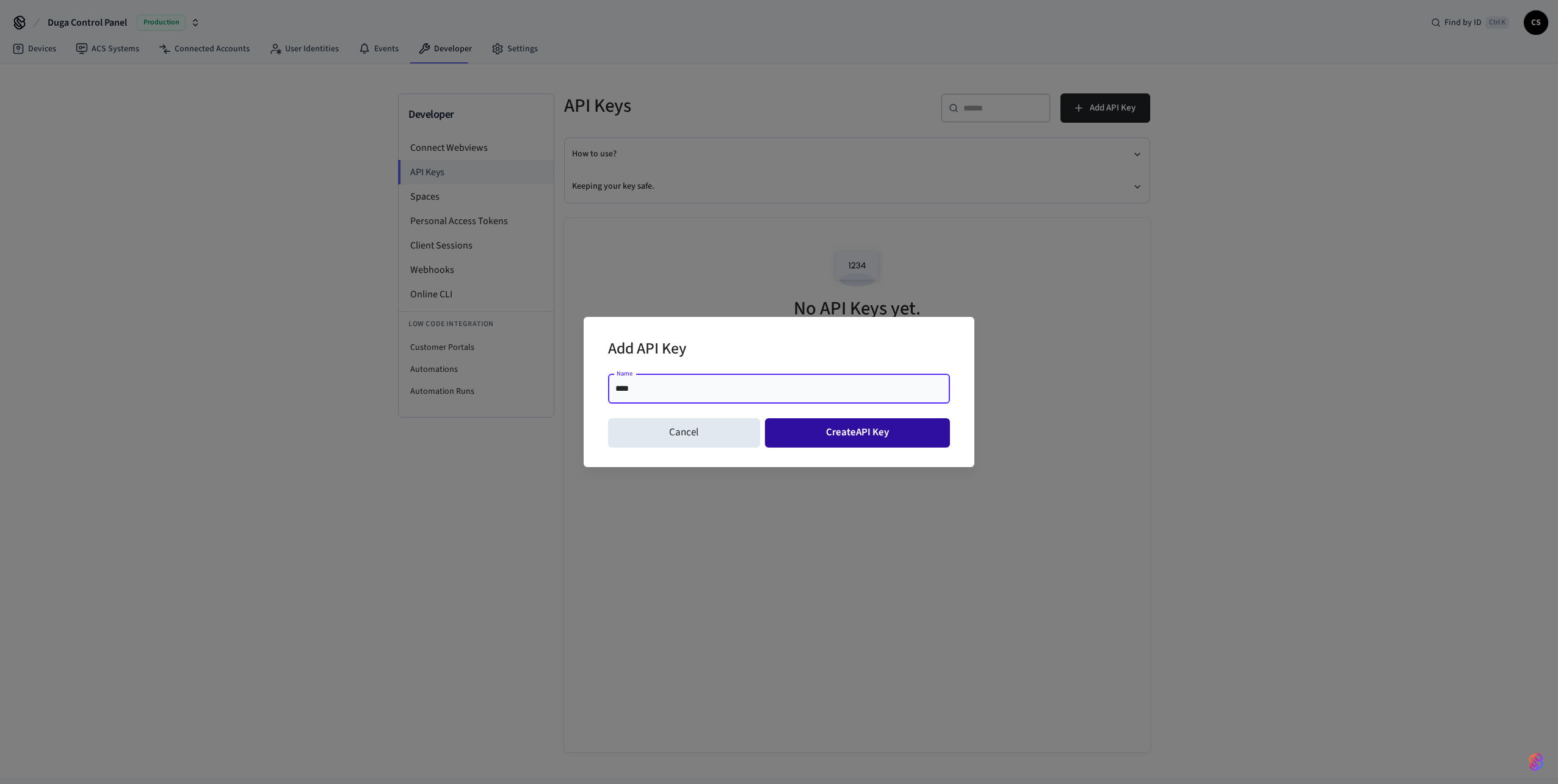
type input "****"
click at [858, 435] on button "Create API Key" at bounding box center [858, 432] width 186 height 29
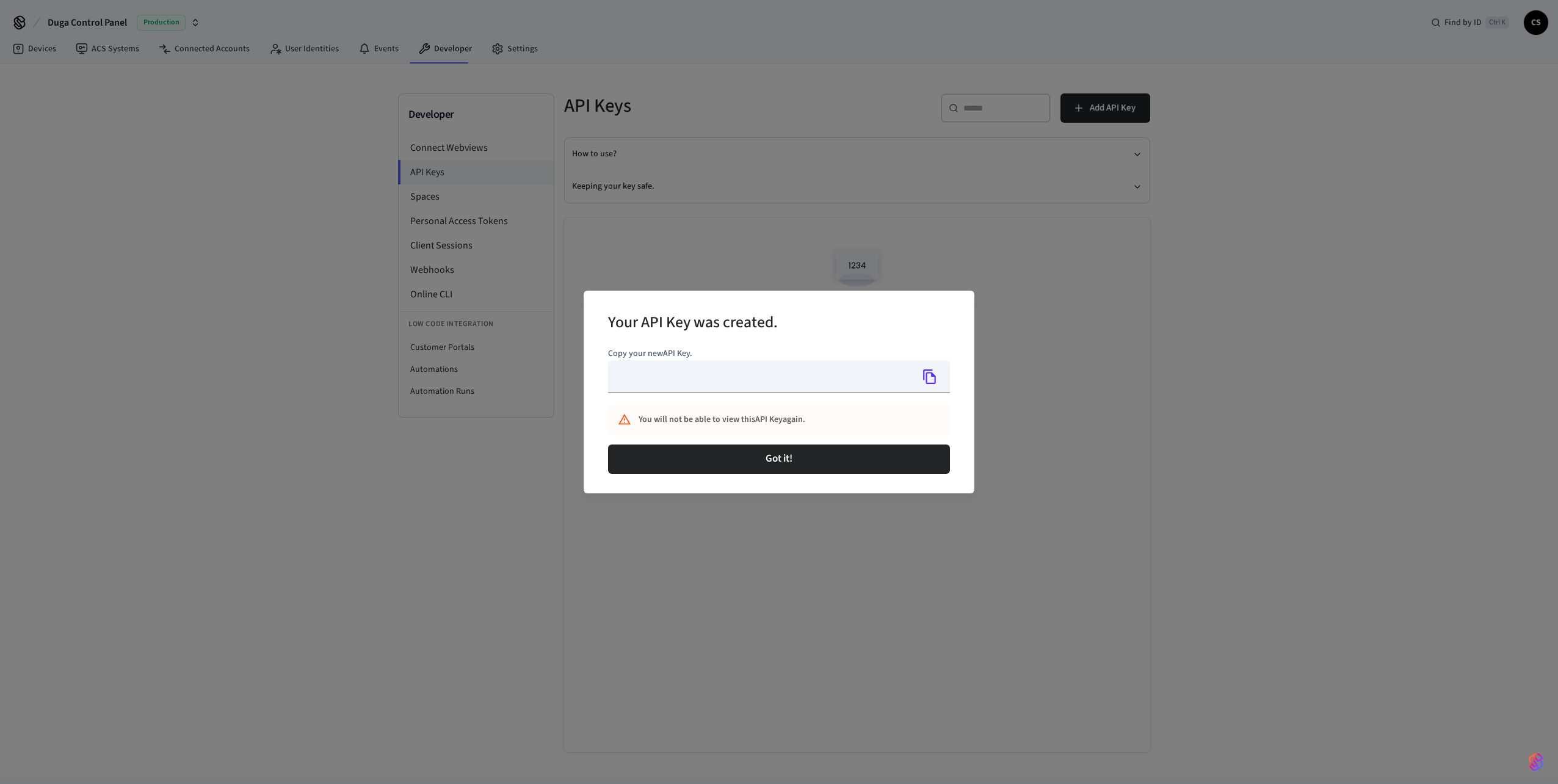
type input "**********"
click at [740, 370] on input "**********" at bounding box center [760, 376] width 304 height 32
click at [826, 379] on input "**********" at bounding box center [760, 376] width 304 height 32
click at [929, 384] on icon "Copy" at bounding box center [930, 377] width 16 height 16
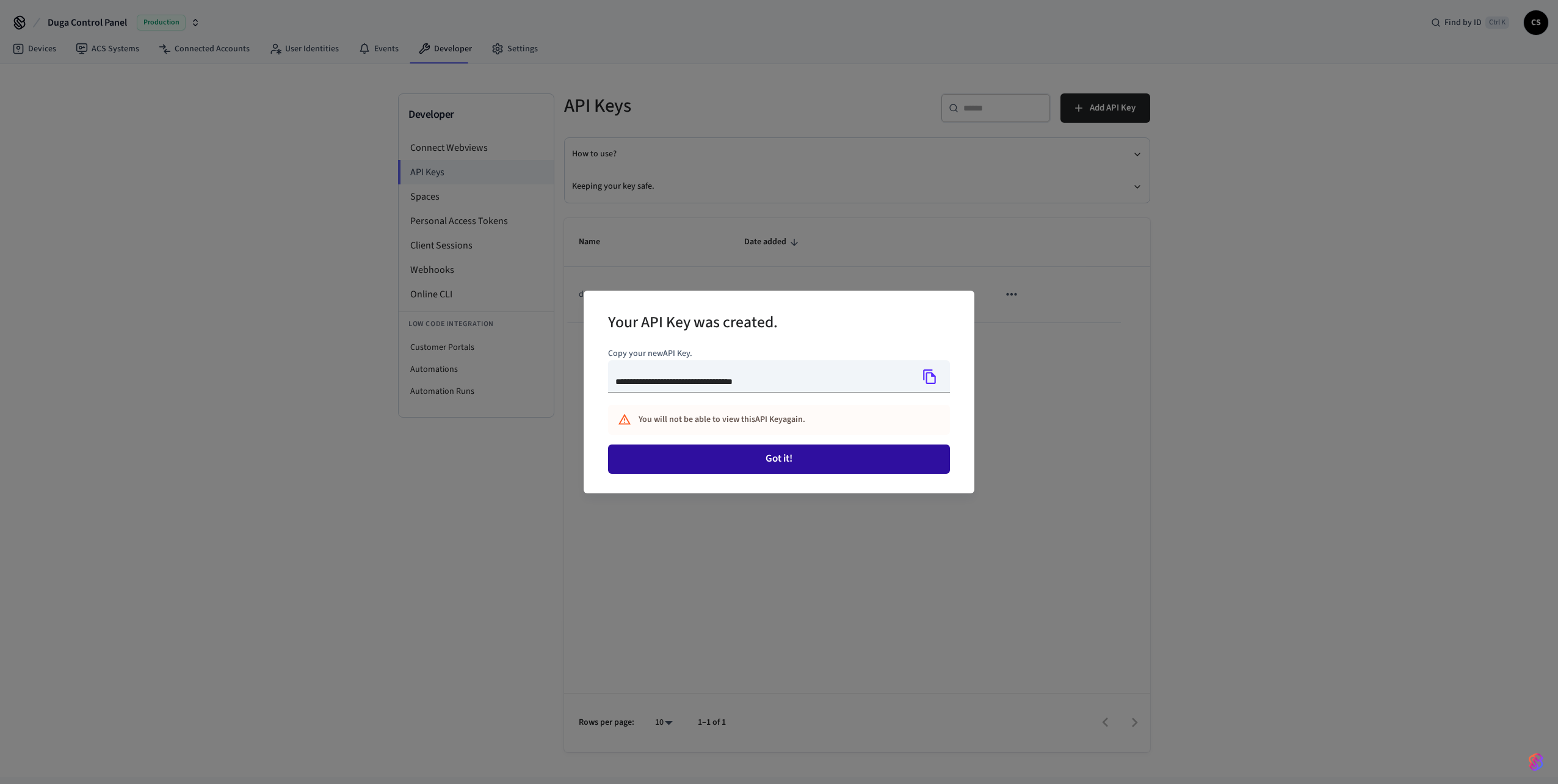
click at [886, 460] on button "Got it!" at bounding box center [779, 458] width 342 height 29
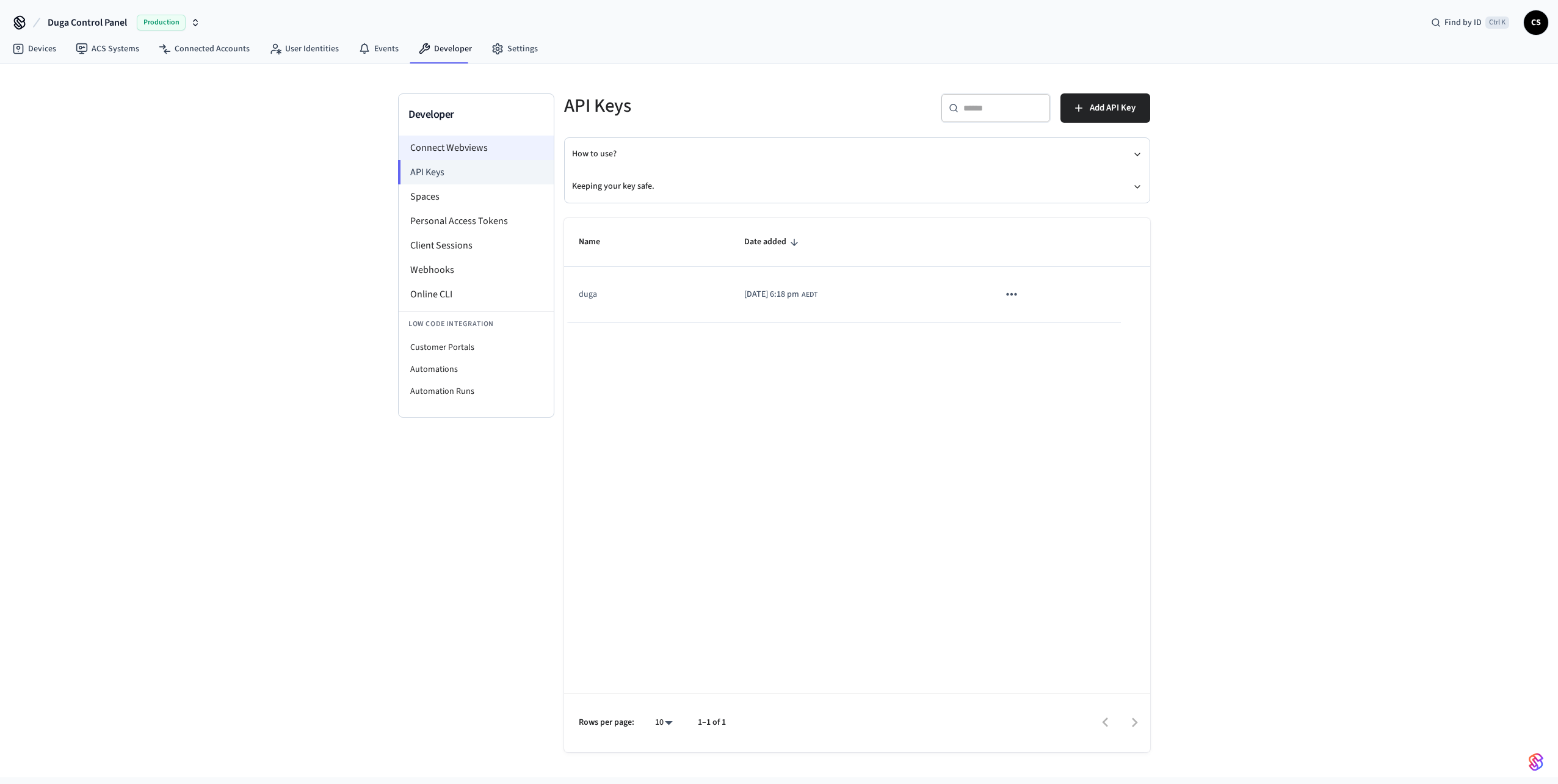
click at [494, 149] on li "Connect Webviews" at bounding box center [475, 148] width 155 height 24
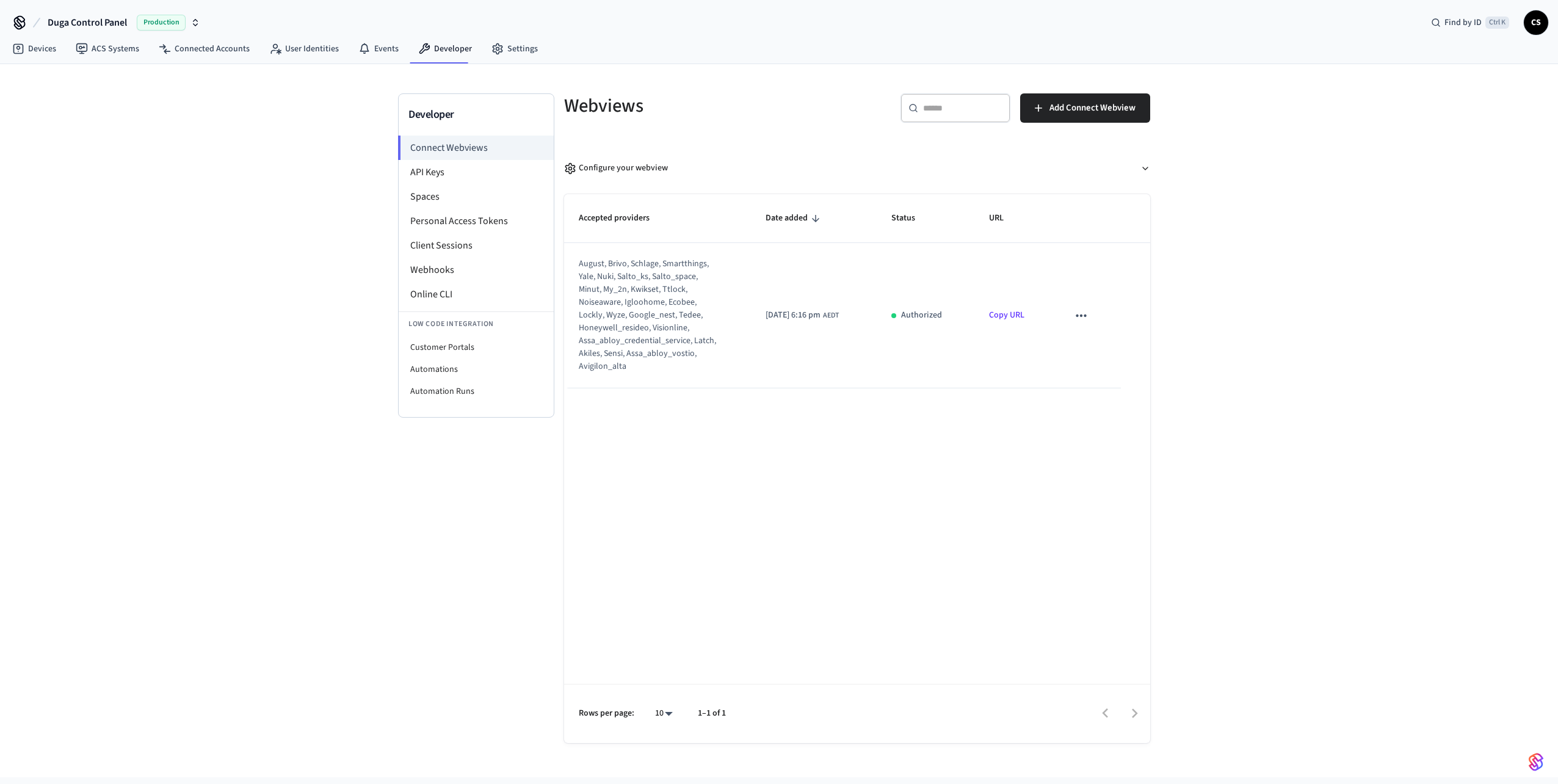
click at [1020, 316] on link "Copy URL" at bounding box center [1006, 315] width 35 height 12
click at [118, 45] on link "ACS Systems" at bounding box center [107, 49] width 83 height 22
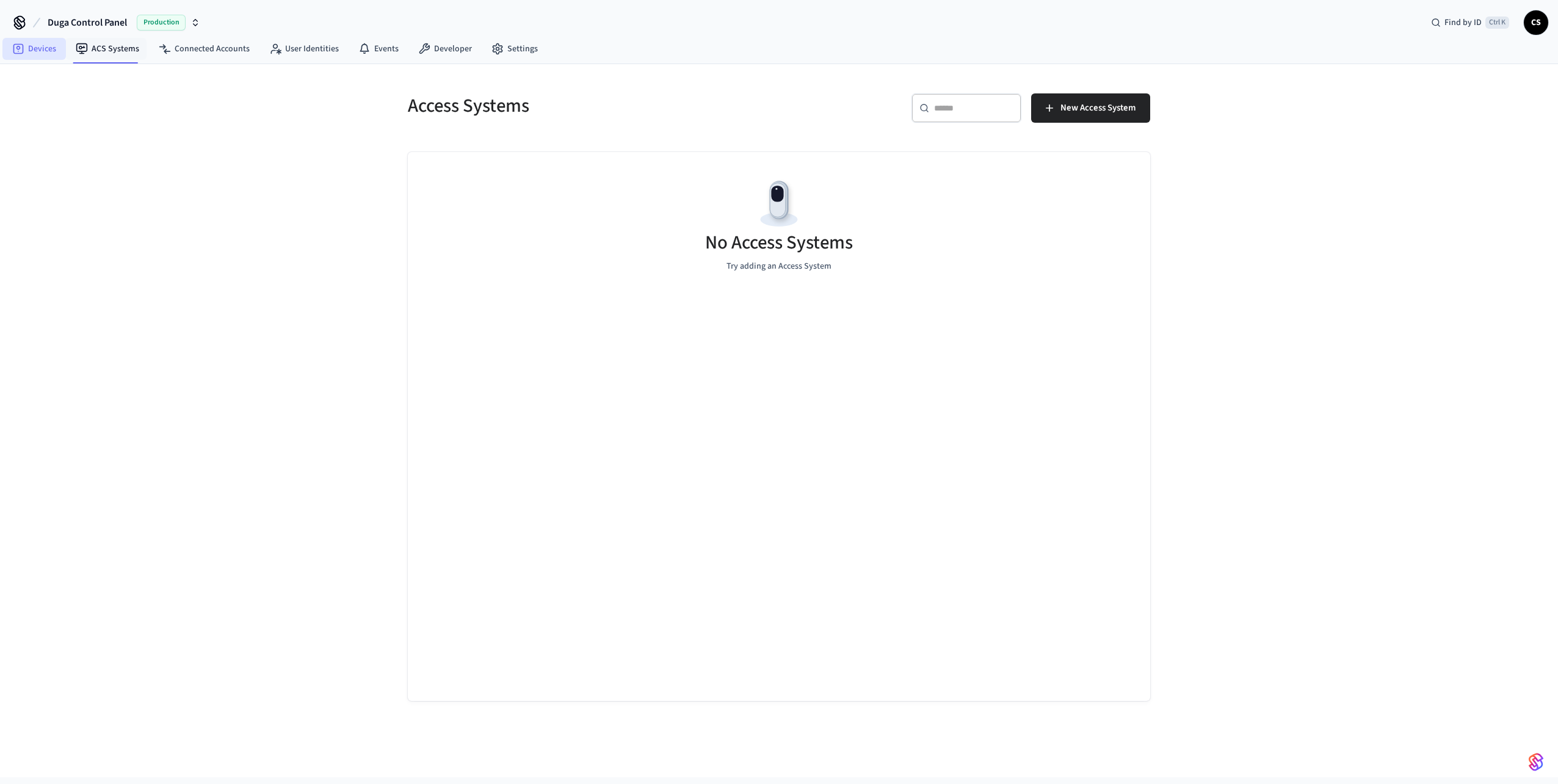
click at [30, 53] on link "Devices" at bounding box center [34, 49] width 64 height 22
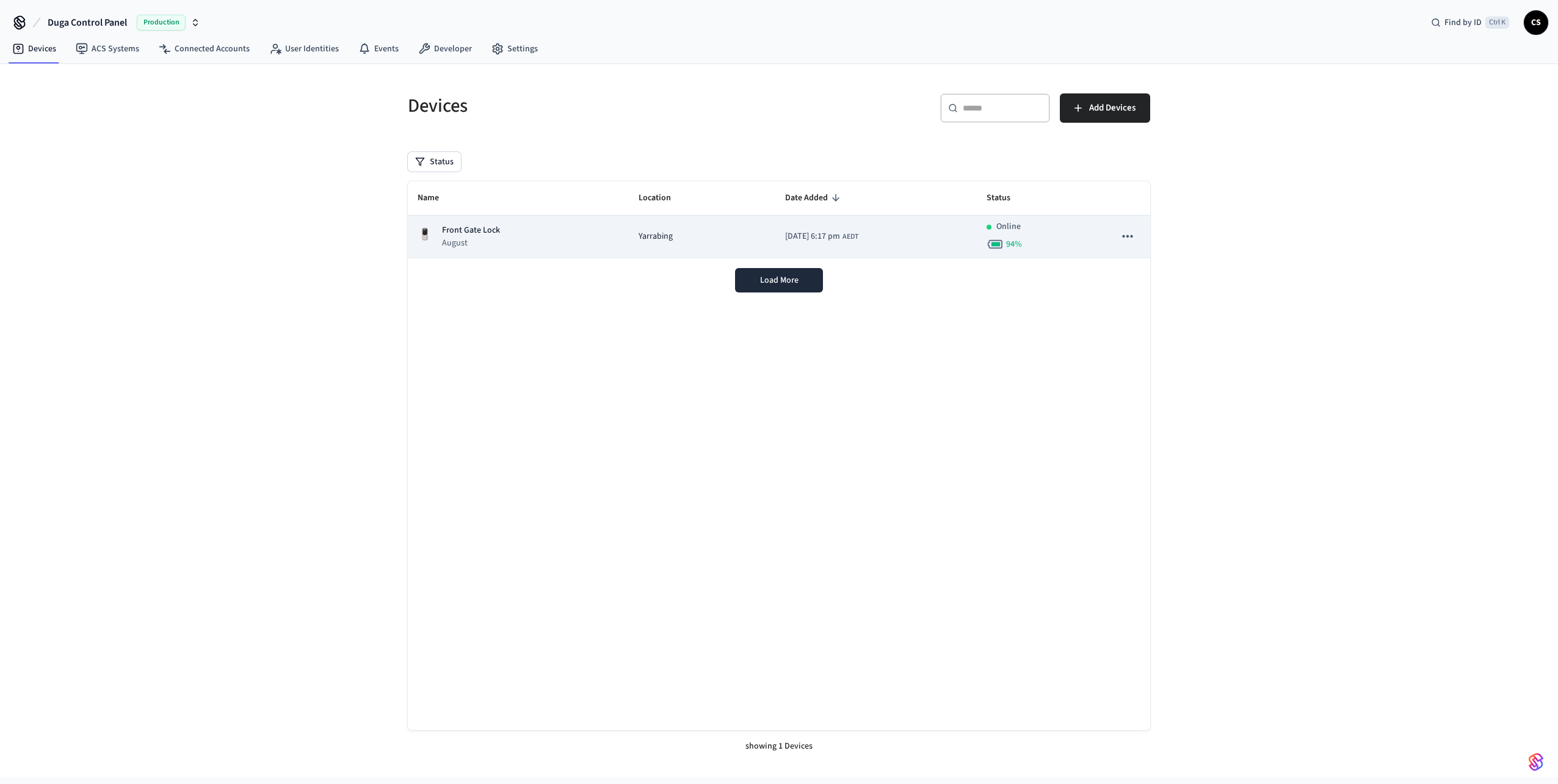
click at [498, 227] on p "Front Gate Lock" at bounding box center [471, 230] width 58 height 13
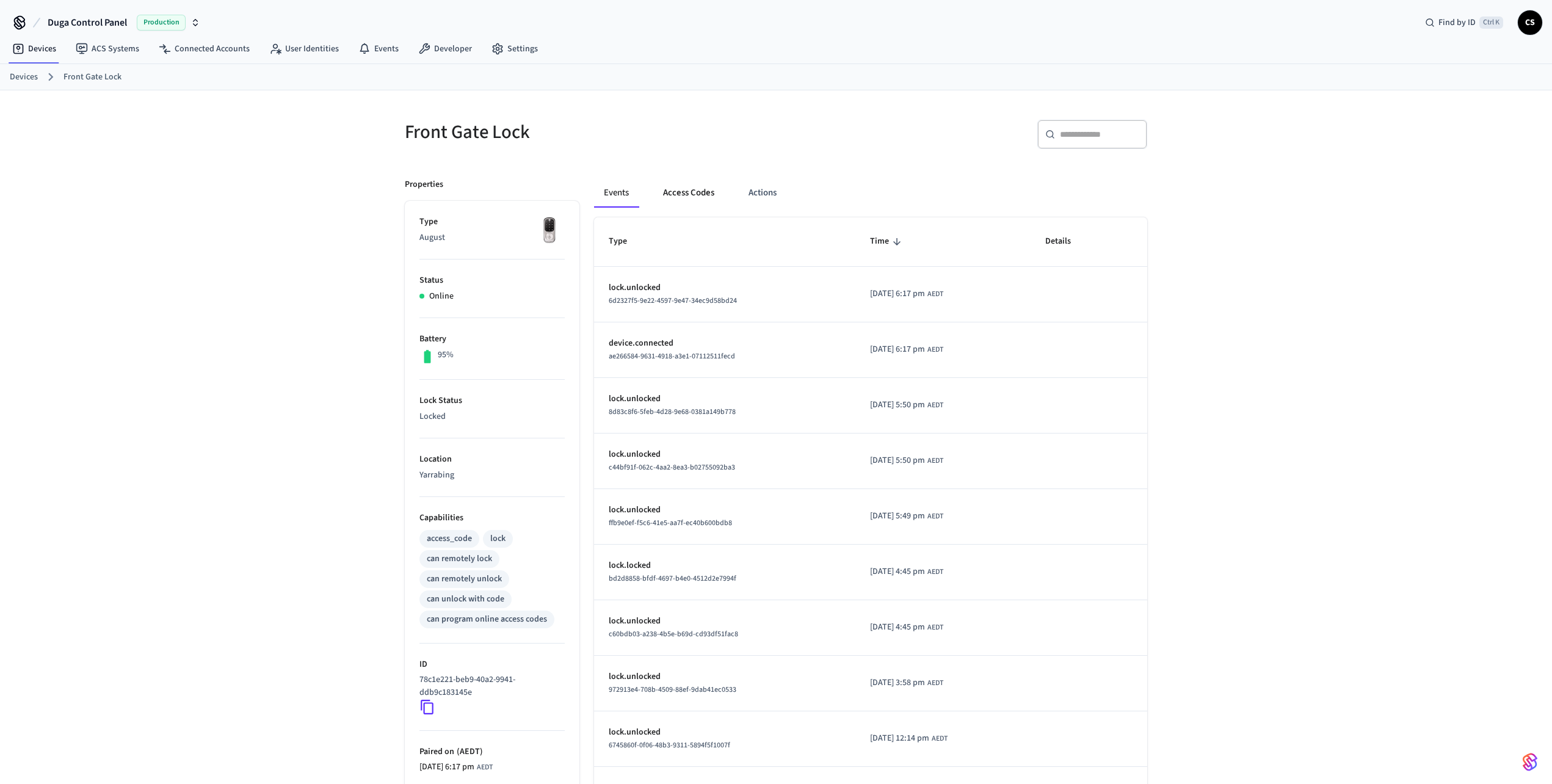
click at [676, 193] on button "Access Codes" at bounding box center [689, 193] width 71 height 29
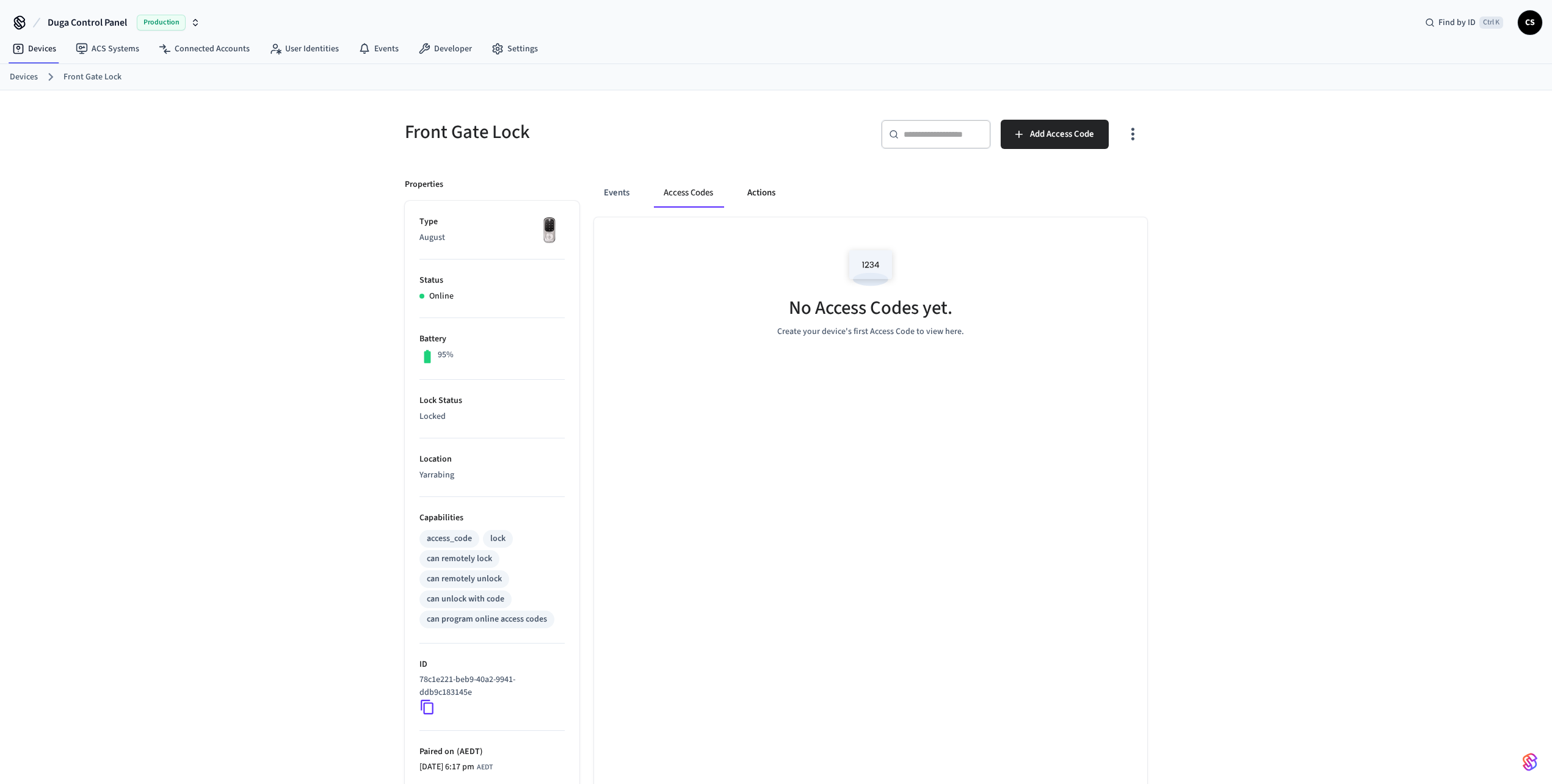
click at [761, 198] on button "Actions" at bounding box center [762, 193] width 48 height 29
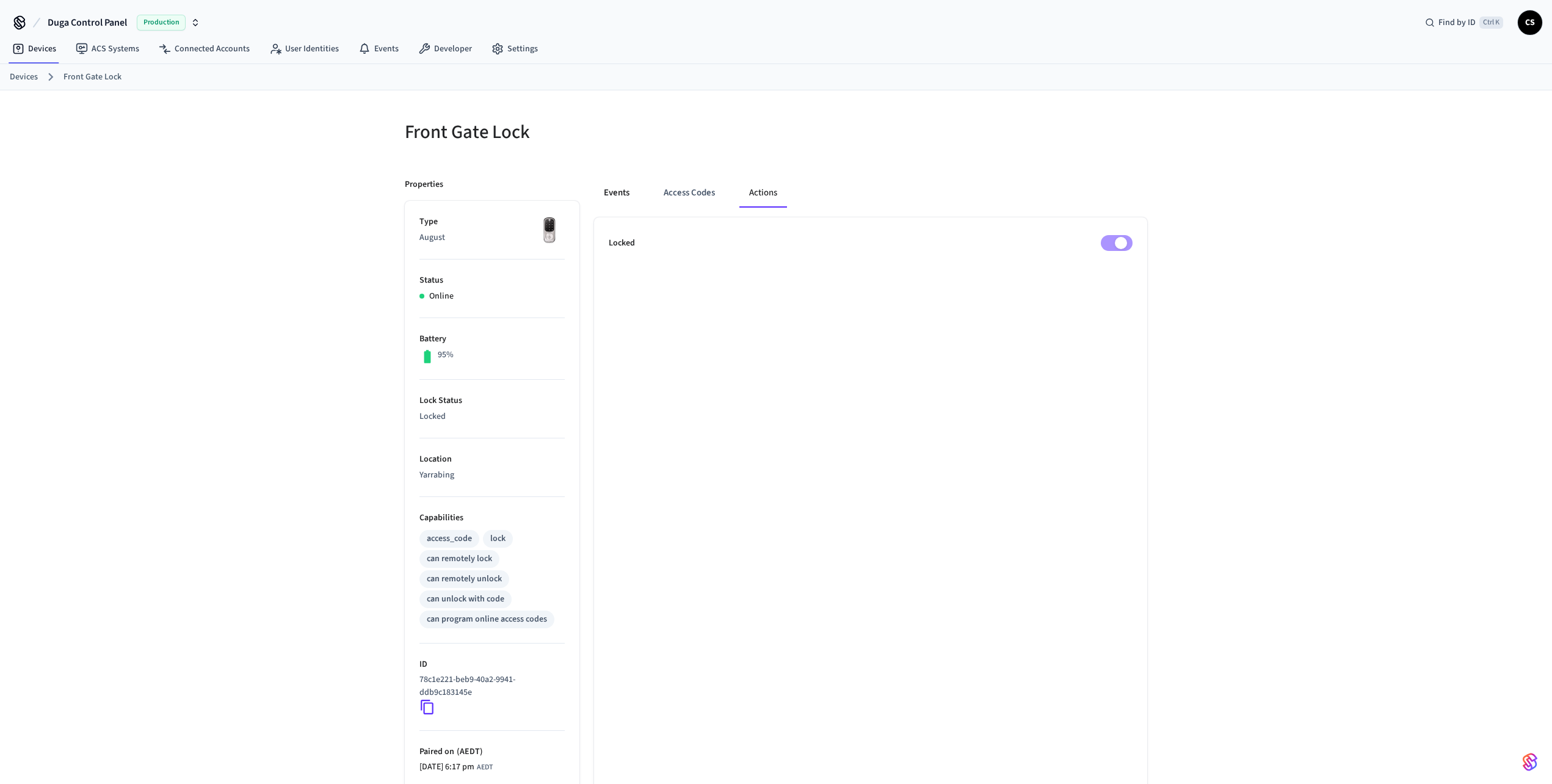
click at [613, 196] on button "Events" at bounding box center [616, 193] width 45 height 29
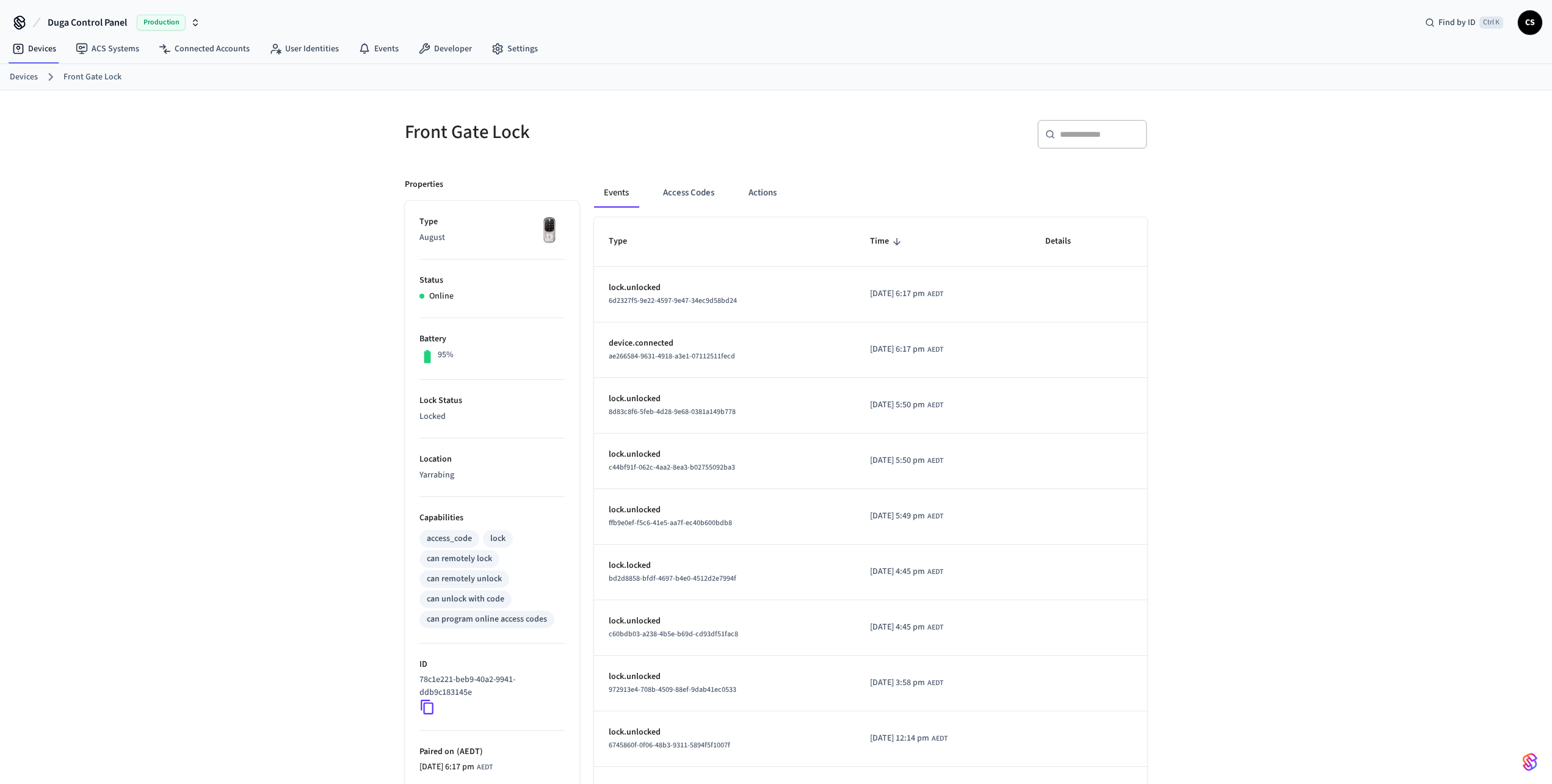
click at [484, 136] on h5 "Front Gate Lock" at bounding box center [587, 132] width 364 height 25
copy div "Front Gate Lock"
click at [521, 152] on div "Front Gate Lock" at bounding box center [579, 132] width 378 height 54
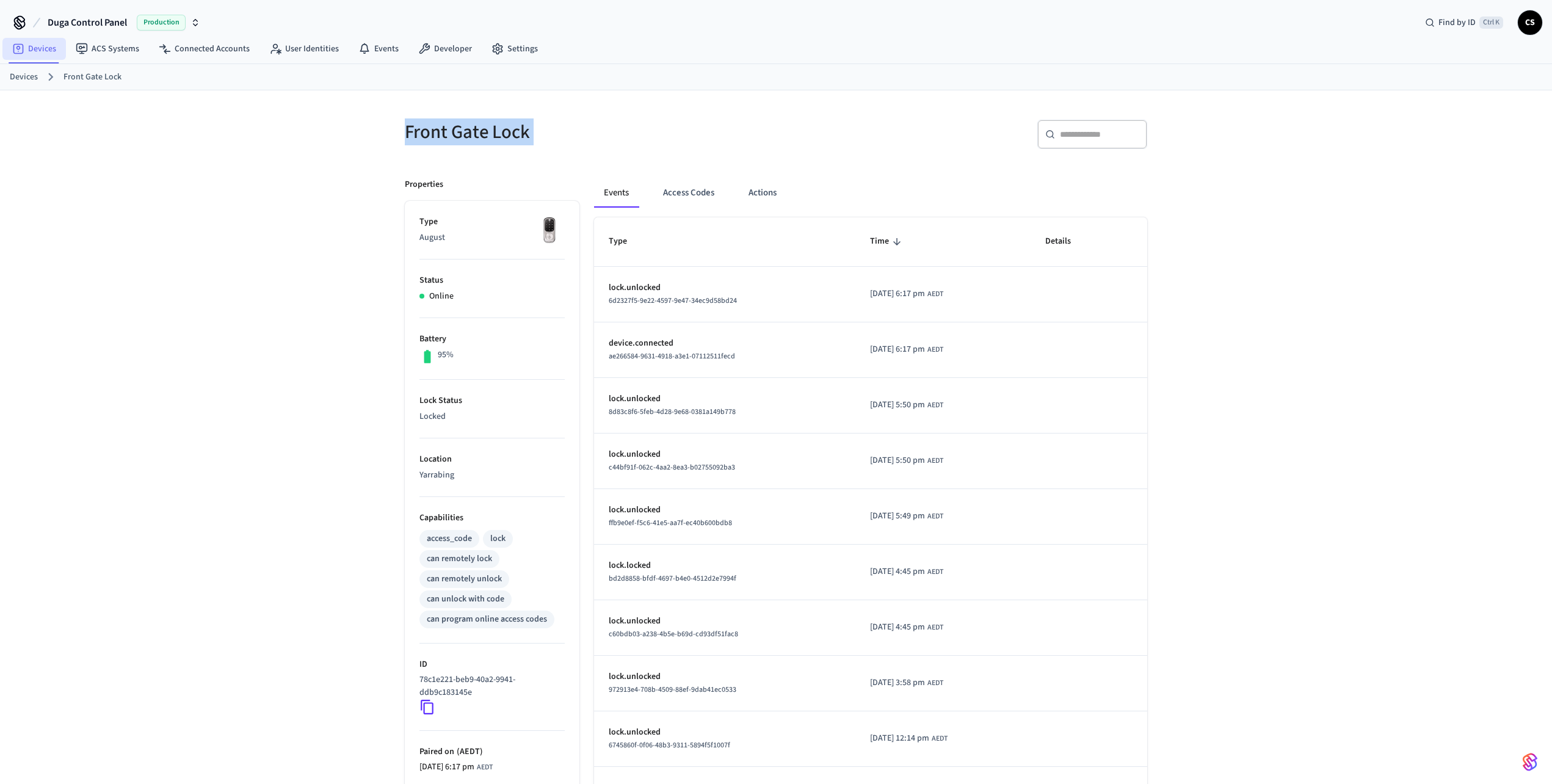
click at [35, 43] on link "Devices" at bounding box center [34, 49] width 64 height 22
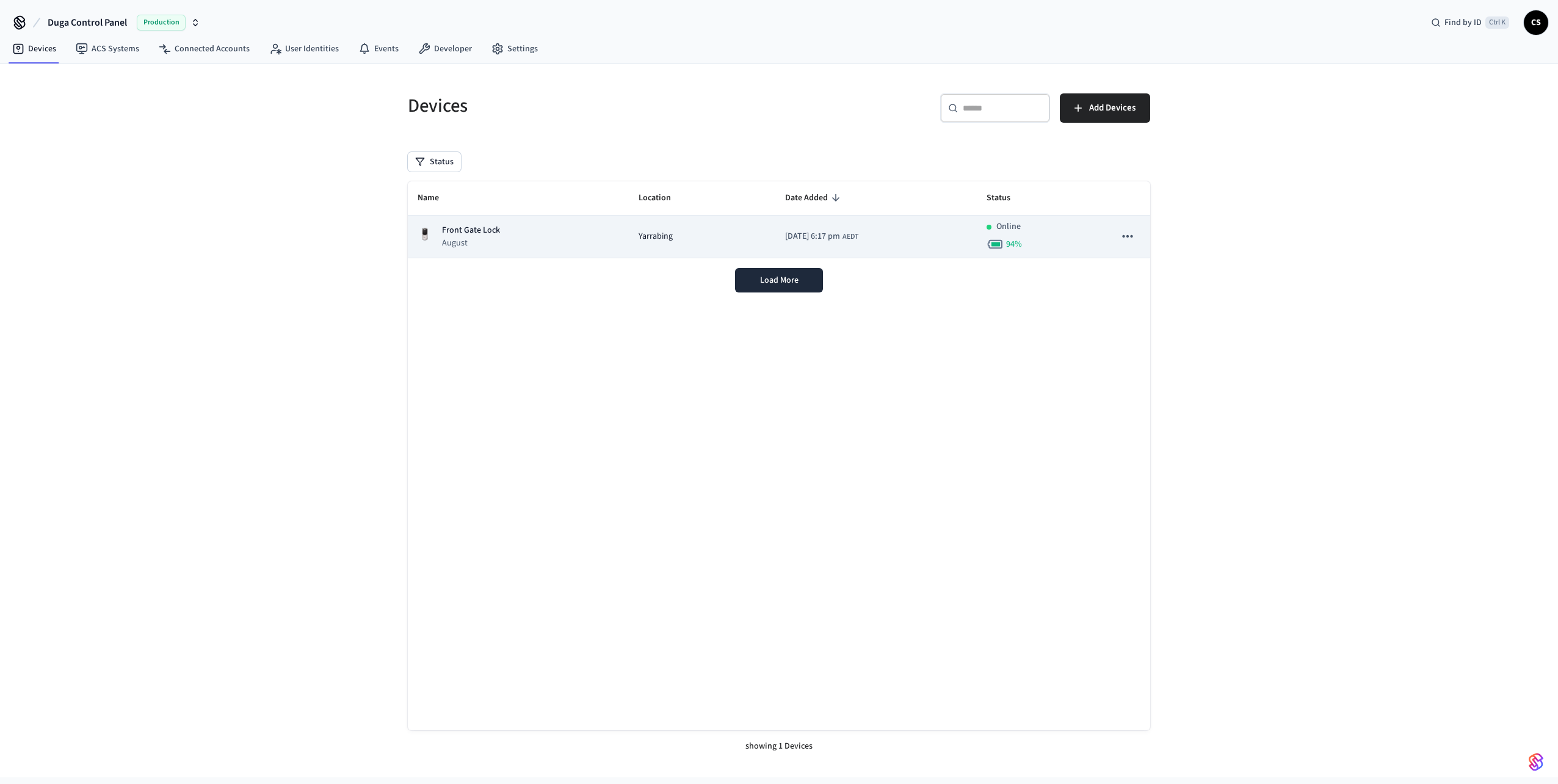
click at [1130, 235] on icon "sticky table" at bounding box center [1128, 236] width 16 height 16
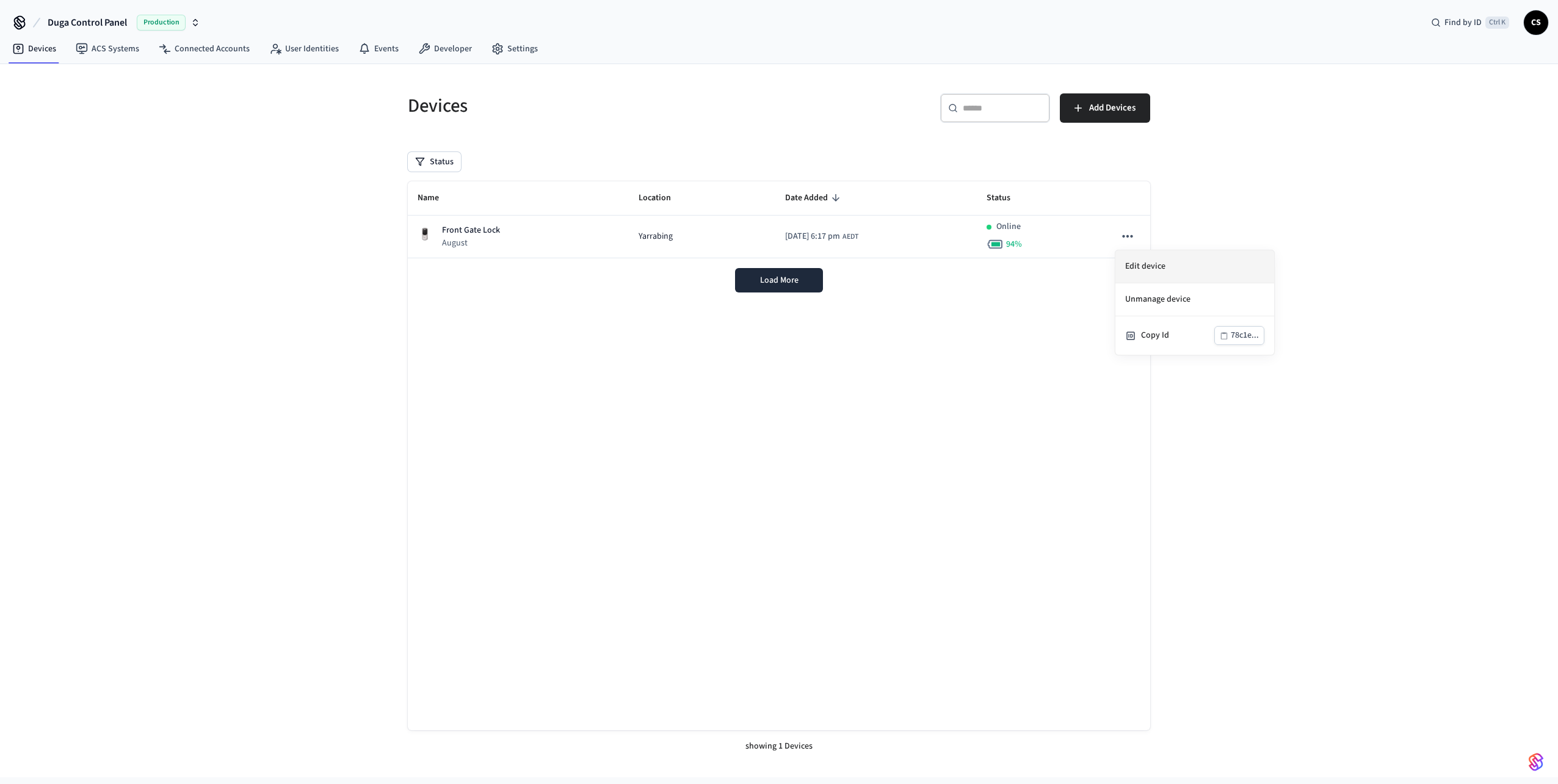
click at [1155, 267] on li "Edit device" at bounding box center [1195, 266] width 159 height 33
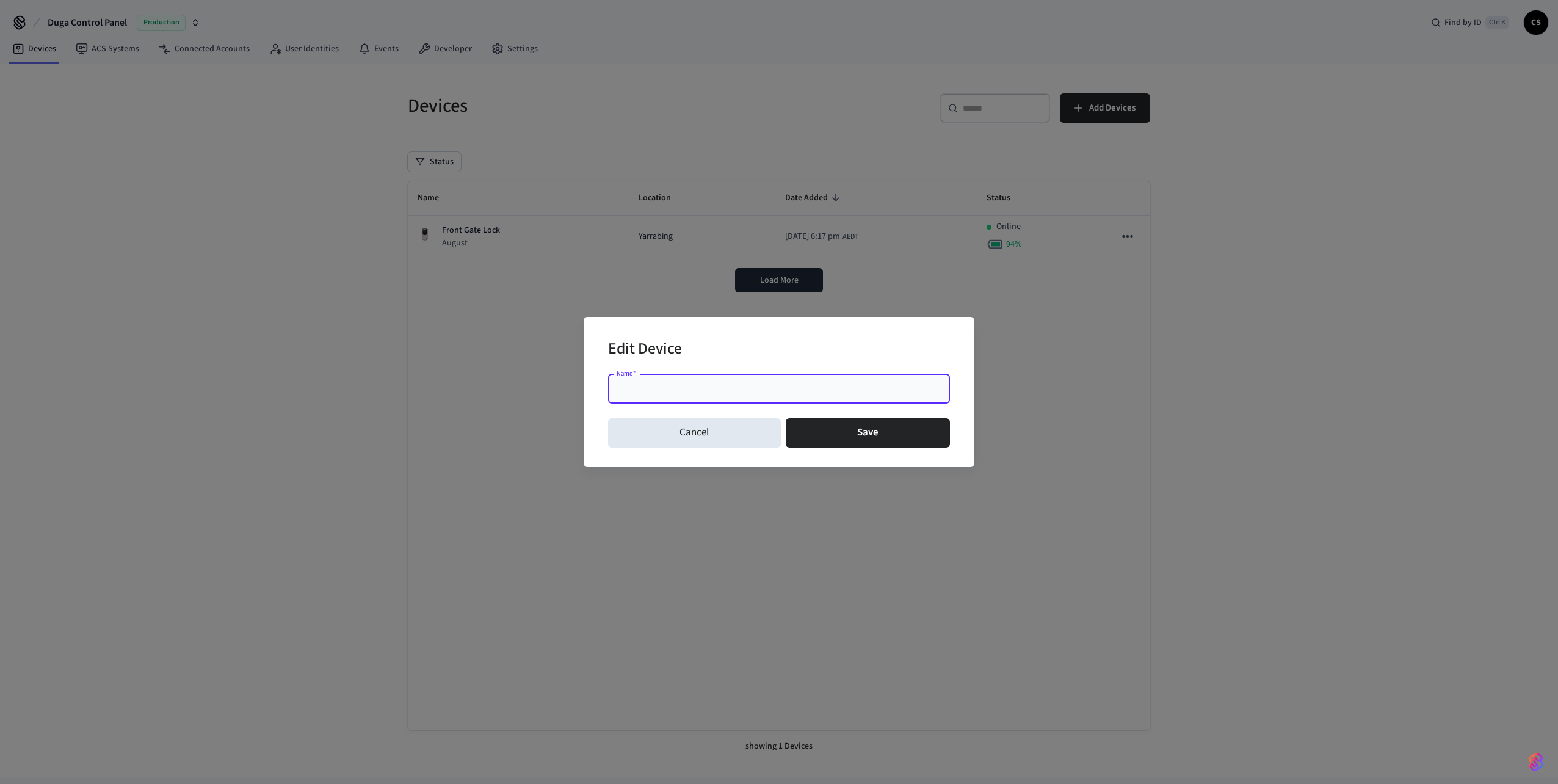
type input "*"
type input "**********"
drag, startPoint x: 853, startPoint y: 430, endPoint x: 914, endPoint y: 425, distance: 61.2
click at [854, 430] on button "Save" at bounding box center [867, 432] width 165 height 29
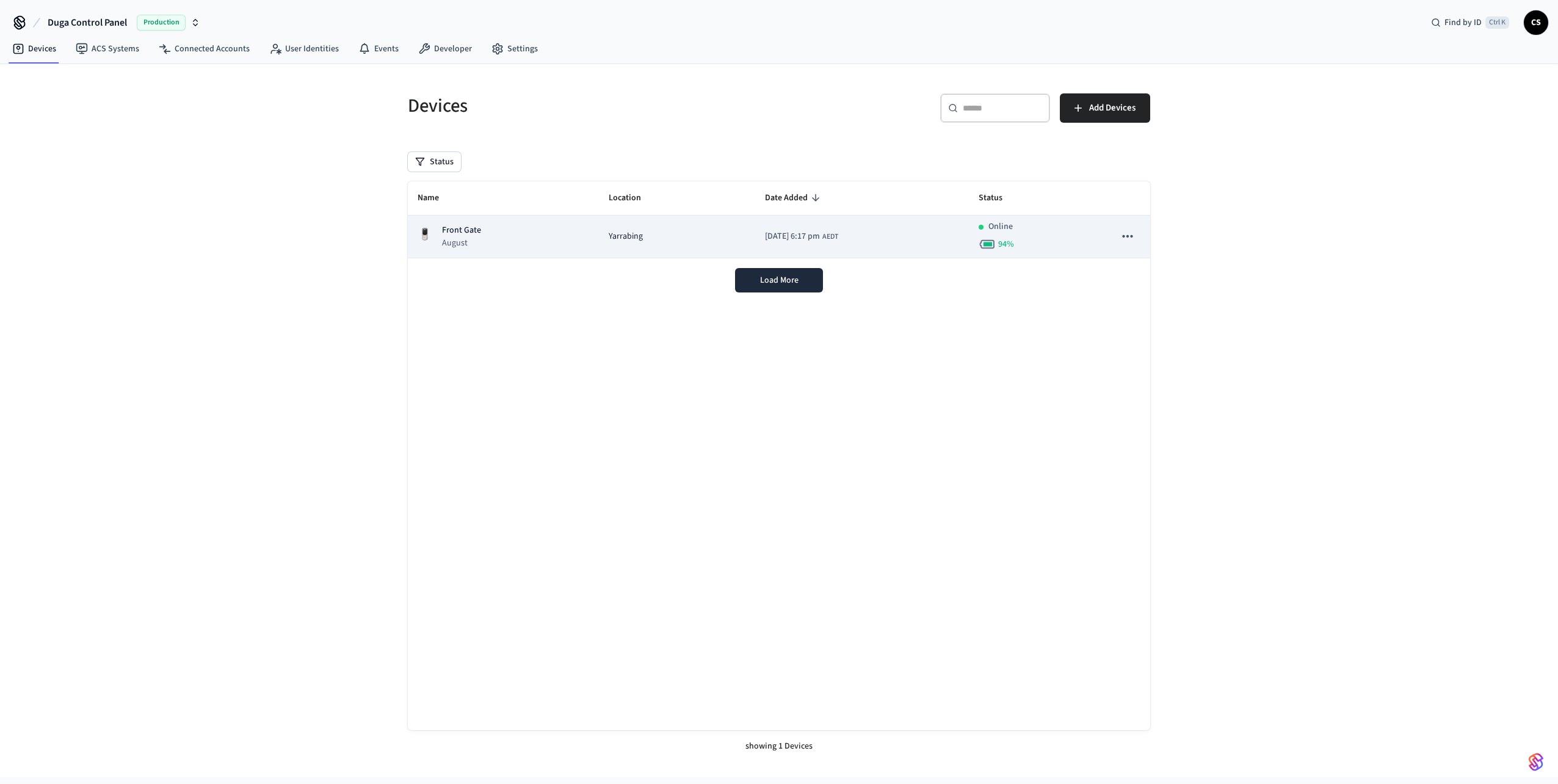
click at [507, 231] on div "Front Gate August" at bounding box center [503, 236] width 172 height 25
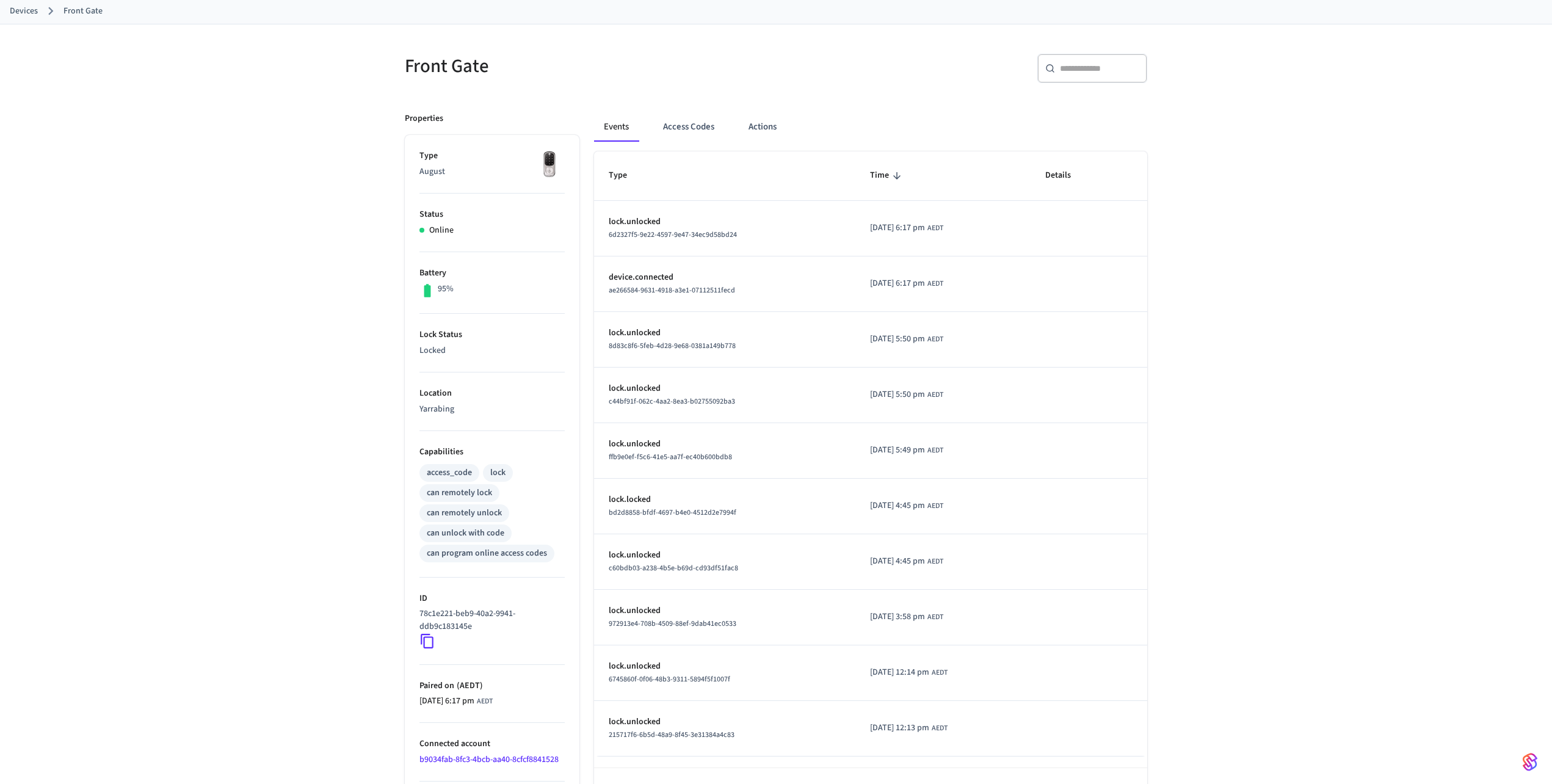
scroll to position [109, 0]
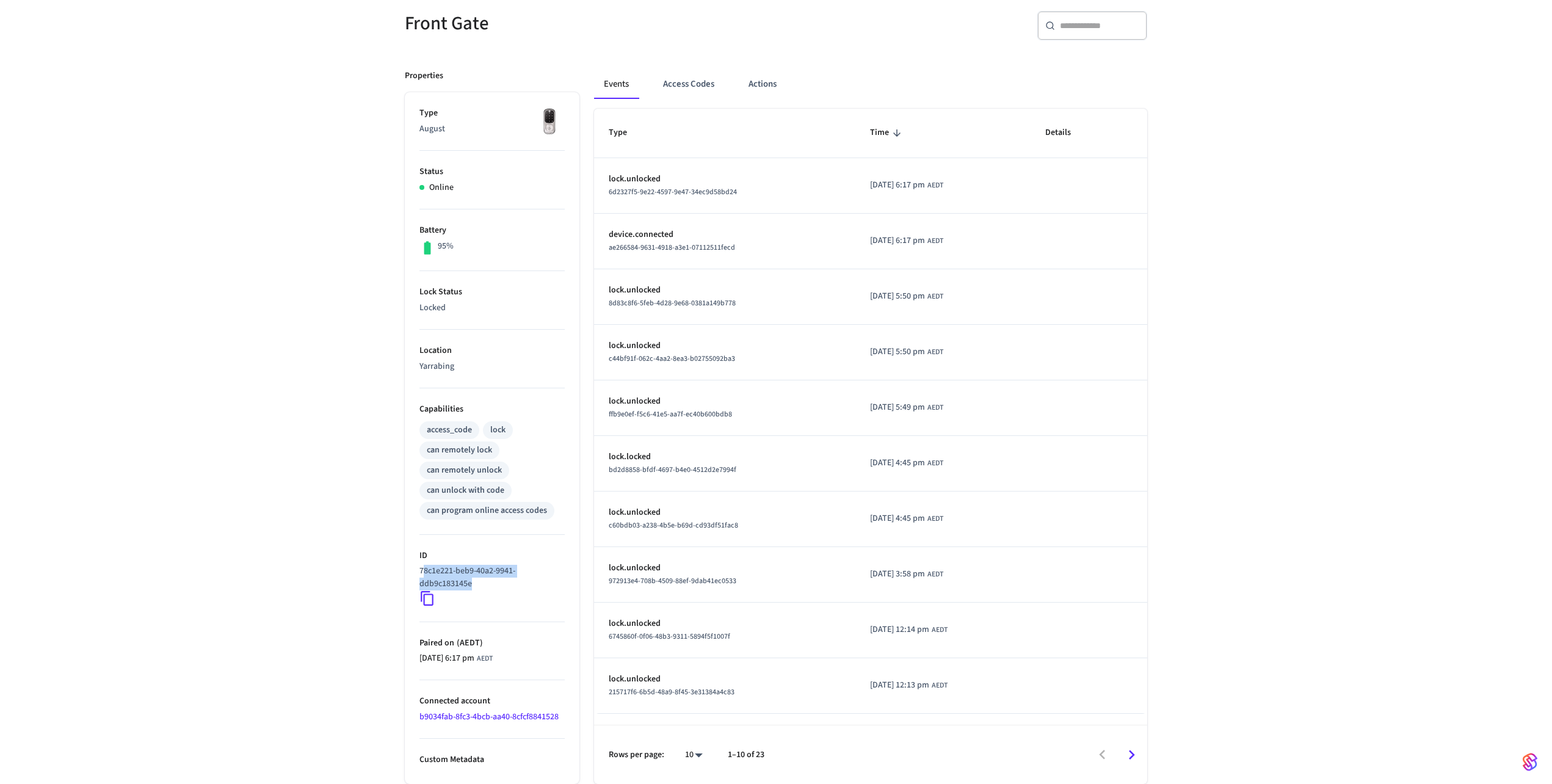
drag, startPoint x: 475, startPoint y: 588, endPoint x: 425, endPoint y: 577, distance: 51.2
click at [425, 577] on p "78c1e221-beb9-40a2-9941-ddb9c183145e" at bounding box center [489, 578] width 141 height 26
drag, startPoint x: 425, startPoint y: 577, endPoint x: 426, endPoint y: 591, distance: 14.0
click at [422, 591] on icon at bounding box center [427, 598] width 13 height 15
click at [428, 599] on icon at bounding box center [427, 598] width 16 height 16
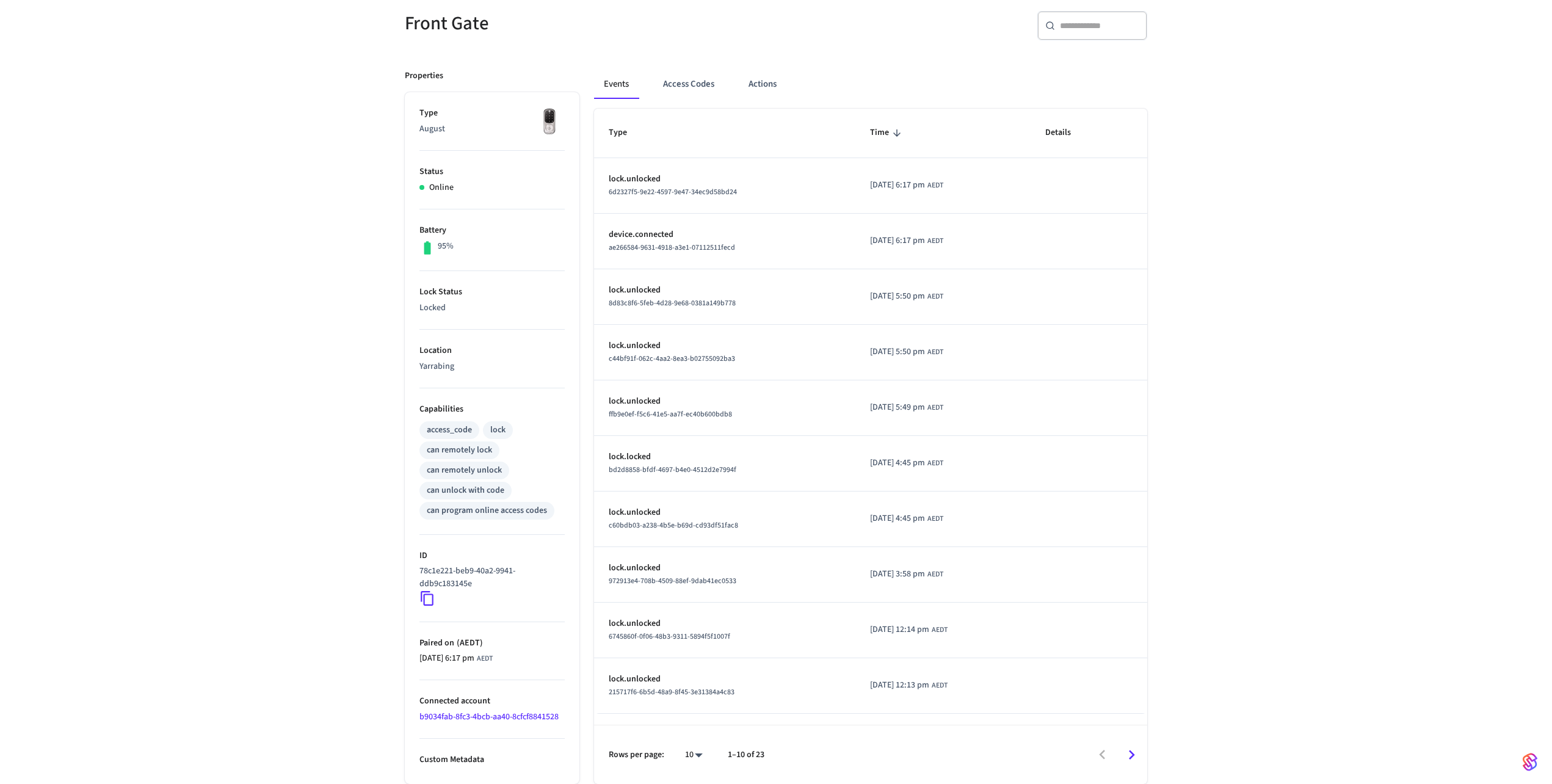
click at [1462, 509] on div "Front Gate ​ ​ Properties Type August Status Online Battery 95% Lock Status Loc…" at bounding box center [776, 383] width 1552 height 802
click at [761, 87] on button "Actions" at bounding box center [763, 84] width 48 height 29
